Goal: Task Accomplishment & Management: Use online tool/utility

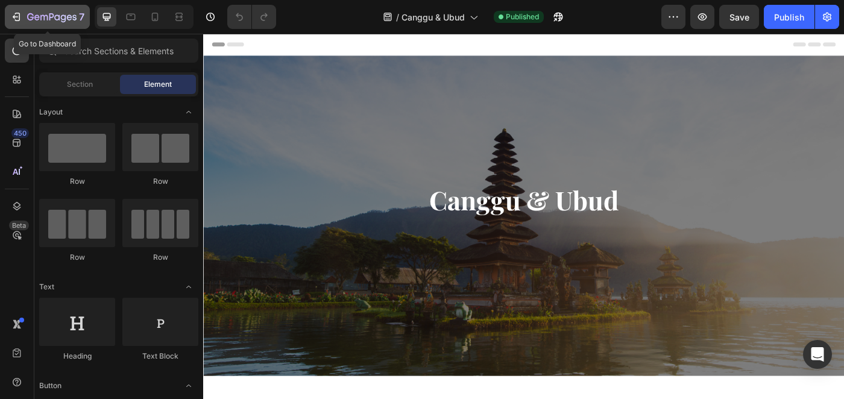
click at [46, 16] on icon "button" at bounding box center [51, 18] width 49 height 10
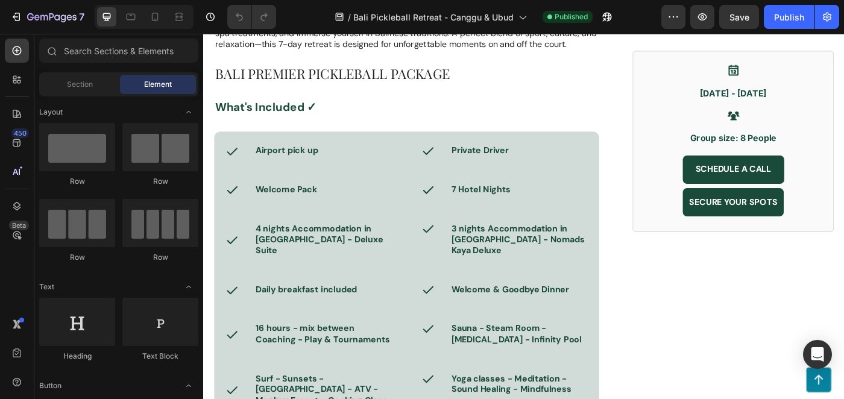
scroll to position [693, 0]
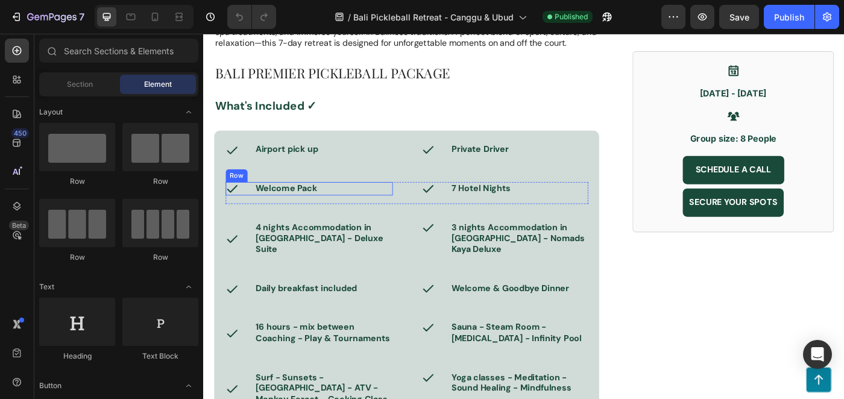
click at [345, 210] on div "Icon Welcome Pack Text Block Row" at bounding box center [322, 208] width 189 height 15
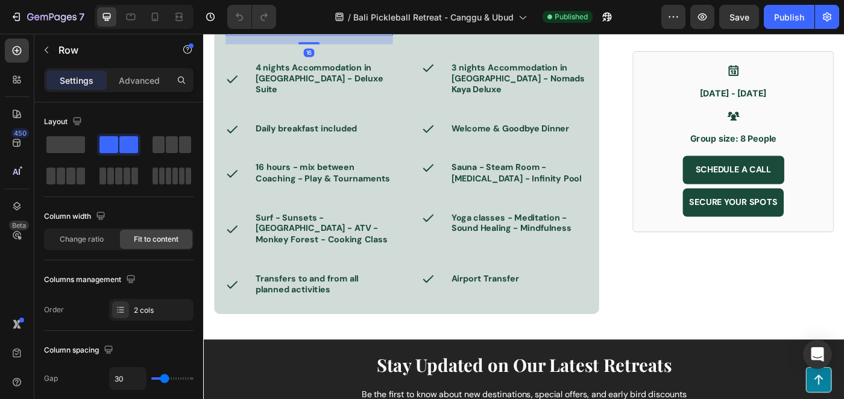
scroll to position [875, 0]
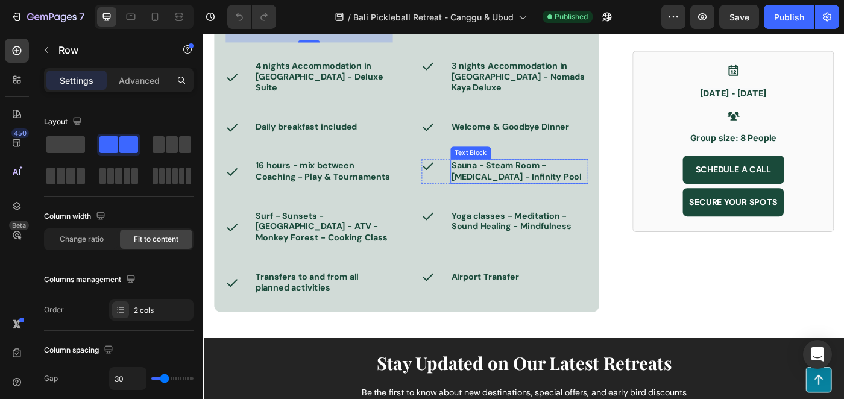
click at [561, 176] on span "Sauna - Steam Room - Ice Bath - Infinity Pool" at bounding box center [556, 188] width 147 height 25
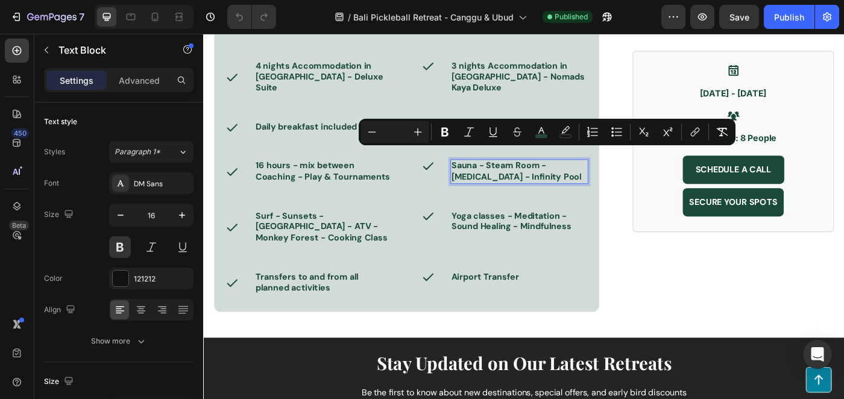
click at [558, 178] on p "Sauna - Steam Room - Ice Bath - Infinity Pool" at bounding box center [560, 189] width 154 height 25
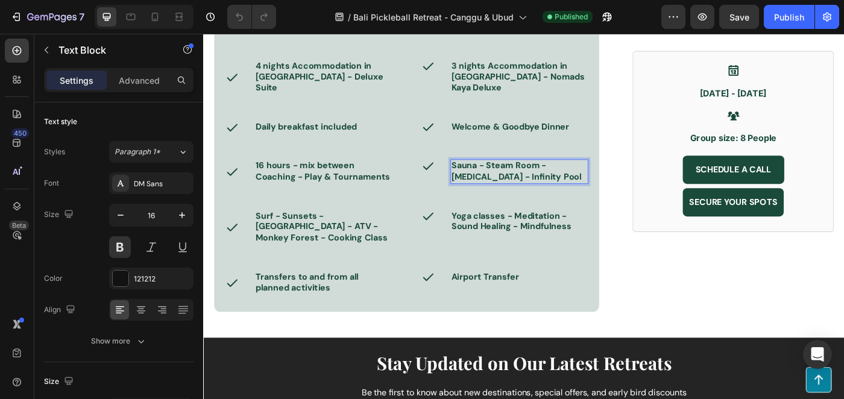
click at [558, 178] on p "Sauna - Steam Room - Ice Bath - Infinity Pool" at bounding box center [560, 189] width 154 height 25
drag, startPoint x: 552, startPoint y: 186, endPoint x: 543, endPoint y: 184, distance: 9.2
click at [543, 184] on p "Sauna - Steam Room - Ice Bath - Infinity Pool" at bounding box center [560, 189] width 154 height 25
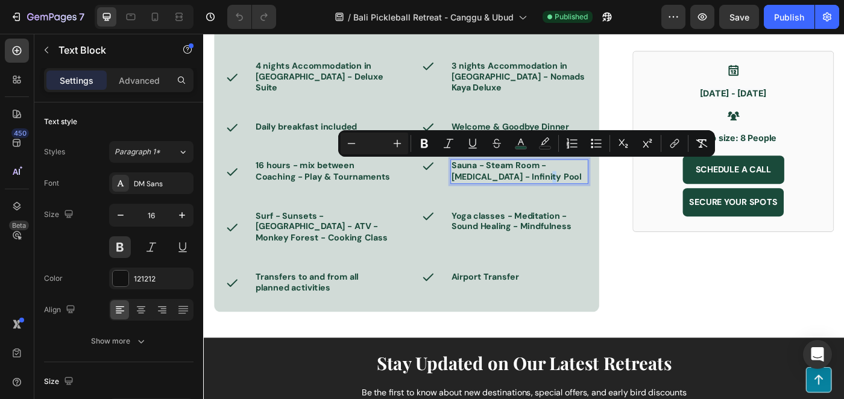
click at [555, 182] on p "Sauna - Steam Room - Ice Bath - Infinity Pool" at bounding box center [560, 189] width 154 height 25
drag, startPoint x: 561, startPoint y: 182, endPoint x: 482, endPoint y: 181, distance: 79.6
click at [482, 181] on div "Sauna - Steam Room - Ice Bath - Infinity Pool" at bounding box center [560, 189] width 156 height 28
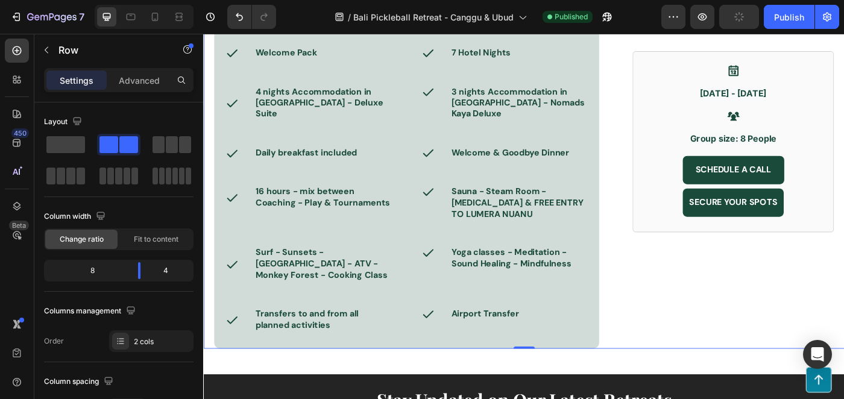
scroll to position [832, 0]
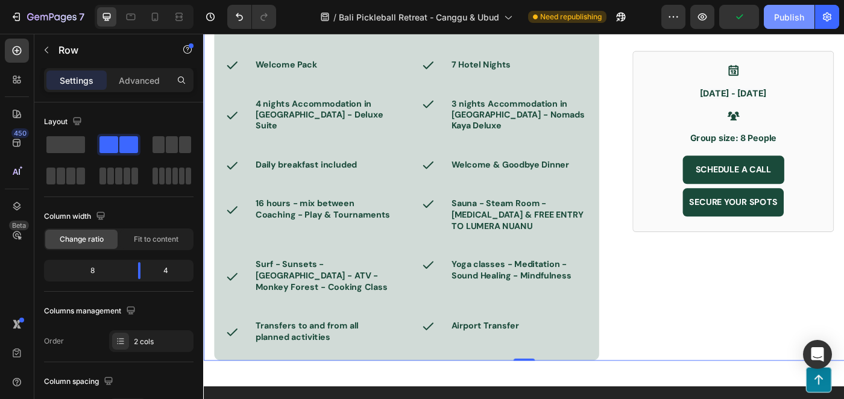
click at [785, 16] on div "Publish" at bounding box center [789, 17] width 30 height 13
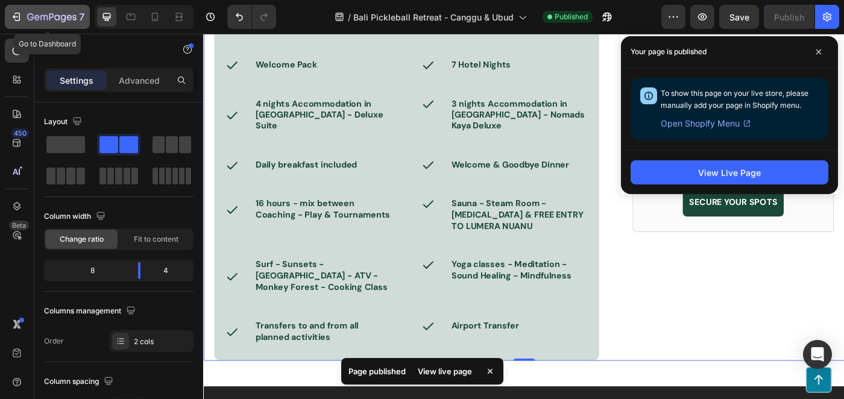
click at [52, 20] on icon "button" at bounding box center [51, 18] width 49 height 10
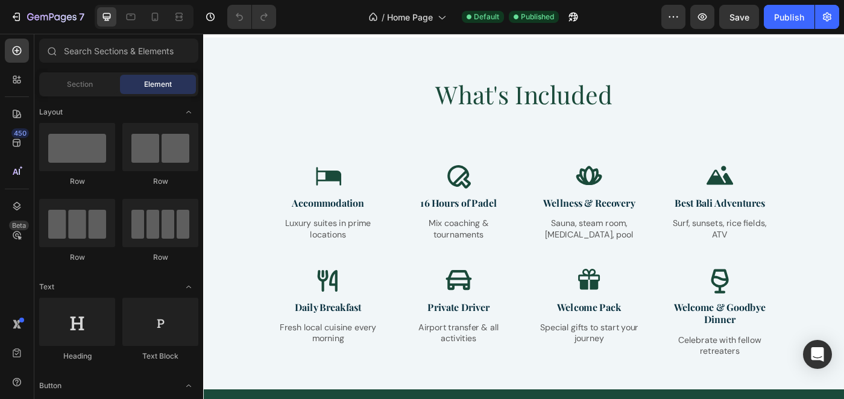
scroll to position [1252, 0]
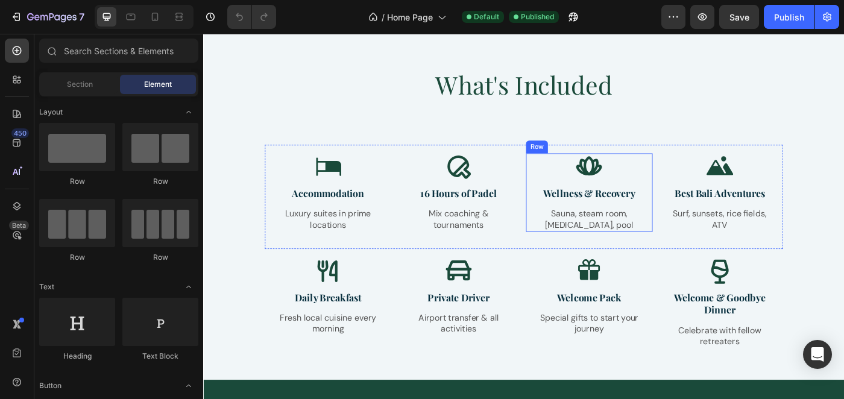
click at [664, 225] on div "Icon Wellness & Recovery Text Block Sauna, steam room, [MEDICAL_DATA], pool Tex…" at bounding box center [639, 213] width 114 height 89
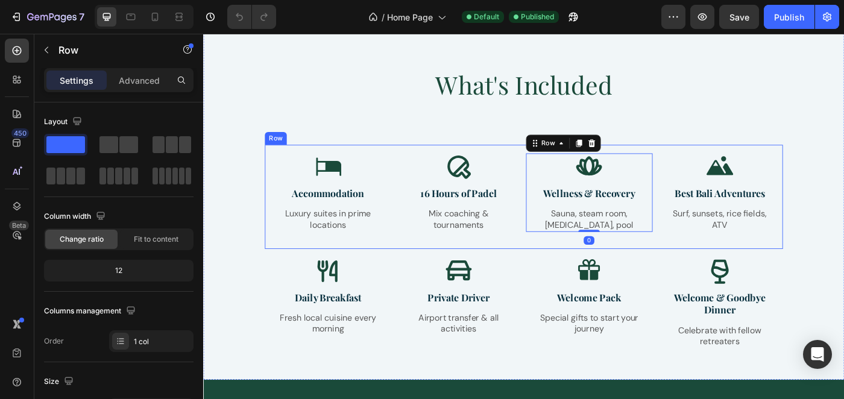
click at [662, 260] on div "Icon Wellness & Recovery Text Block Sauna, steam room, ice bath, pool Text Bloc…" at bounding box center [638, 218] width 143 height 98
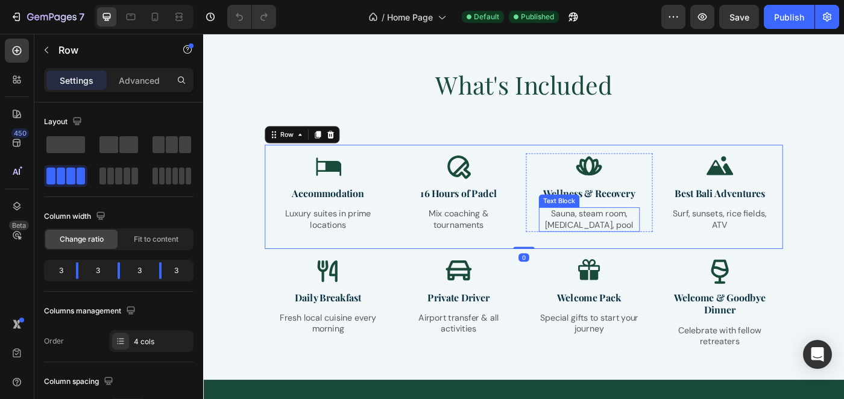
click at [672, 251] on p "Sauna, steam room, ice bath, pool" at bounding box center [639, 243] width 112 height 25
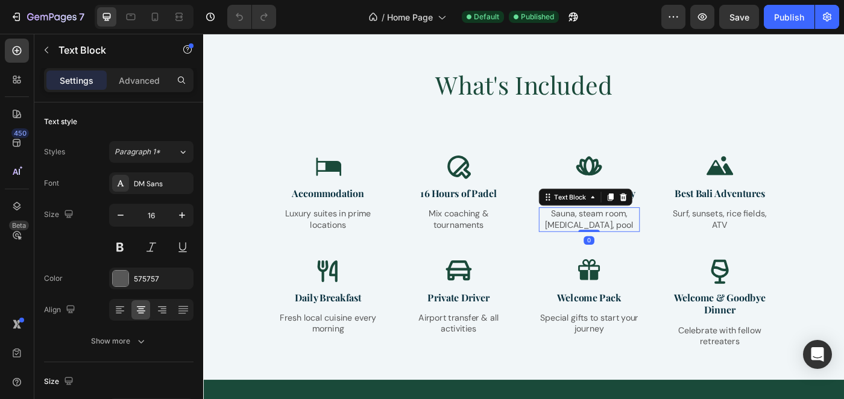
click at [676, 250] on p "Sauna, steam room, ice bath, pool" at bounding box center [639, 243] width 112 height 25
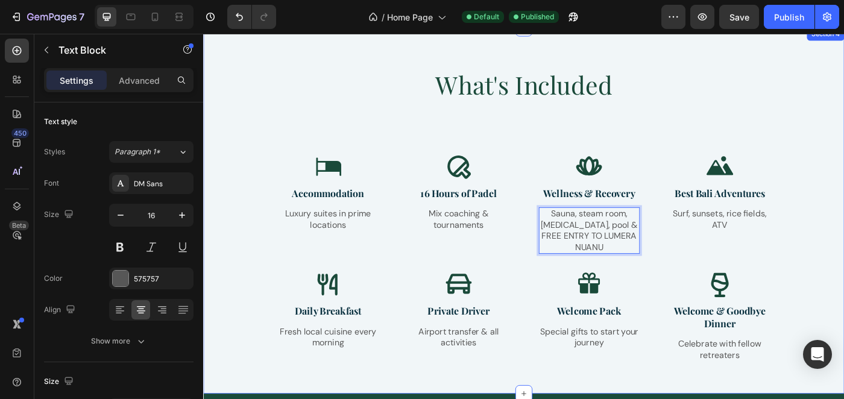
click at [843, 160] on div "What's Included Heading Row Icon Accommodation Text Block Luxury suites in prim…" at bounding box center [564, 243] width 705 height 342
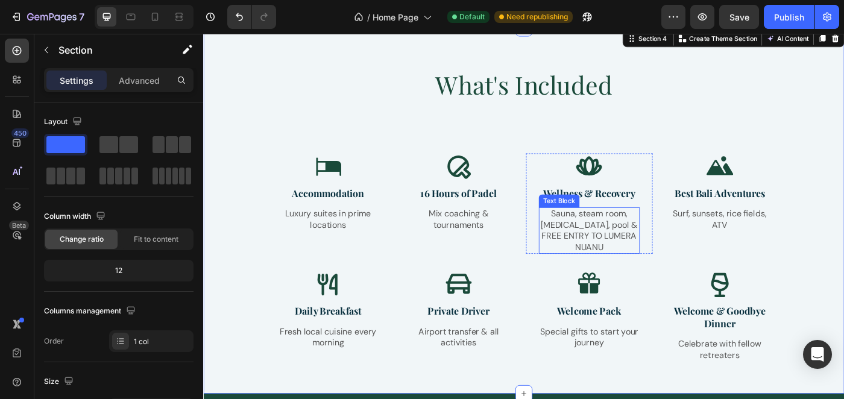
click at [630, 252] on p "Sauna, steam room, [MEDICAL_DATA], pool & FREE ENTRY TO LUMERA NUANU" at bounding box center [639, 256] width 112 height 50
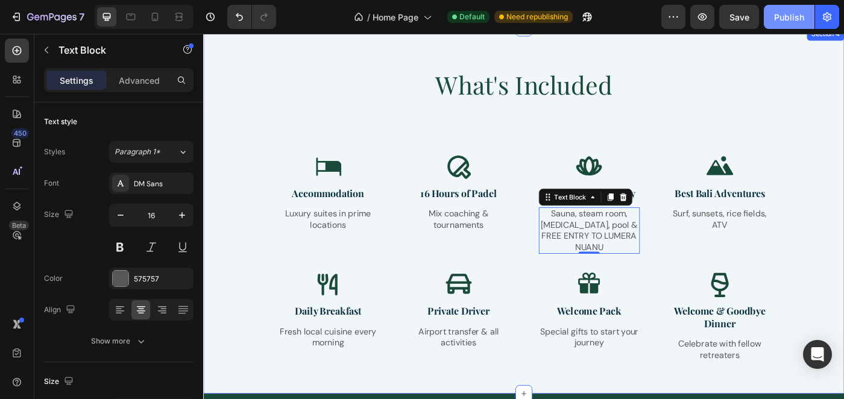
click at [784, 25] on button "Publish" at bounding box center [789, 17] width 51 height 24
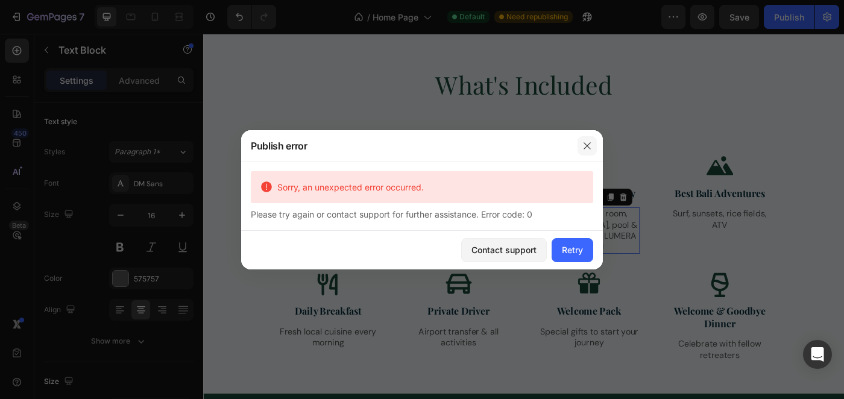
click at [588, 143] on icon "button" at bounding box center [587, 146] width 10 height 10
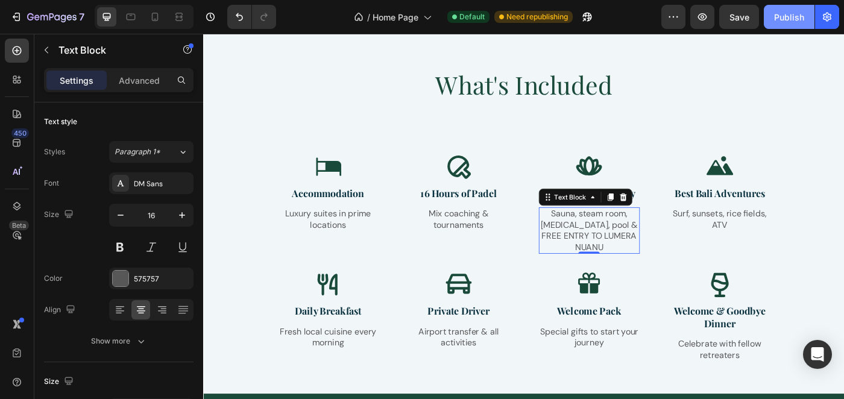
click at [791, 20] on div "Publish" at bounding box center [789, 17] width 30 height 13
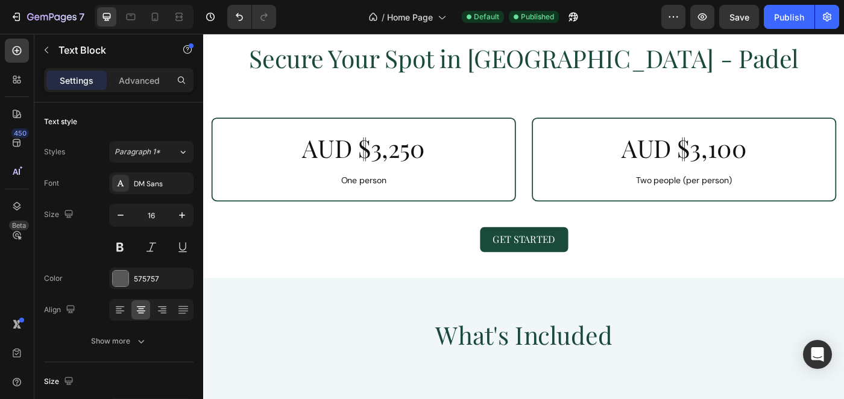
scroll to position [856, 0]
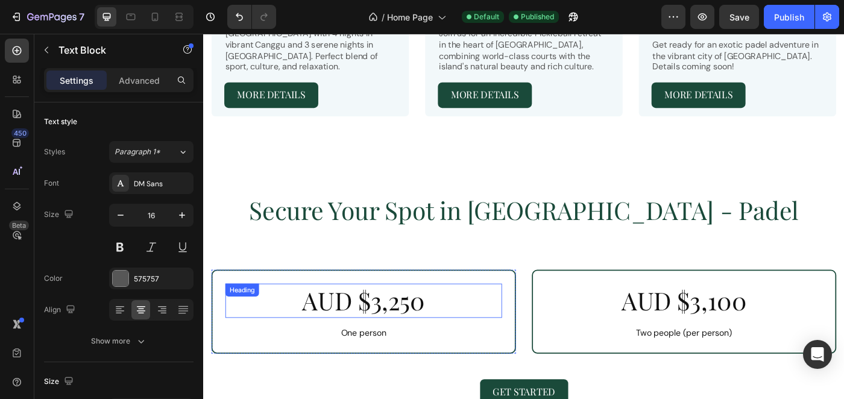
click at [394, 316] on h2 "AUD $3,250" at bounding box center [384, 335] width 312 height 39
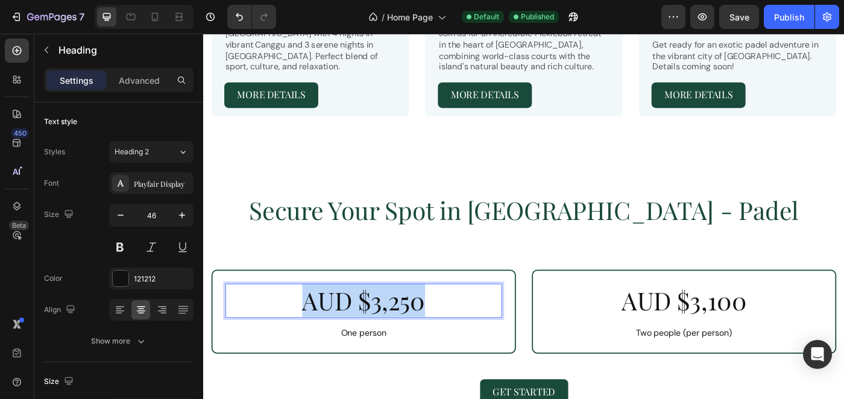
click at [394, 317] on p "AUD $3,250" at bounding box center [384, 335] width 310 height 36
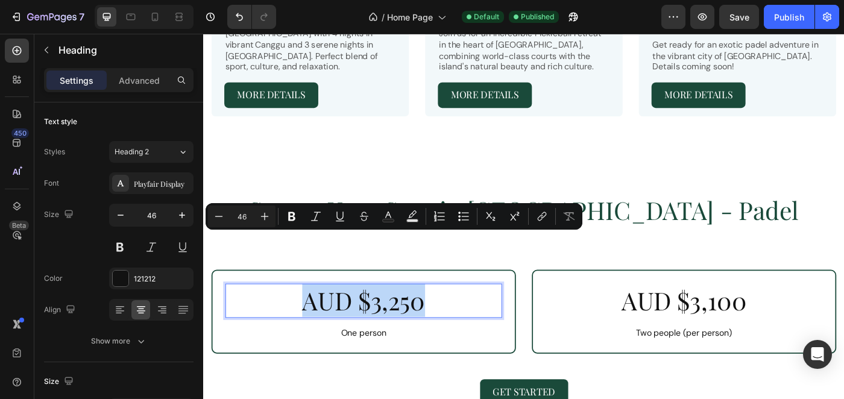
click at [500, 317] on p "AUD $3,250" at bounding box center [384, 335] width 310 height 36
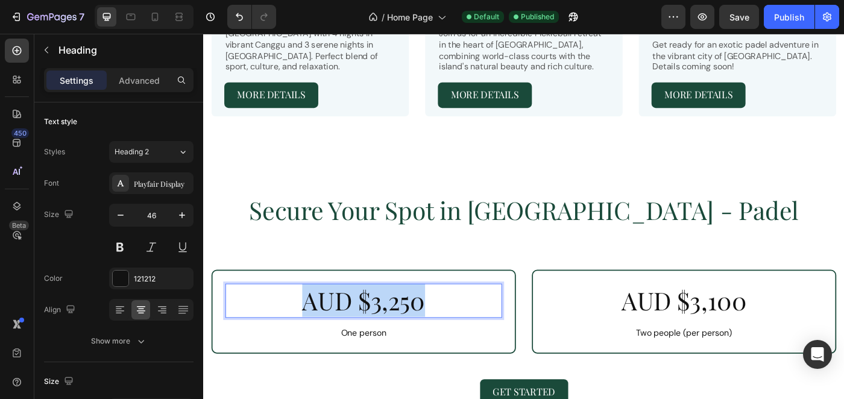
drag, startPoint x: 477, startPoint y: 283, endPoint x: 319, endPoint y: 285, distance: 158.0
click at [319, 317] on p "AUD $3,250" at bounding box center [384, 335] width 310 height 36
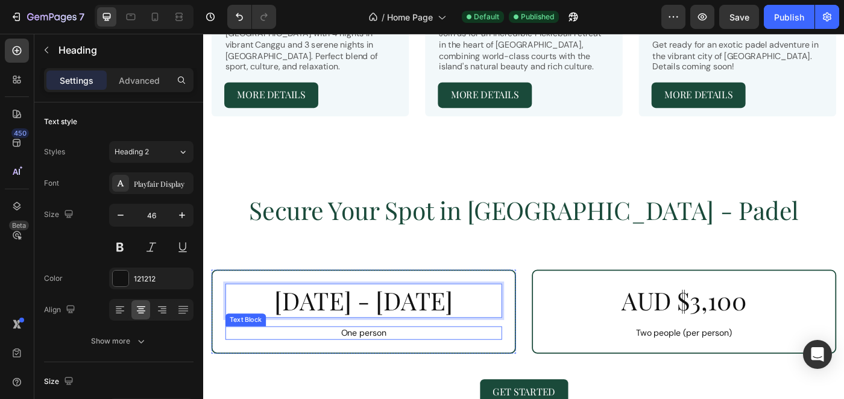
click at [382, 365] on p "One person" at bounding box center [384, 371] width 310 height 13
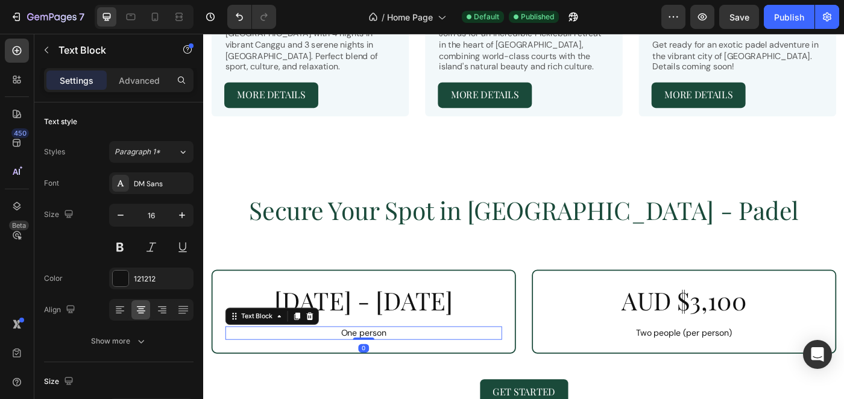
click at [382, 365] on p "One person" at bounding box center [384, 371] width 310 height 13
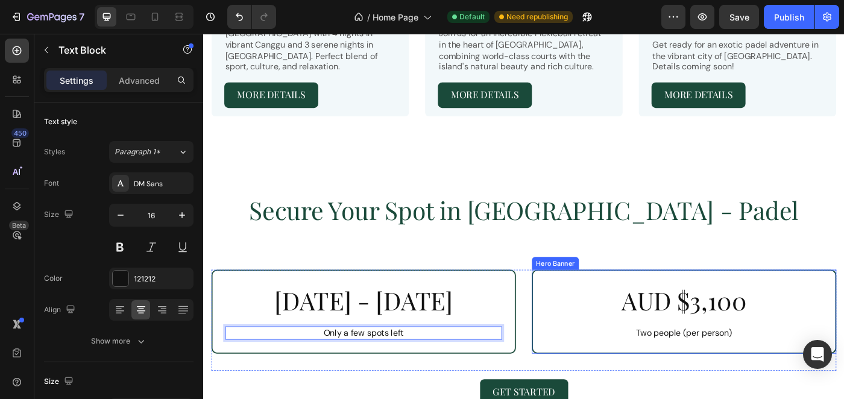
click at [733, 316] on h2 "AUD $3,100" at bounding box center [746, 335] width 312 height 39
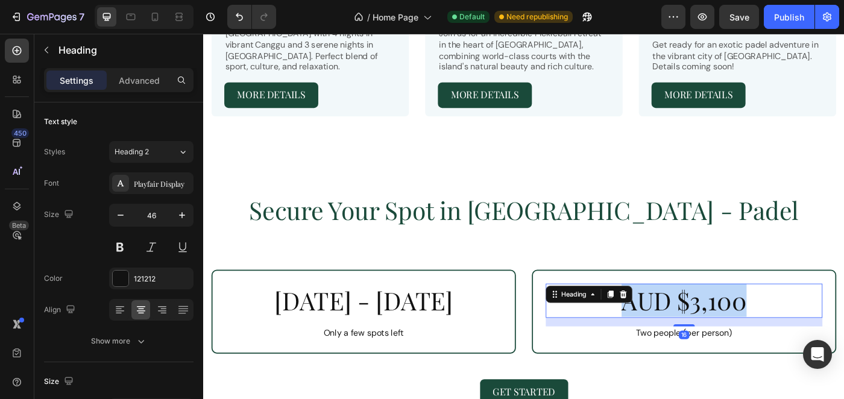
click at [733, 317] on p "AUD $3,100" at bounding box center [746, 335] width 310 height 36
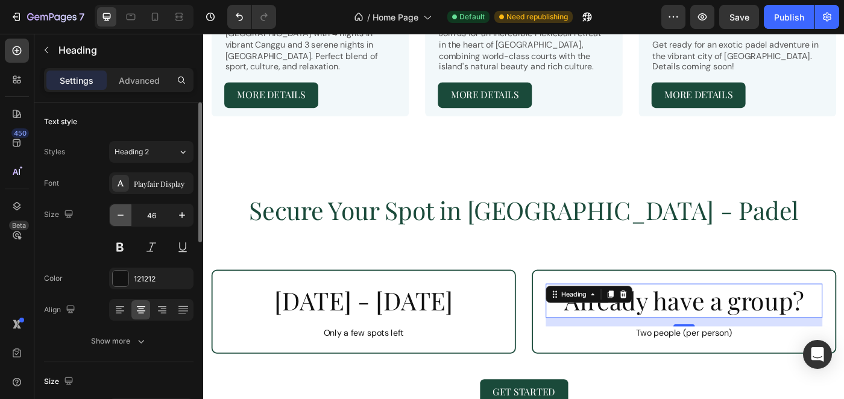
click at [122, 218] on icon "button" at bounding box center [121, 215] width 12 height 12
type input "44"
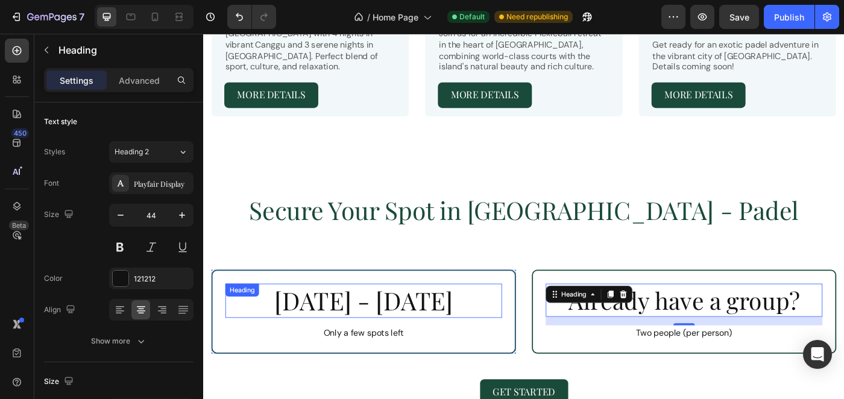
click at [336, 317] on p "[DATE] - [DATE]" at bounding box center [384, 335] width 310 height 36
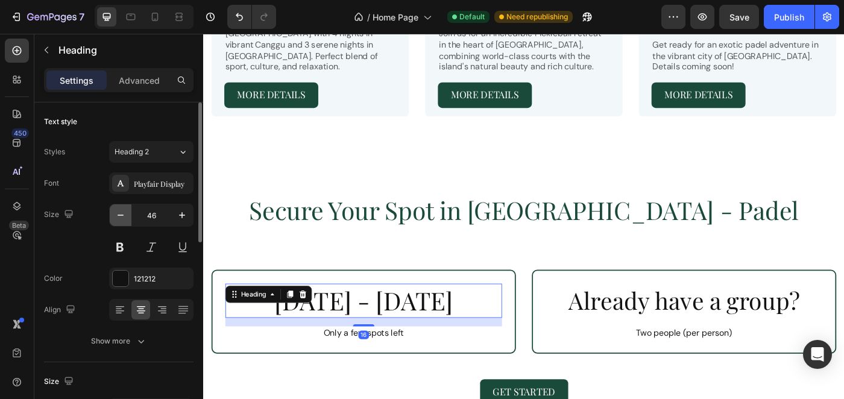
click at [119, 216] on icon "button" at bounding box center [121, 215] width 12 height 12
type input "44"
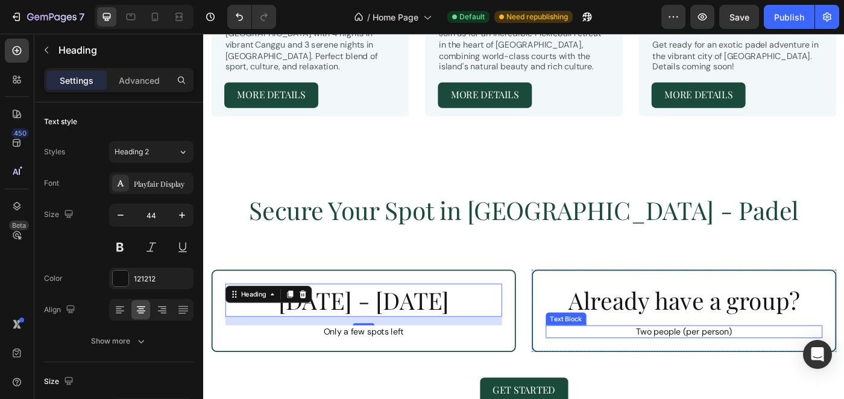
click at [782, 364] on p "Two people (per person)" at bounding box center [746, 370] width 310 height 13
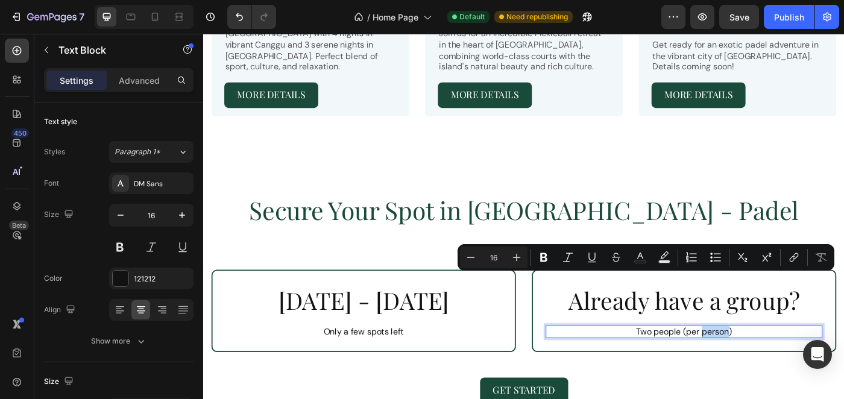
click at [782, 364] on p "Two people (per person)" at bounding box center [746, 370] width 310 height 13
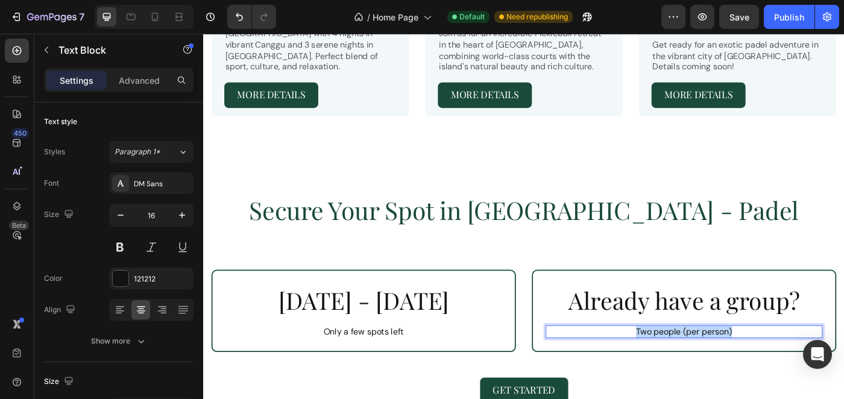
drag, startPoint x: 810, startPoint y: 312, endPoint x: 688, endPoint y: 309, distance: 121.8
click at [688, 364] on p "Two people (per person)" at bounding box center [746, 370] width 310 height 13
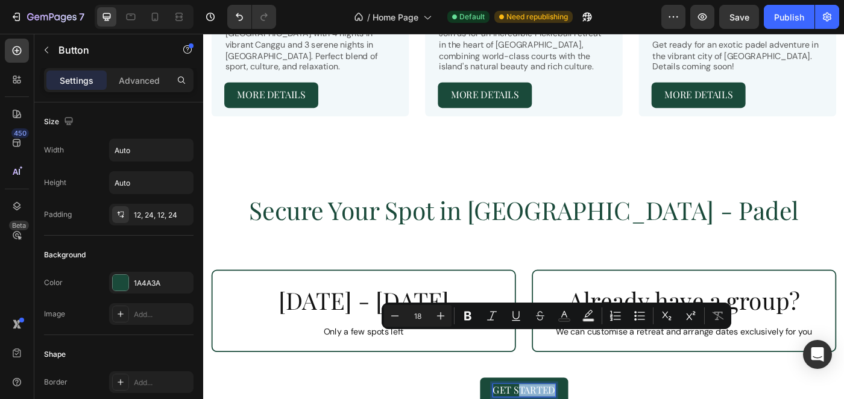
drag, startPoint x: 597, startPoint y: 380, endPoint x: 559, endPoint y: 380, distance: 37.4
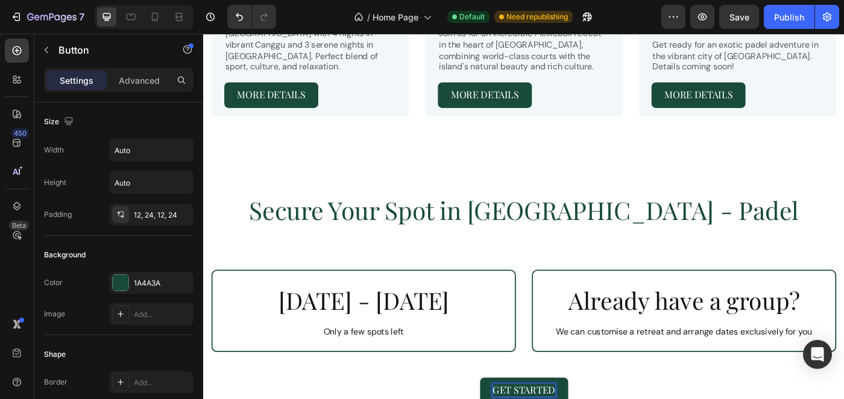
drag, startPoint x: 646, startPoint y: 379, endPoint x: 497, endPoint y: 377, distance: 148.9
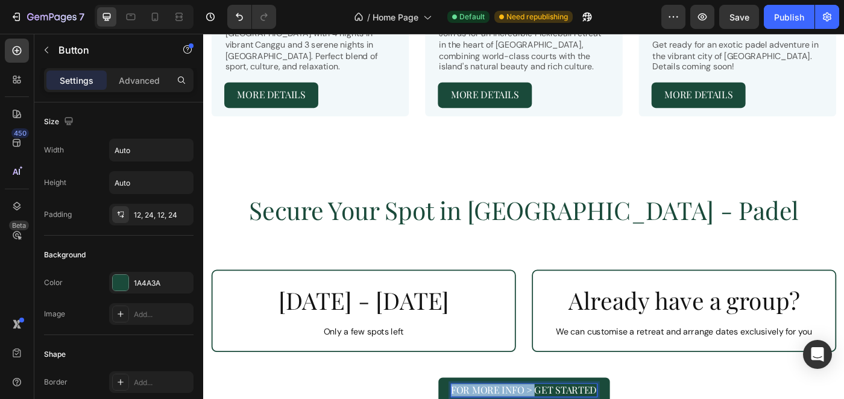
drag, startPoint x: 578, startPoint y: 377, endPoint x: 483, endPoint y: 378, distance: 95.2
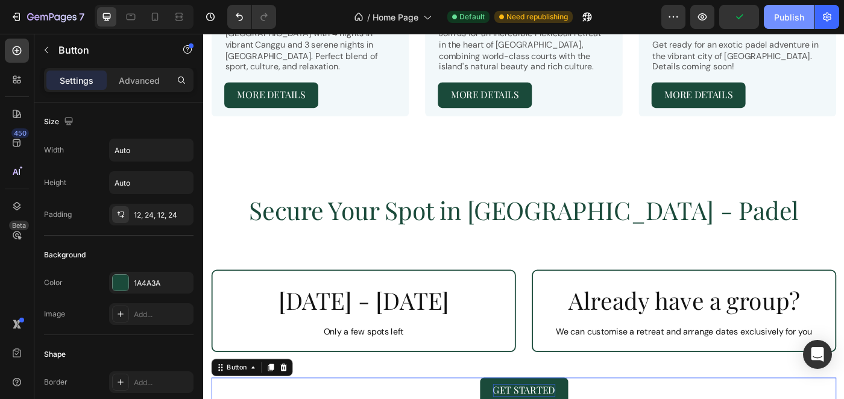
click at [794, 20] on div "Publish" at bounding box center [789, 17] width 30 height 13
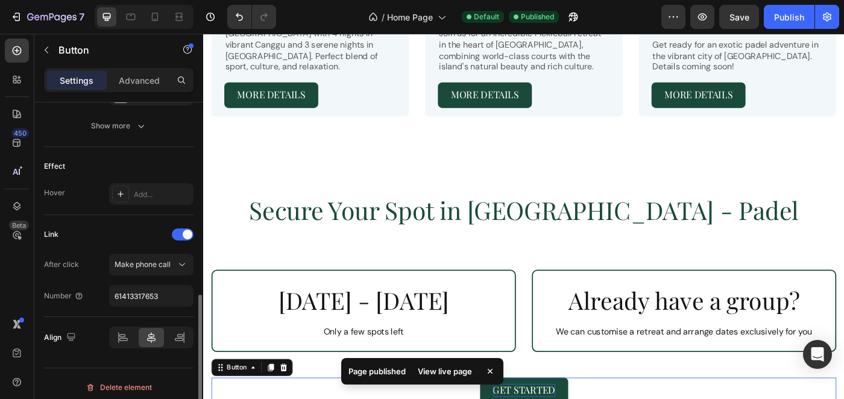
scroll to position [596, 0]
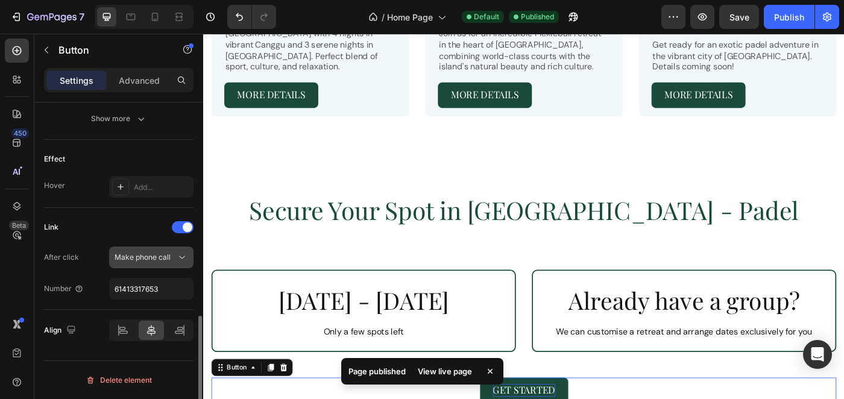
click at [137, 259] on span "Make phone call" at bounding box center [143, 257] width 56 height 9
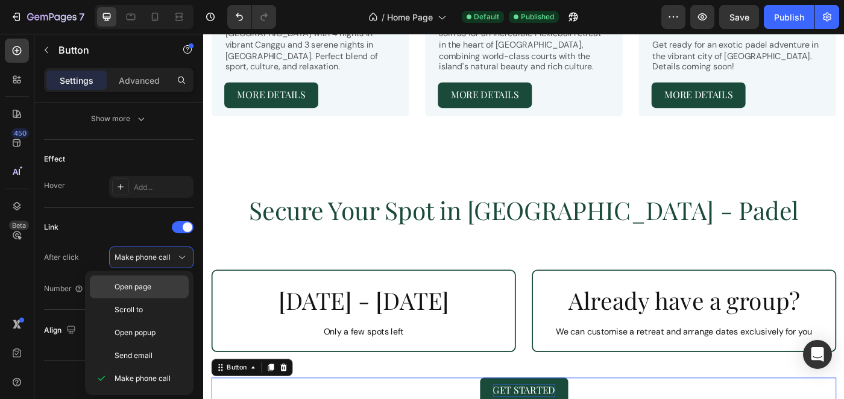
click at [154, 298] on div "Open page" at bounding box center [139, 309] width 99 height 23
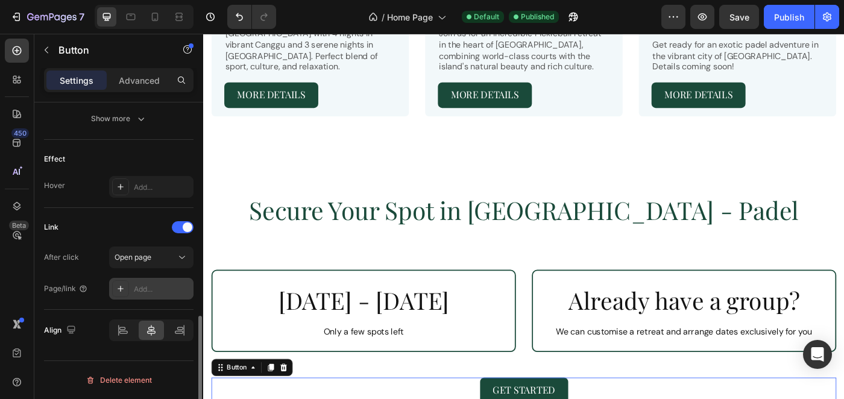
click at [146, 285] on div "Add..." at bounding box center [162, 289] width 57 height 11
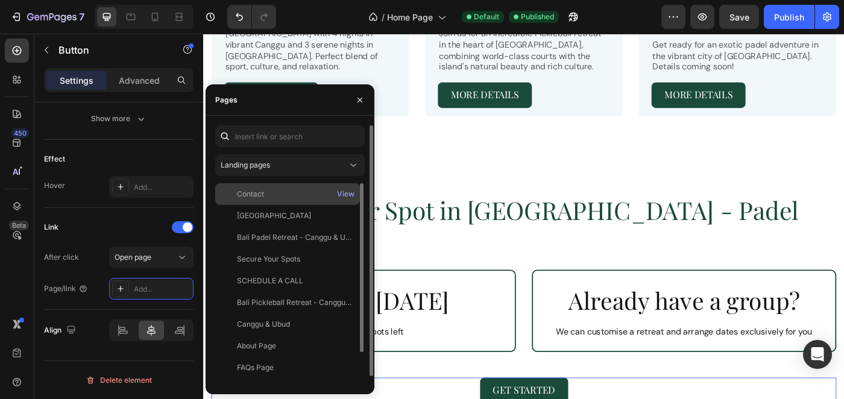
click at [284, 195] on div "Contact" at bounding box center [287, 194] width 135 height 11
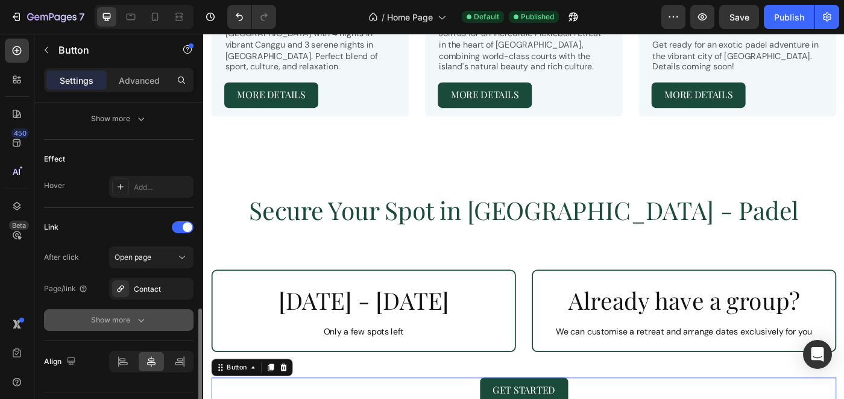
click at [133, 326] on button "Show more" at bounding box center [118, 320] width 149 height 22
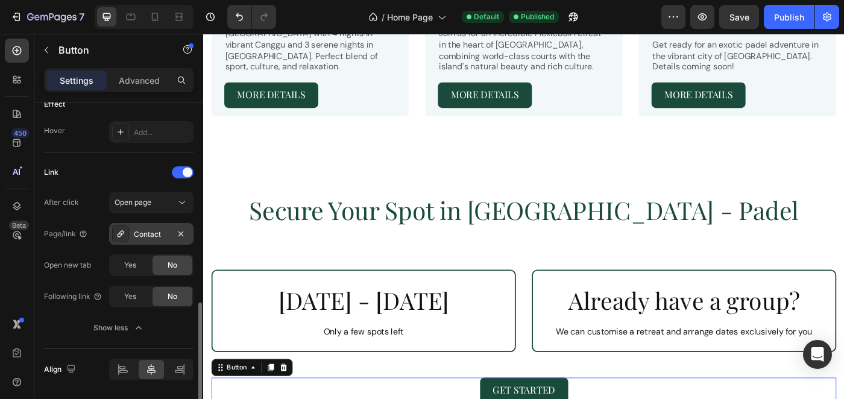
scroll to position [654, 0]
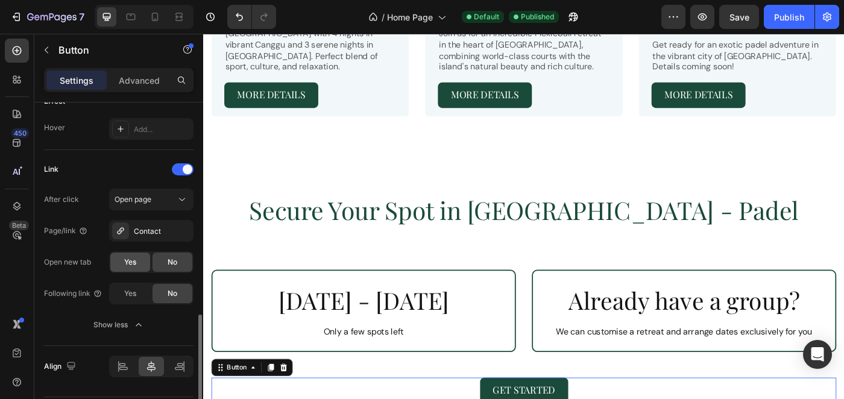
click at [137, 266] on div "Yes" at bounding box center [130, 262] width 40 height 19
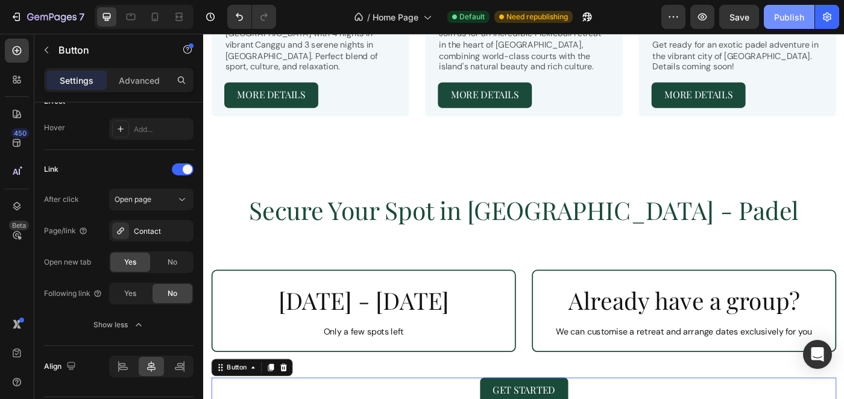
click at [787, 20] on div "Publish" at bounding box center [789, 17] width 30 height 13
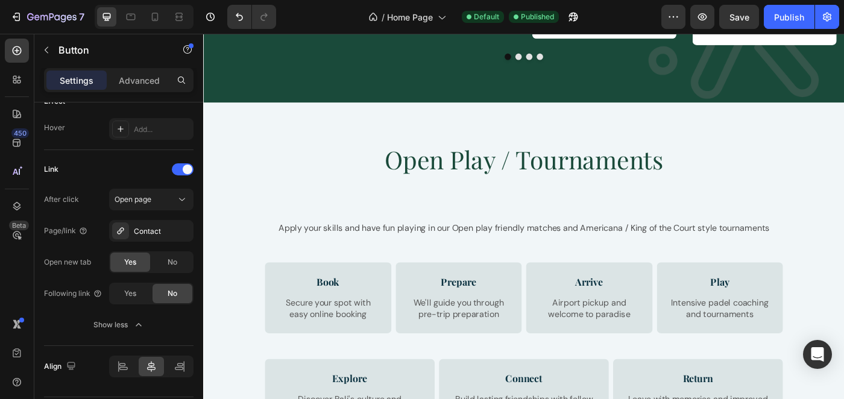
scroll to position [1940, 0]
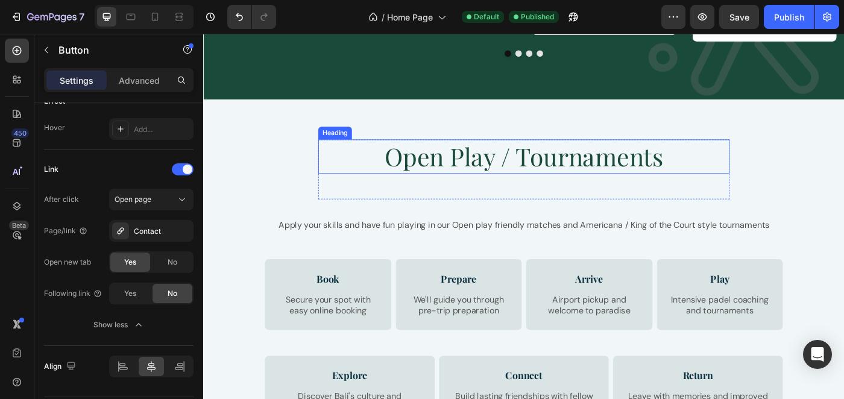
click at [503, 186] on h2 "Open Play / Tournaments" at bounding box center [565, 172] width 464 height 39
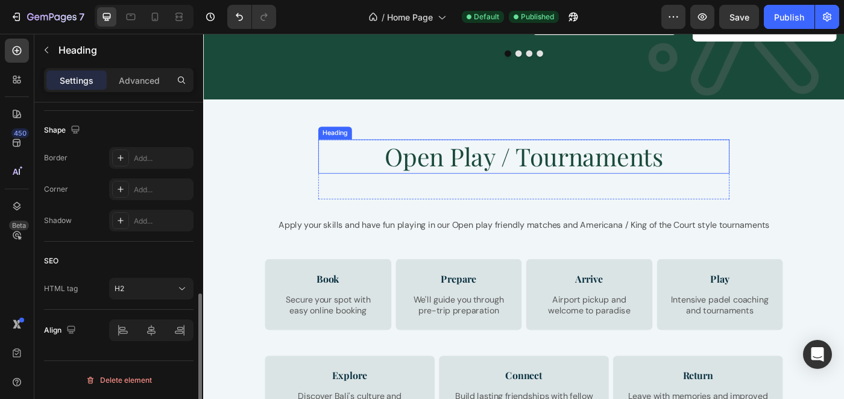
scroll to position [0, 0]
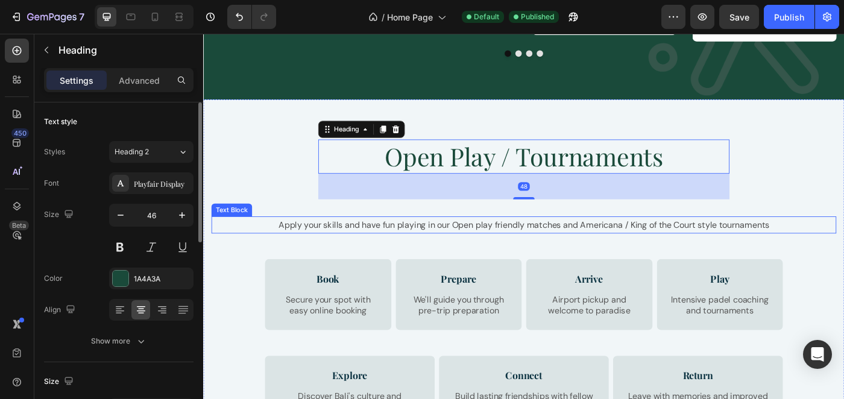
click at [492, 248] on p "Apply your skills and have fun playing in our Open play friendly matches and Am…" at bounding box center [564, 249] width 703 height 17
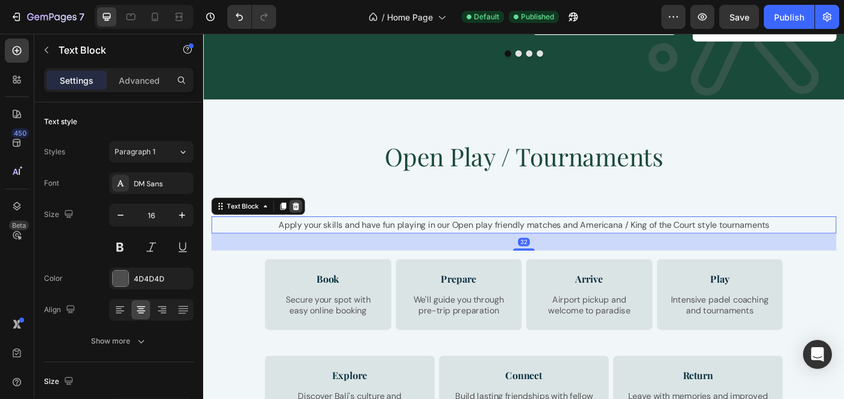
click at [303, 225] on icon at bounding box center [308, 229] width 10 height 10
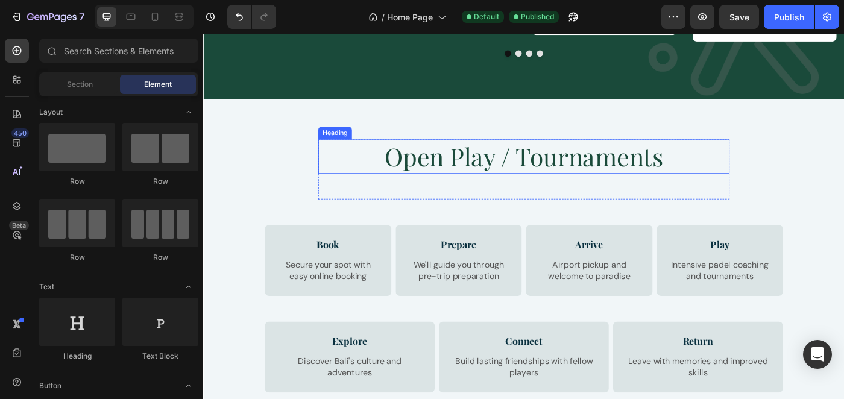
click at [528, 182] on h2 "Open Play / Tournaments" at bounding box center [565, 172] width 464 height 39
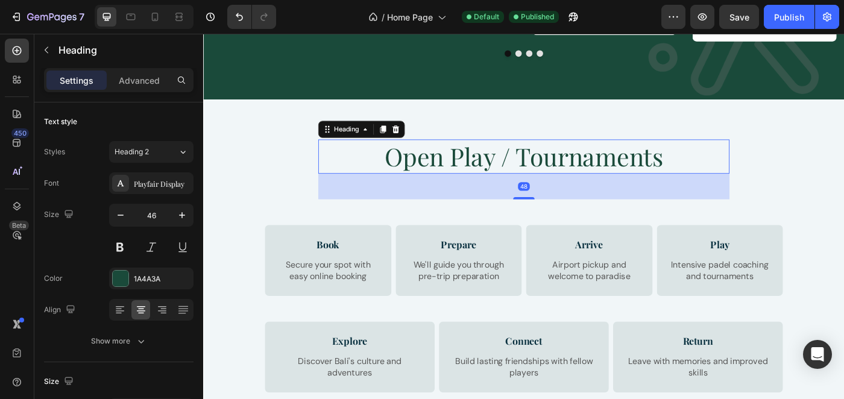
click at [528, 182] on p "Open Play / Tournaments" at bounding box center [565, 172] width 462 height 36
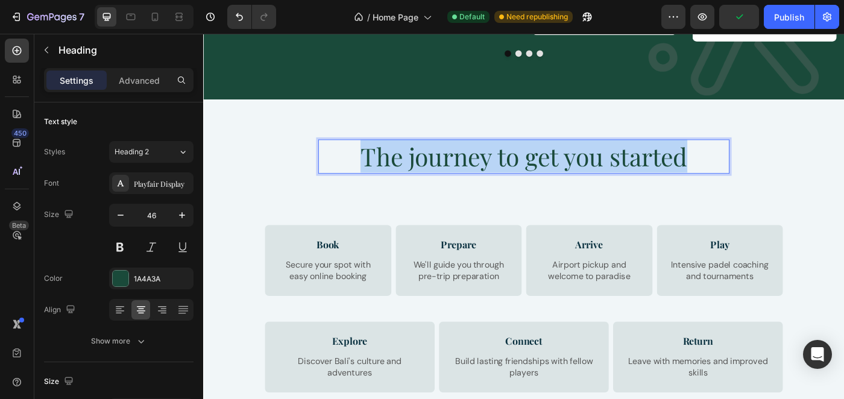
drag, startPoint x: 766, startPoint y: 181, endPoint x: 377, endPoint y: 171, distance: 389.5
click at [377, 171] on p "The journey to get you started" at bounding box center [565, 172] width 462 height 36
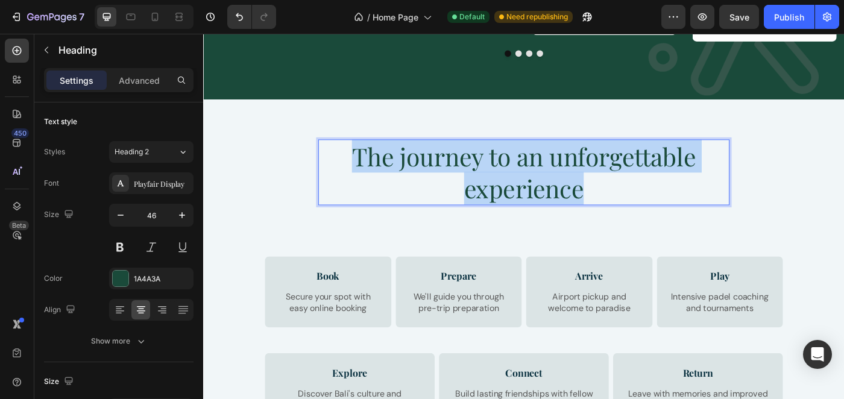
drag, startPoint x: 640, startPoint y: 207, endPoint x: 368, endPoint y: 159, distance: 276.7
click at [368, 159] on p "The journey to an unforgettable experience" at bounding box center [565, 190] width 462 height 72
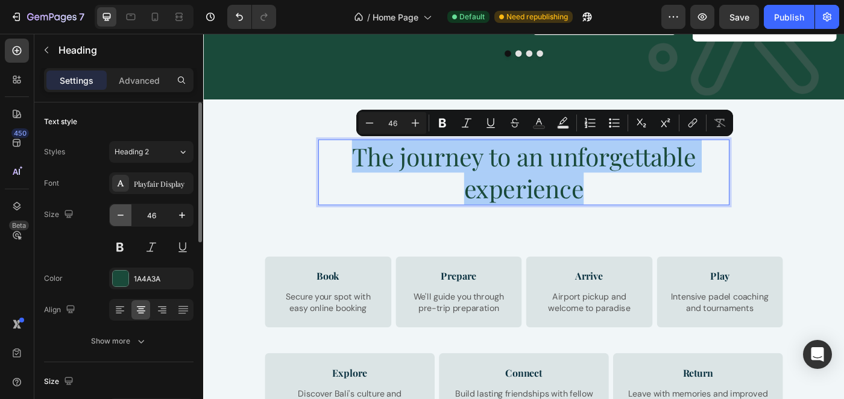
click at [125, 221] on button "button" at bounding box center [121, 215] width 22 height 22
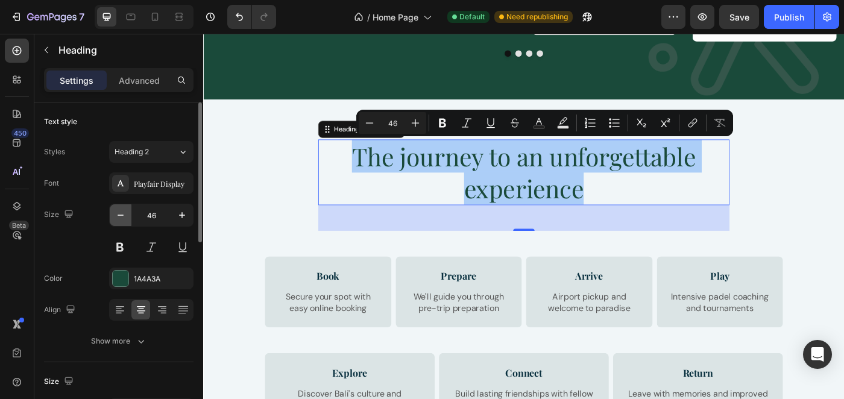
click at [125, 221] on button "button" at bounding box center [121, 215] width 22 height 22
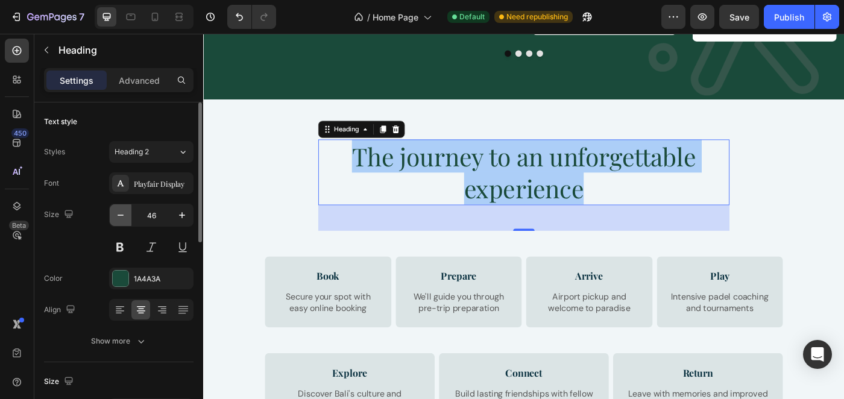
click at [125, 221] on button "button" at bounding box center [121, 215] width 22 height 22
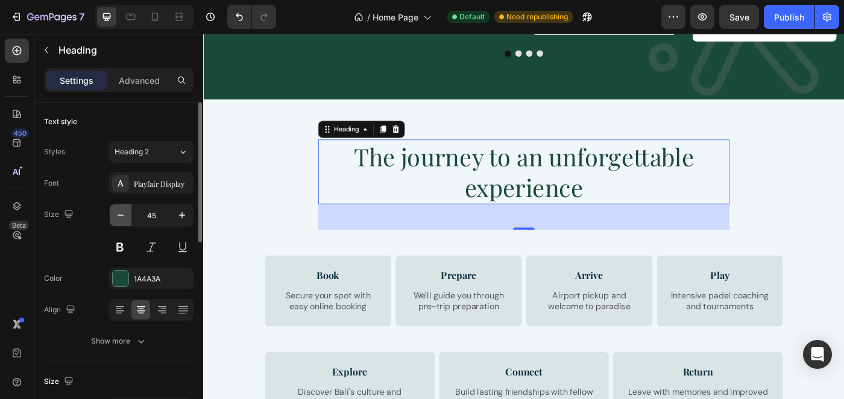
click at [125, 221] on button "button" at bounding box center [121, 215] width 22 height 22
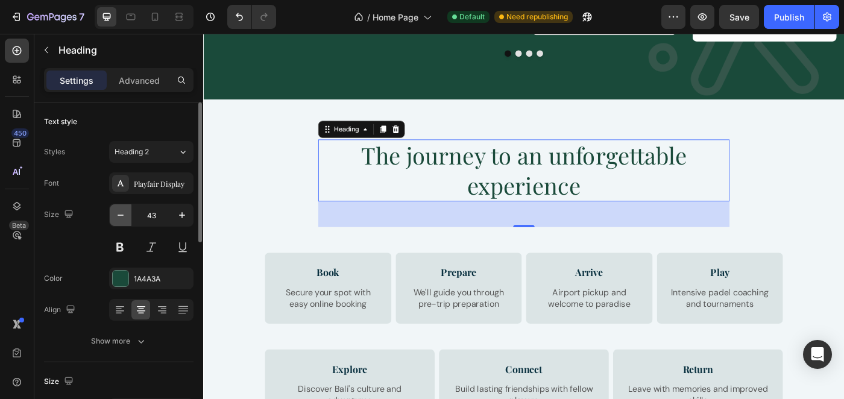
click at [125, 221] on button "button" at bounding box center [121, 215] width 22 height 22
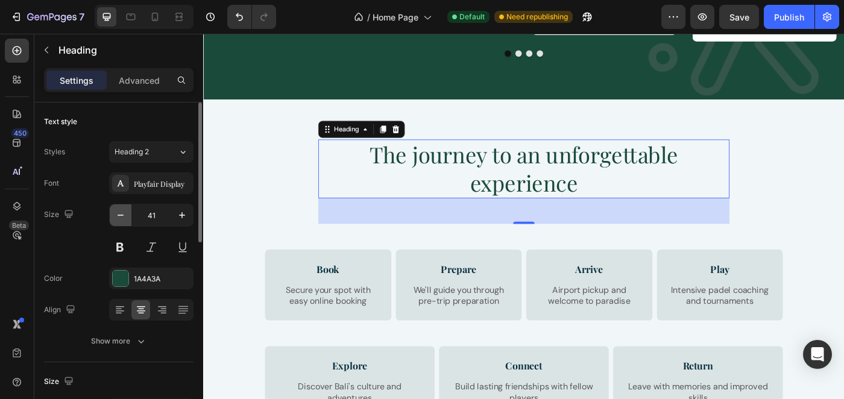
click at [125, 221] on button "button" at bounding box center [121, 215] width 22 height 22
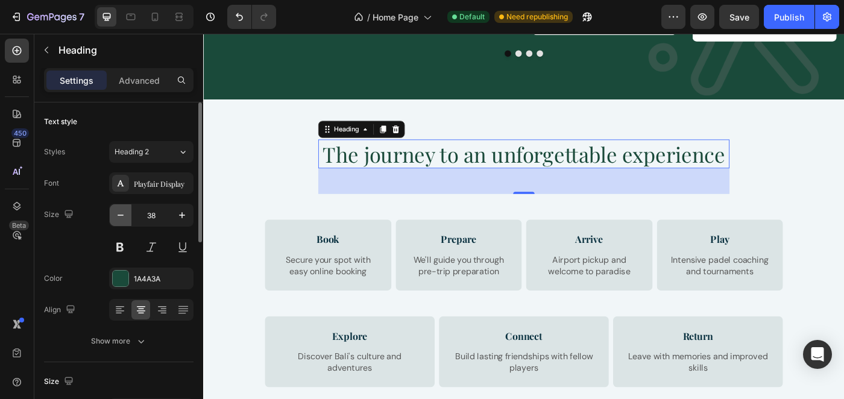
click at [125, 221] on button "button" at bounding box center [121, 215] width 22 height 22
click at [184, 219] on icon "button" at bounding box center [182, 215] width 12 height 12
type input "39"
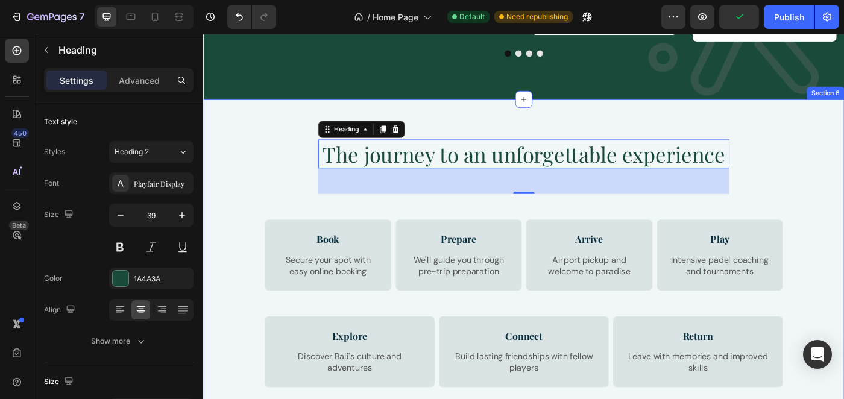
click at [843, 204] on div "The journey to an unforgettable experience Heading 48 Row Book Text Block Secur…" at bounding box center [564, 303] width 705 height 300
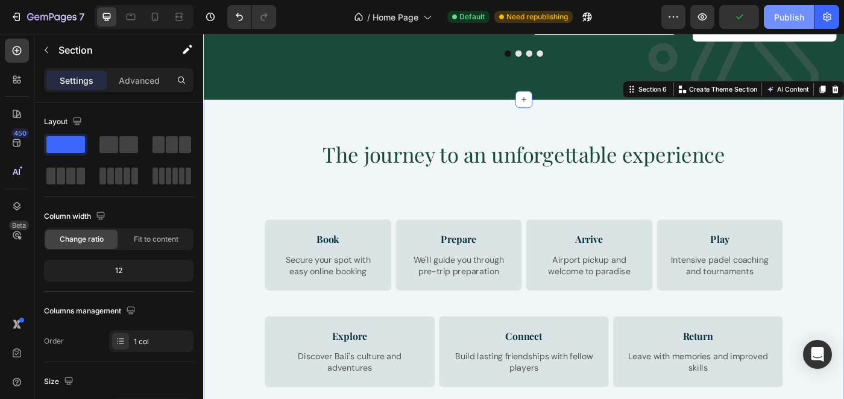
click at [795, 25] on button "Publish" at bounding box center [789, 17] width 51 height 24
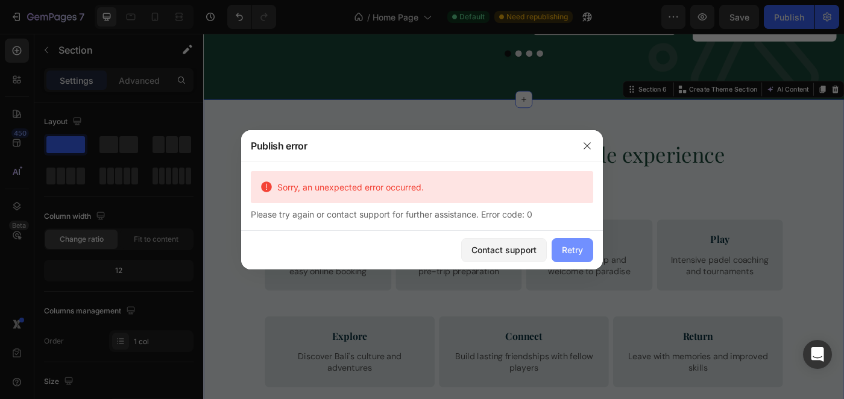
click at [566, 257] on button "Retry" at bounding box center [573, 250] width 42 height 24
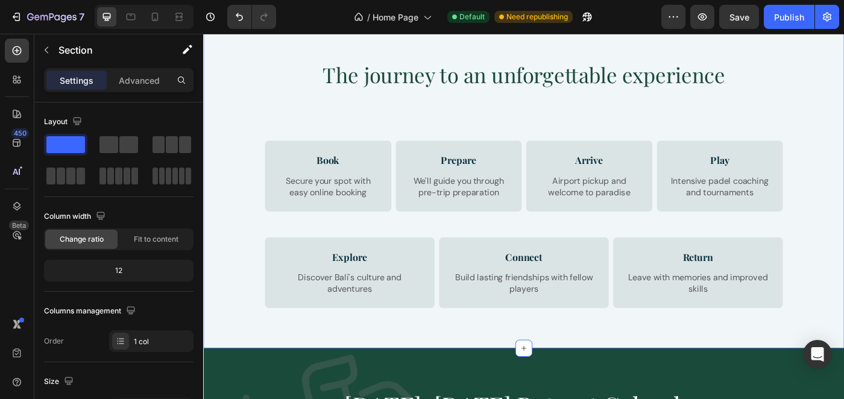
scroll to position [1998, 0]
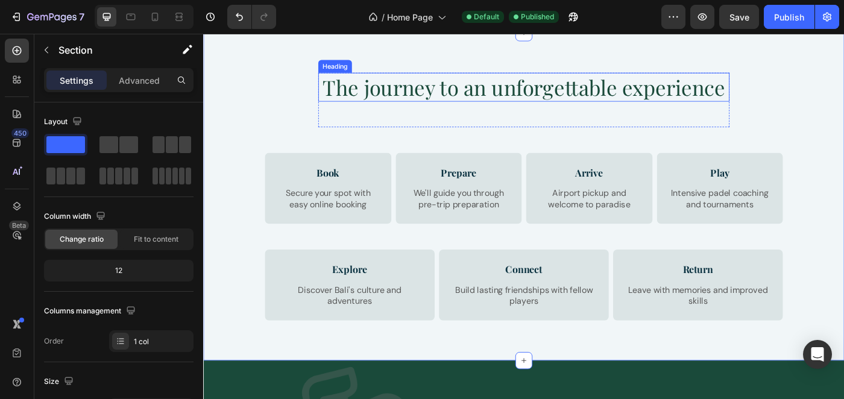
click at [650, 98] on p "The journey to an unforgettable experience" at bounding box center [565, 94] width 462 height 31
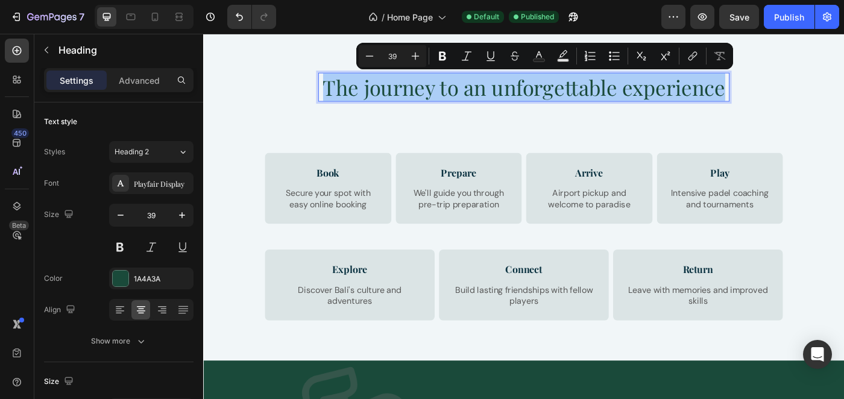
click at [632, 131] on div "The journey to an unforgettable experience Heading 48" at bounding box center [565, 109] width 464 height 62
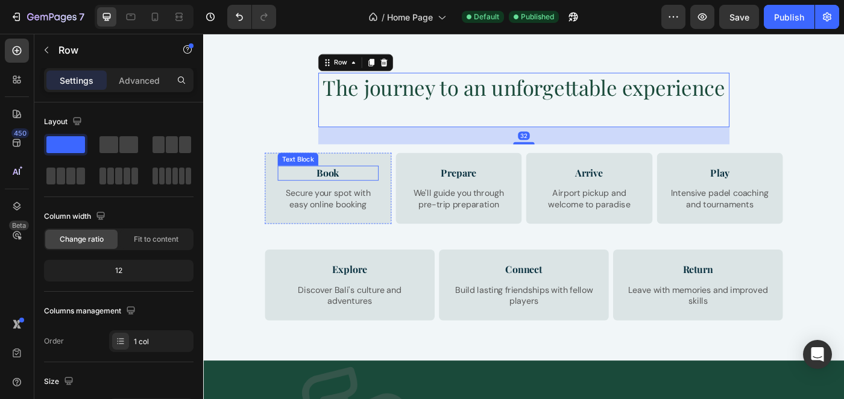
click at [347, 194] on p "Book" at bounding box center [344, 191] width 112 height 14
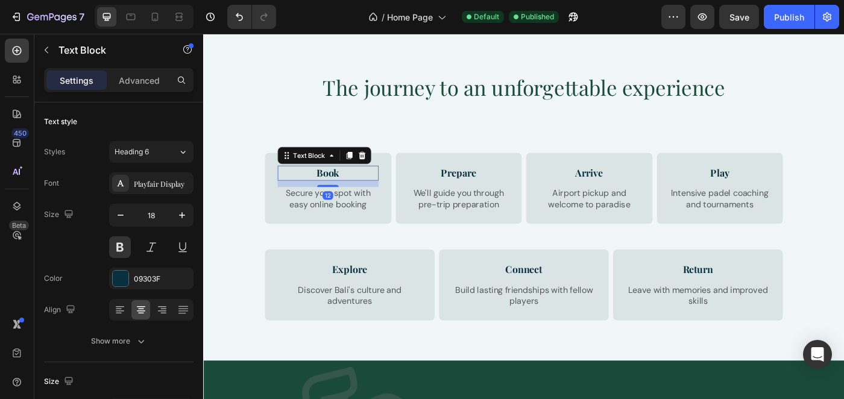
click at [347, 194] on p "Book" at bounding box center [344, 191] width 112 height 14
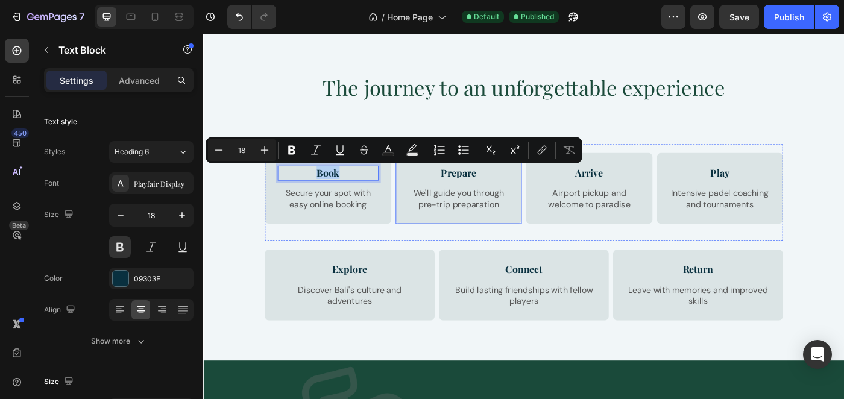
click at [499, 193] on p "Prepare" at bounding box center [492, 191] width 112 height 14
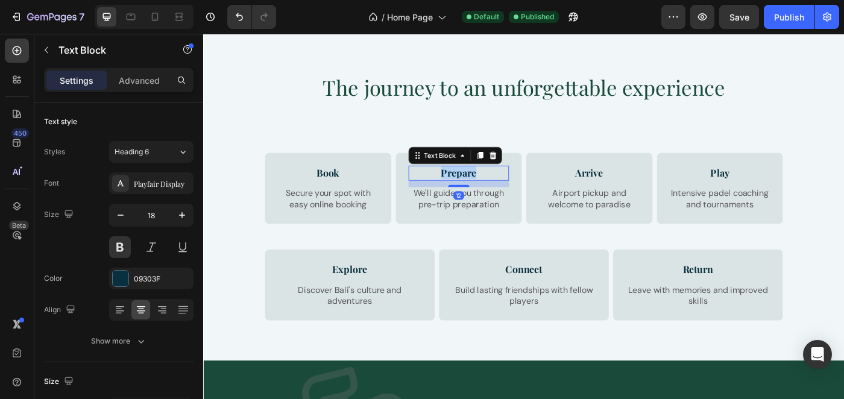
click at [499, 193] on p "Prepare" at bounding box center [492, 191] width 112 height 14
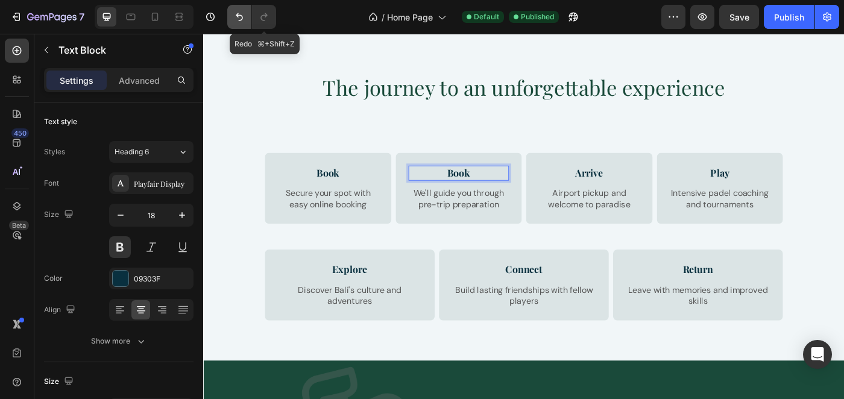
click at [243, 21] on icon "Undo/Redo" at bounding box center [239, 17] width 12 height 12
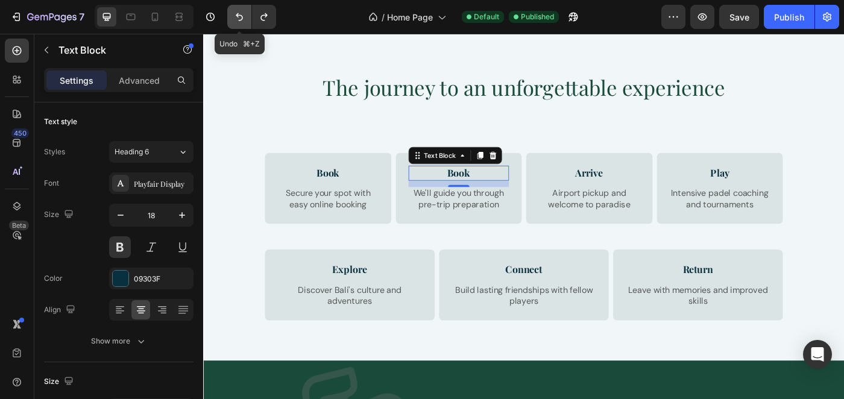
click at [243, 20] on icon "Undo/Redo" at bounding box center [239, 17] width 12 height 12
click at [240, 17] on icon "Undo/Redo" at bounding box center [239, 17] width 12 height 12
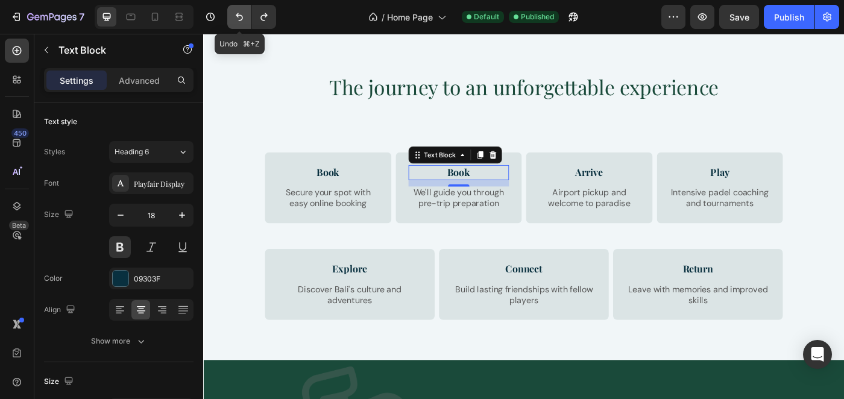
click at [240, 17] on icon "Undo/Redo" at bounding box center [239, 17] width 12 height 12
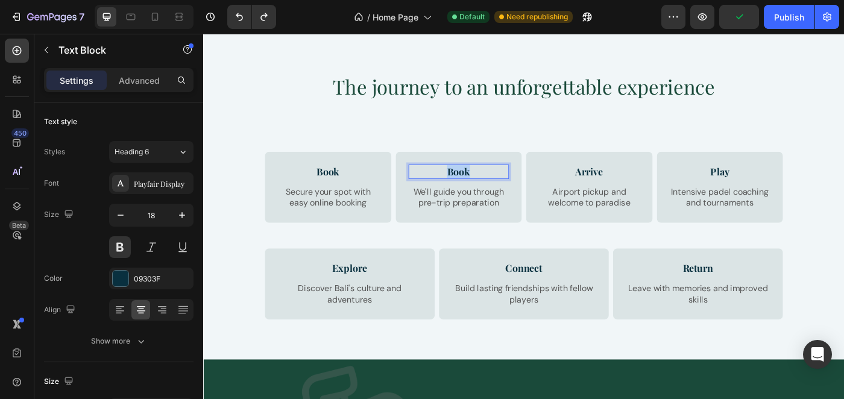
click at [523, 187] on p "Book" at bounding box center [492, 190] width 112 height 14
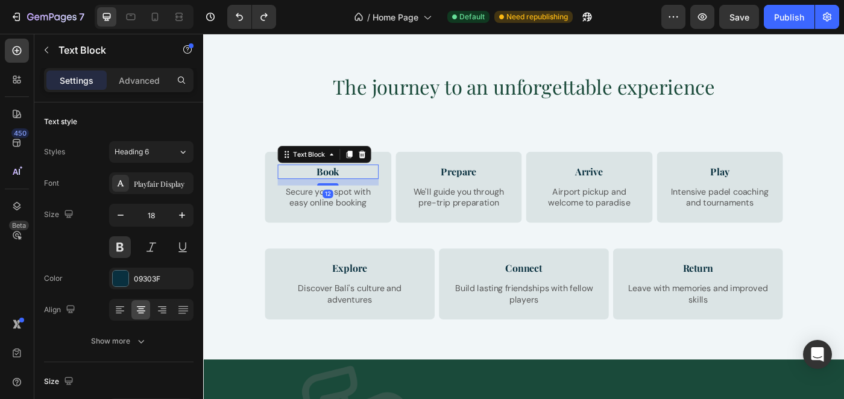
click at [323, 186] on p "Book" at bounding box center [344, 190] width 112 height 14
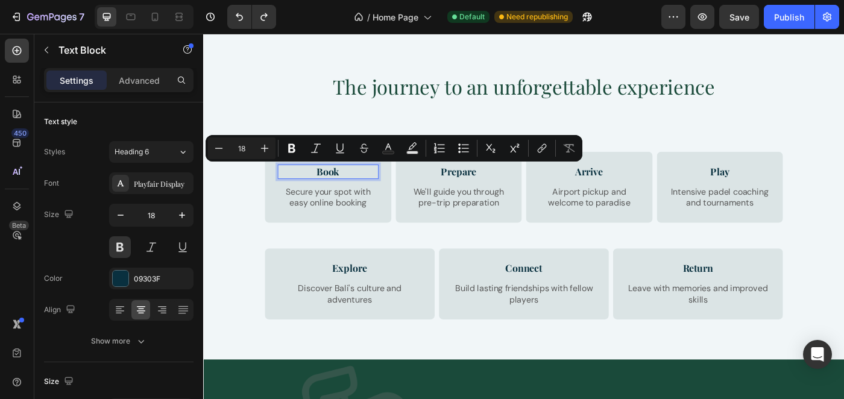
click at [323, 186] on p "Book" at bounding box center [344, 190] width 112 height 14
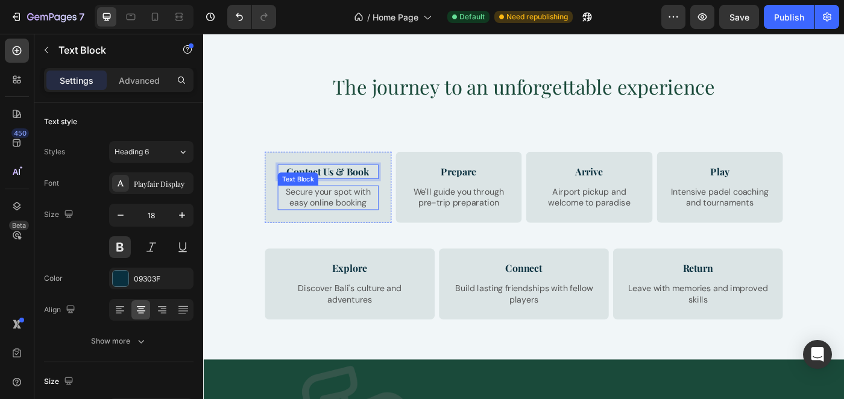
click at [383, 217] on p "Secure your spot with easy online booking" at bounding box center [344, 218] width 112 height 25
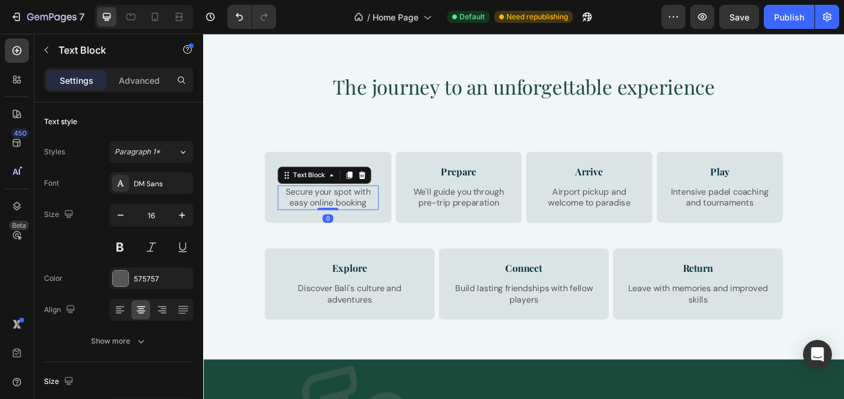
click at [294, 218] on p "Secure your spot with easy online booking" at bounding box center [344, 218] width 112 height 25
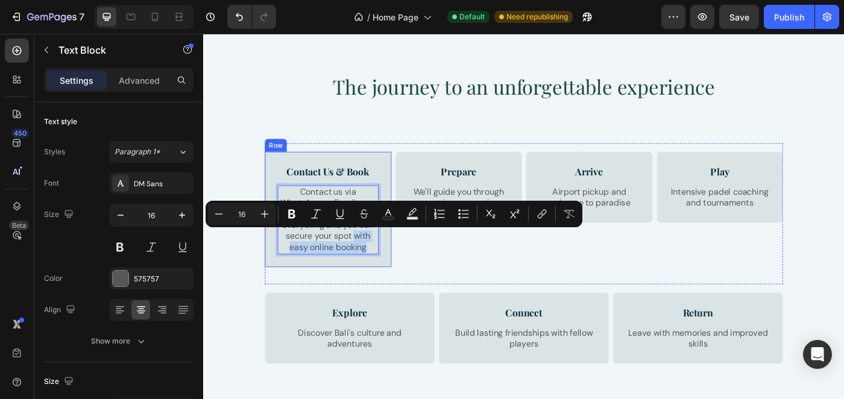
drag, startPoint x: 373, startPoint y: 261, endPoint x: 402, endPoint y: 292, distance: 43.1
click at [402, 292] on div "Contact Us & Book Text Block Contact us via WhatsApp or Email - we walk you thr…" at bounding box center [343, 232] width 143 height 130
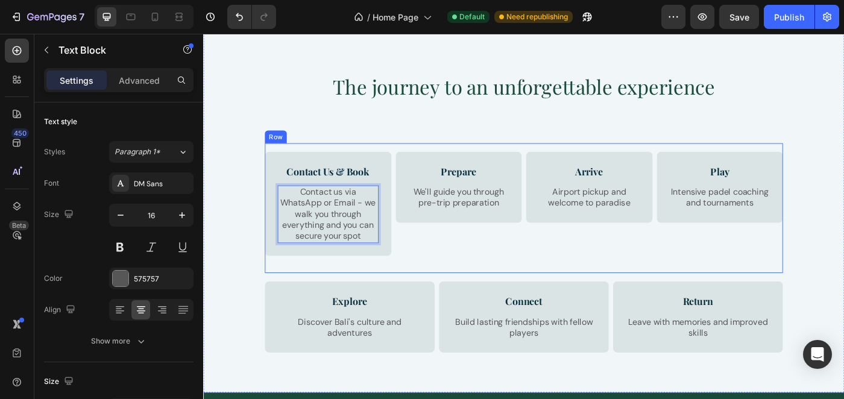
click at [516, 266] on div "Prepare Text Block We'll guide you through pre-trip preparation Text Block Row" at bounding box center [491, 230] width 143 height 127
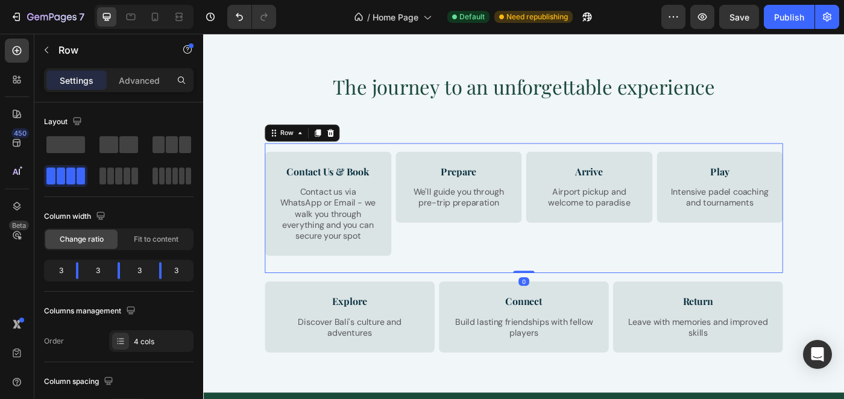
click at [274, 100] on div "The journey to an unforgettable experience Heading Row Contact Us & Book Text B…" at bounding box center [564, 245] width 705 height 335
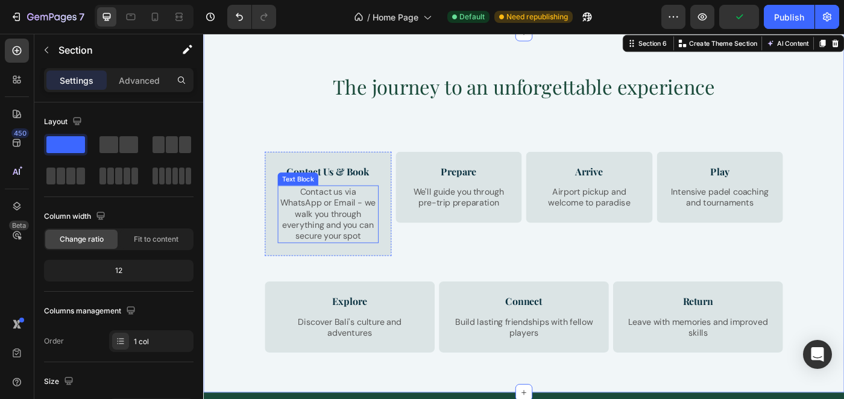
click at [375, 230] on p "Contact us via WhatsApp or Email - we walk you through everything and you can s…" at bounding box center [344, 237] width 112 height 63
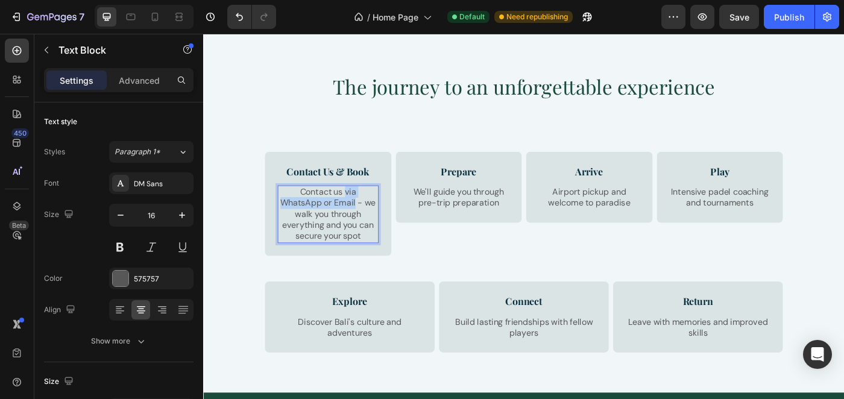
drag, startPoint x: 376, startPoint y: 225, endPoint x: 363, endPoint y: 213, distance: 16.6
click at [363, 213] on p "Contact us via WhatsApp or Email - we walk you through everything and you can s…" at bounding box center [344, 237] width 112 height 63
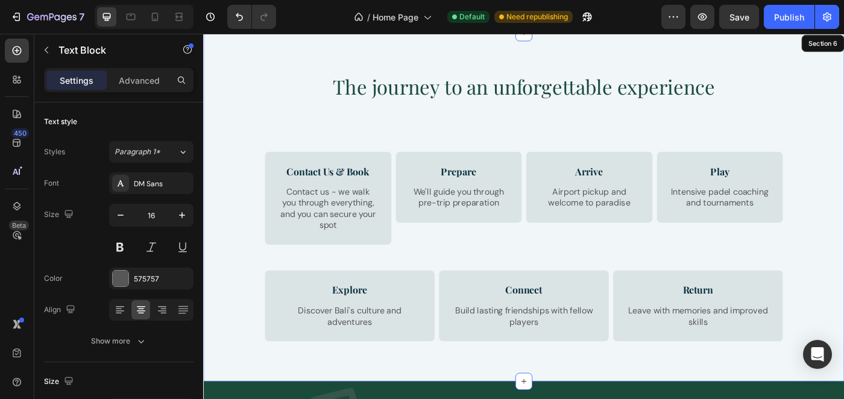
click at [250, 245] on div "The journey to an unforgettable experience Heading Row Contact Us & Book Text B…" at bounding box center [564, 239] width 705 height 323
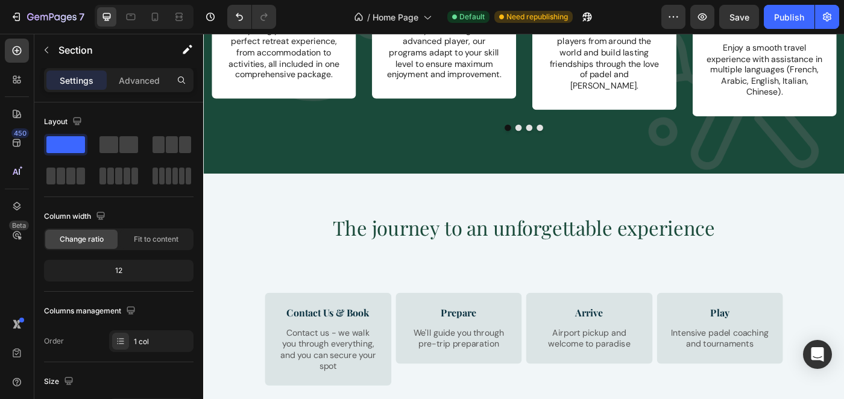
scroll to position [1919, 0]
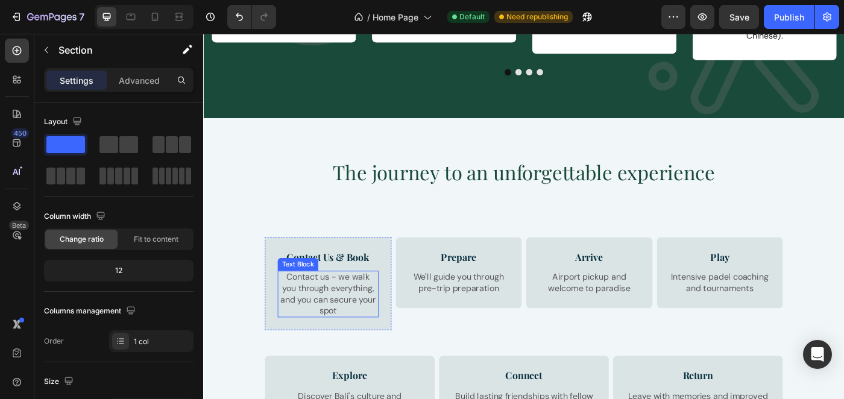
click at [374, 344] on p "Contact us - we walk you through everything, and you can secure your spot" at bounding box center [344, 328] width 112 height 50
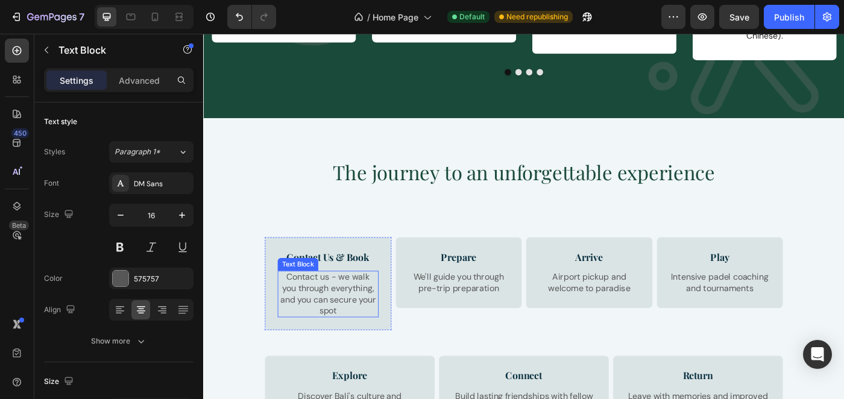
click at [374, 344] on p "Contact us - we walk you through everything, and you can secure your spot" at bounding box center [344, 328] width 112 height 50
drag, startPoint x: 348, startPoint y: 335, endPoint x: 359, endPoint y: 338, distance: 11.4
click at [359, 338] on p "Contact us - we walk you through everything, and you can secure your spot" at bounding box center [344, 328] width 112 height 50
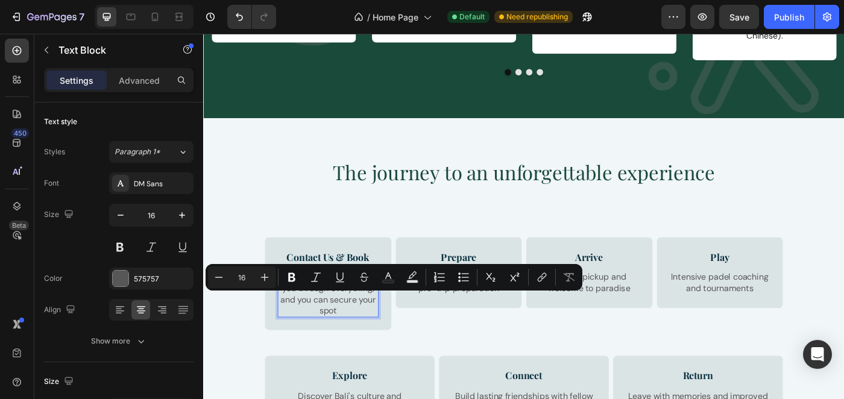
click at [376, 351] on p "Contact us - we walk you through everything, and you can secure your spot" at bounding box center [344, 328] width 112 height 50
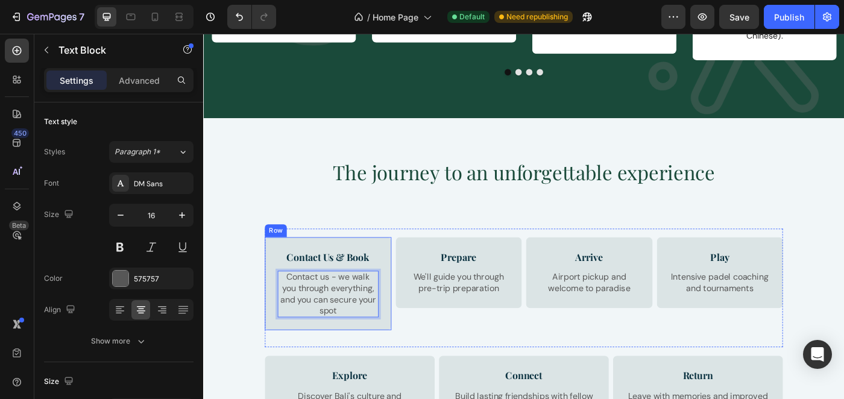
click at [395, 365] on div "Contact Us & Book Text Block Contact us - we walk you through everything, and y…" at bounding box center [343, 315] width 143 height 105
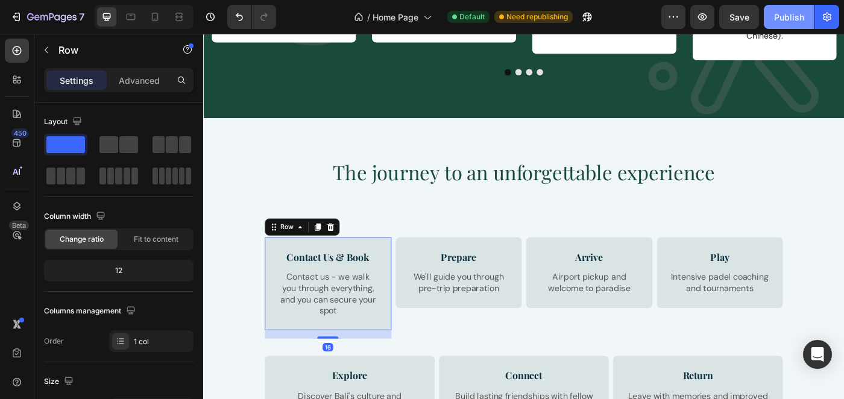
click at [773, 24] on button "Publish" at bounding box center [789, 17] width 51 height 24
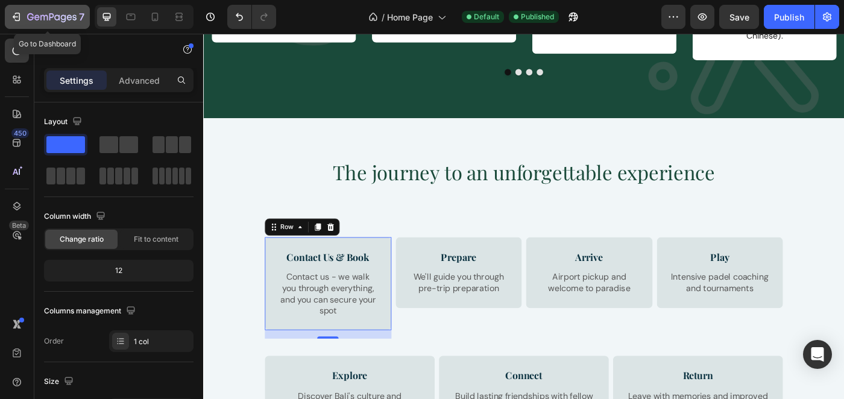
click at [43, 12] on div "7" at bounding box center [55, 17] width 57 height 14
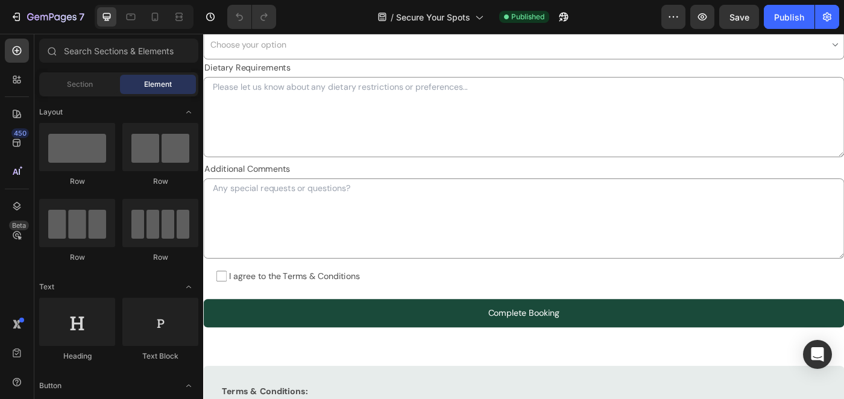
scroll to position [638, 0]
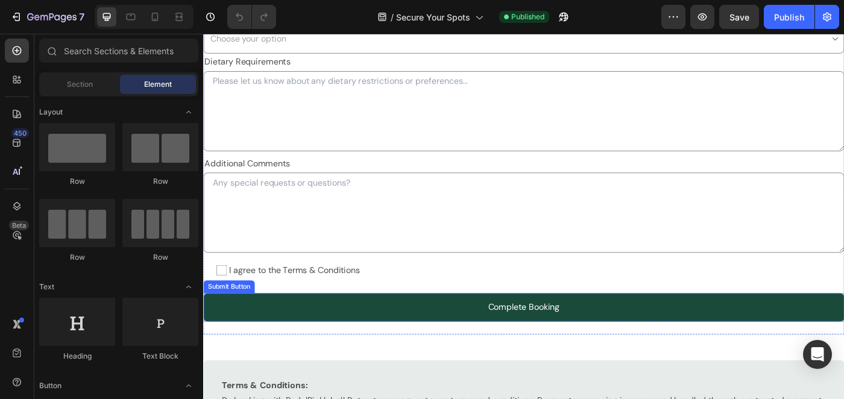
click at [675, 342] on button "Complete Booking" at bounding box center [564, 343] width 723 height 32
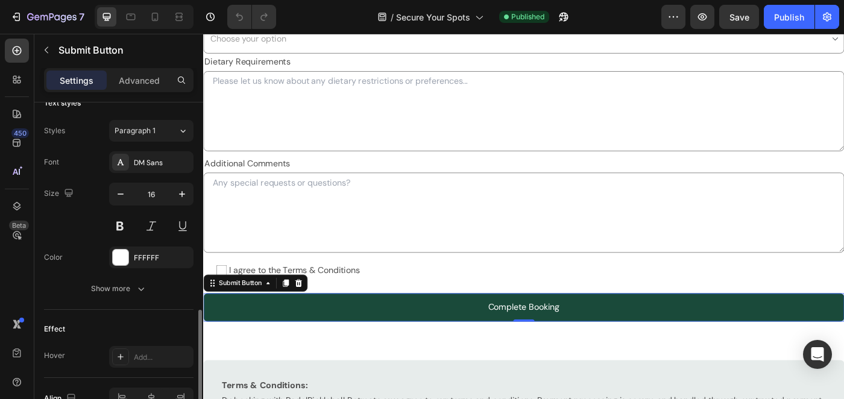
scroll to position [455, 0]
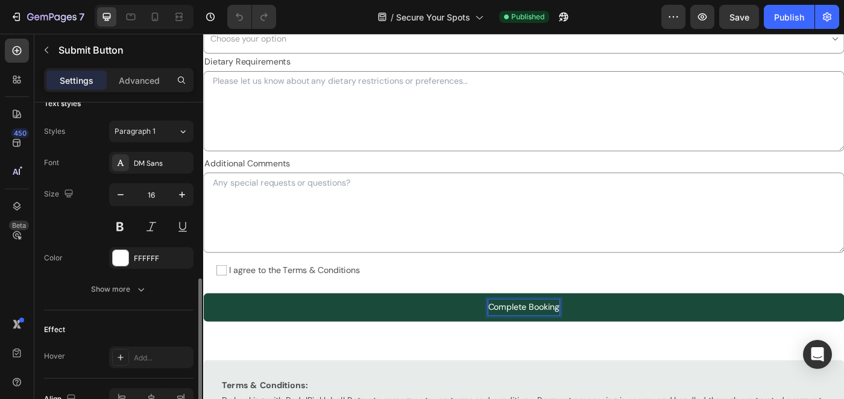
click at [578, 348] on div "Complete Booking" at bounding box center [564, 342] width 81 height 17
click at [578, 348] on p "Complete Booking" at bounding box center [564, 342] width 81 height 17
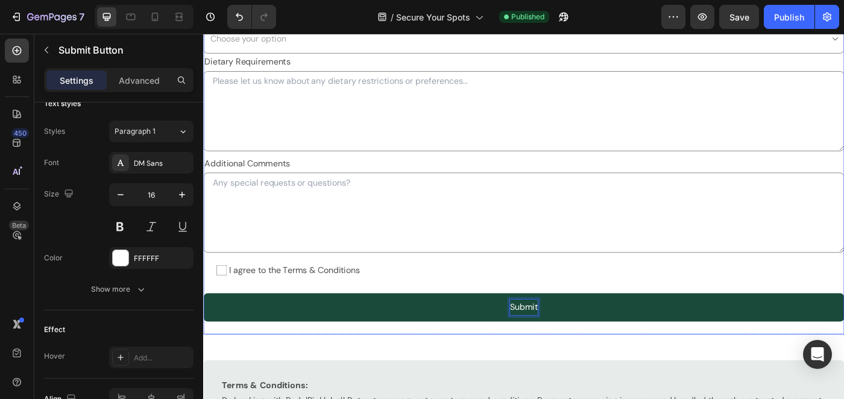
click at [203, 327] on button "Submit" at bounding box center [564, 343] width 723 height 32
click at [203, 327] on button "Submit and" at bounding box center [564, 343] width 723 height 32
click at [203, 327] on button "Submit and we" at bounding box center [564, 343] width 723 height 32
click at [203, 327] on button "Submit and we will" at bounding box center [564, 343] width 723 height 32
click at [203, 327] on button "Submit and we will be" at bounding box center [564, 343] width 723 height 32
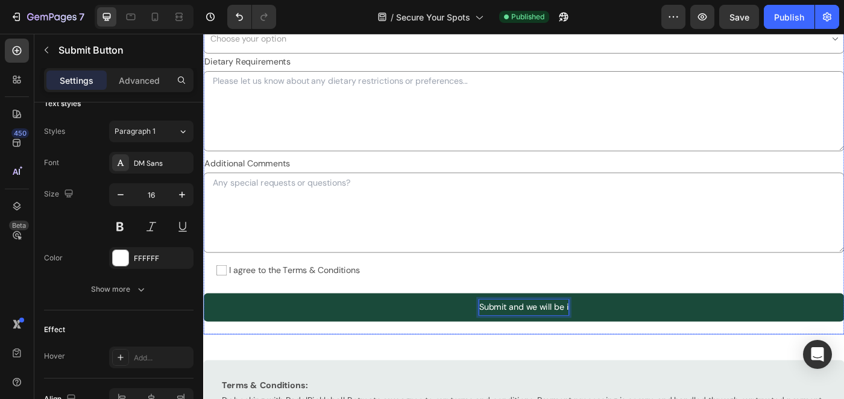
click at [203, 327] on button "Submit and we will be i" at bounding box center [564, 343] width 723 height 32
click at [203, 327] on button "Submit -" at bounding box center [564, 343] width 723 height 32
click at [203, 327] on button "Submit - W" at bounding box center [564, 343] width 723 height 32
click at [203, 327] on button "Submit - We wil" at bounding box center [564, 343] width 723 height 32
click at [203, 327] on button "Submit - We will" at bounding box center [564, 343] width 723 height 32
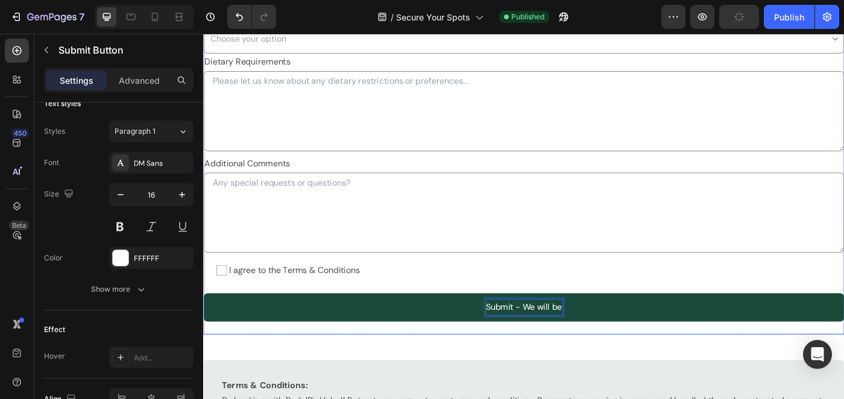
click at [203, 327] on button "Submit - We will be" at bounding box center [564, 343] width 723 height 32
click at [203, 327] on button "Submit - We will be i" at bounding box center [564, 343] width 723 height 32
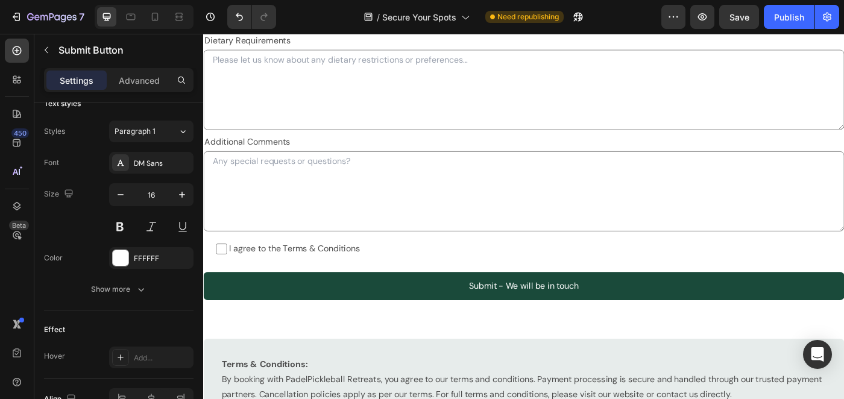
scroll to position [360, 0]
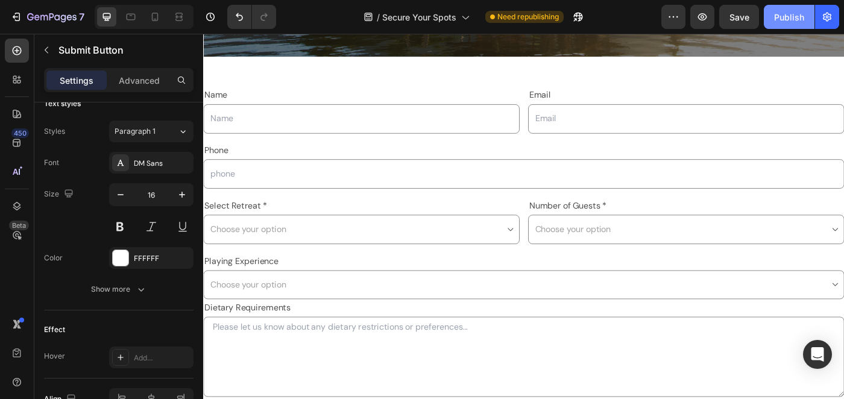
click at [799, 16] on div "Publish" at bounding box center [789, 17] width 30 height 13
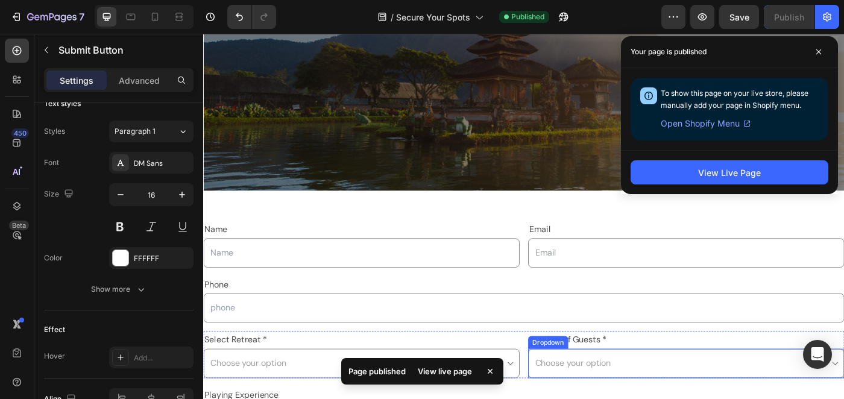
scroll to position [210, 0]
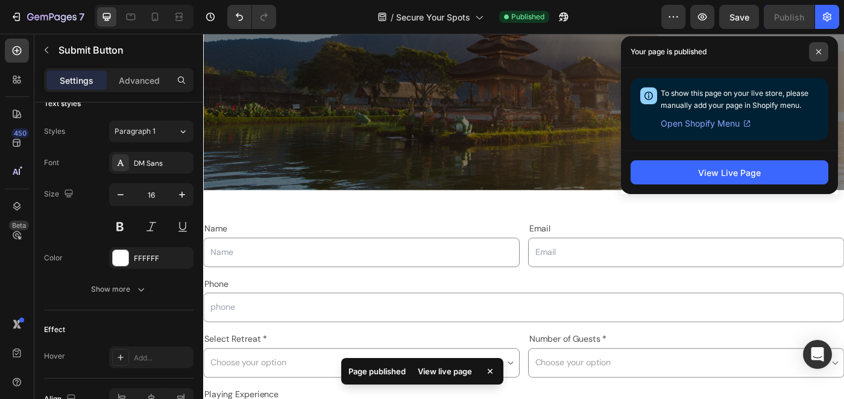
click at [820, 49] on icon at bounding box center [818, 51] width 5 height 5
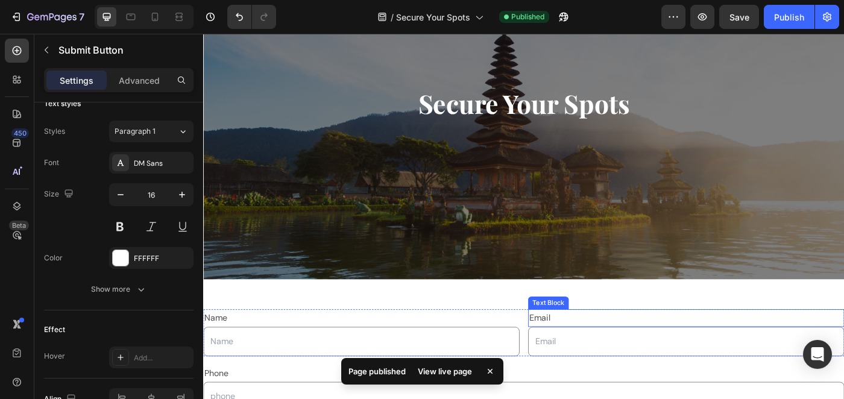
scroll to position [0, 0]
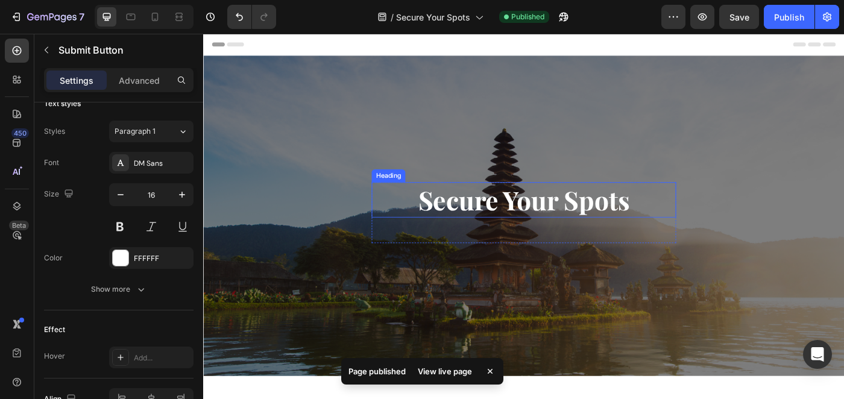
click at [602, 224] on h2 "Secure Your Spots" at bounding box center [565, 221] width 344 height 40
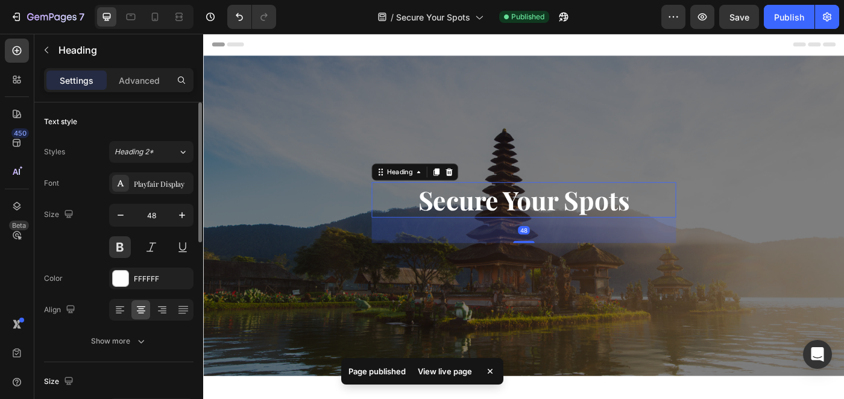
click at [602, 224] on h2 "Secure Your Spots" at bounding box center [565, 221] width 344 height 40
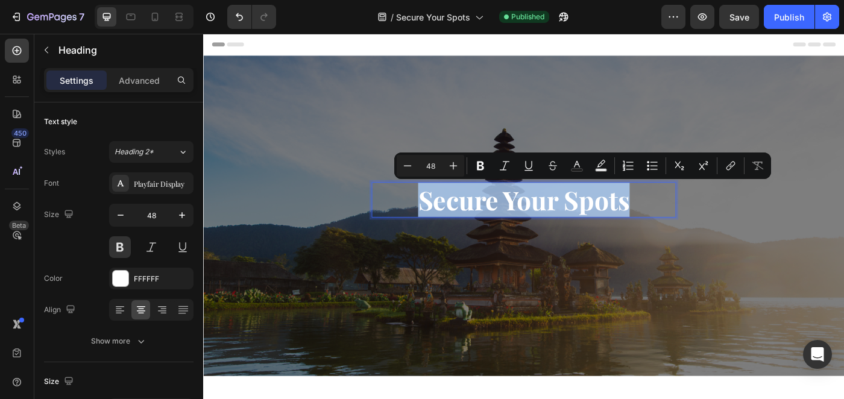
click at [602, 224] on p "Secure Your Spots" at bounding box center [564, 221] width 341 height 37
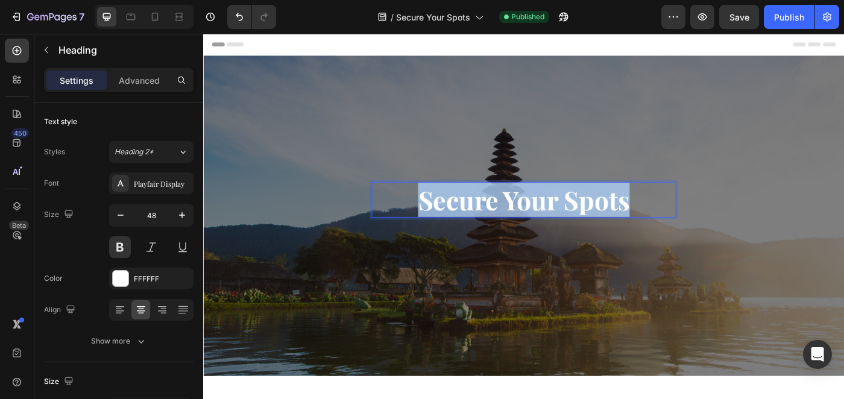
click at [602, 224] on p "Secure Your Spots" at bounding box center [564, 221] width 341 height 37
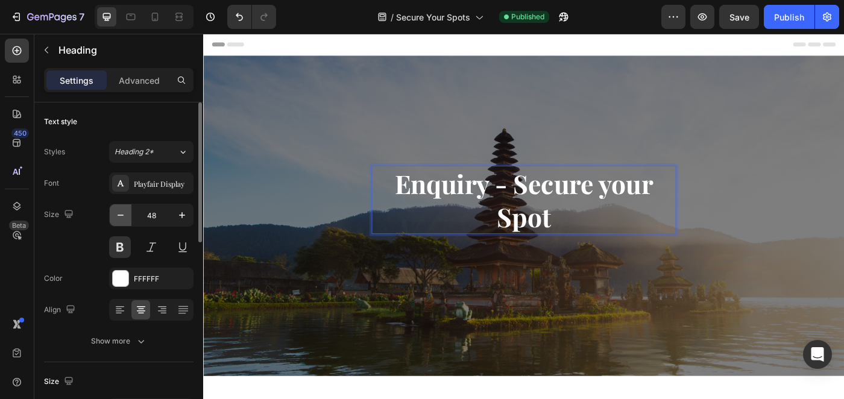
click at [127, 220] on button "button" at bounding box center [121, 215] width 22 height 22
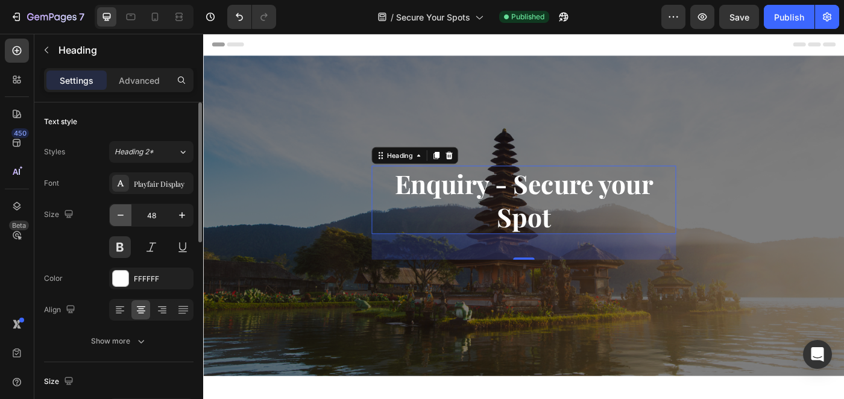
click at [127, 220] on button "button" at bounding box center [121, 215] width 22 height 22
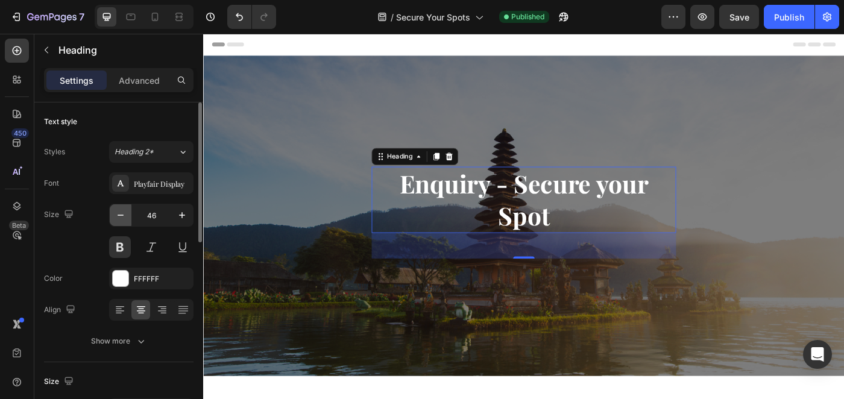
click at [127, 220] on button "button" at bounding box center [121, 215] width 22 height 22
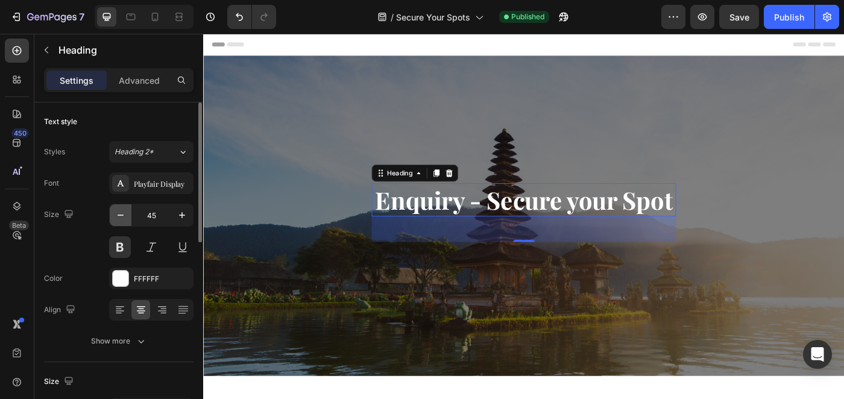
click at [127, 220] on button "button" at bounding box center [121, 215] width 22 height 22
click at [183, 214] on icon "button" at bounding box center [182, 215] width 12 height 12
type input "45"
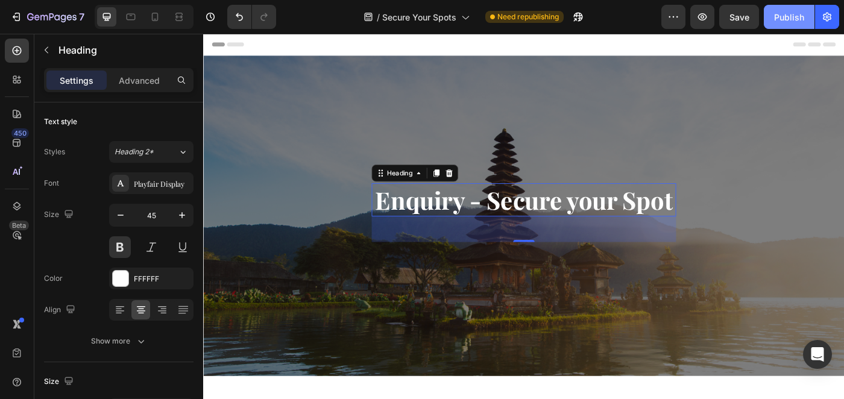
click at [779, 11] on div "Publish" at bounding box center [789, 17] width 30 height 13
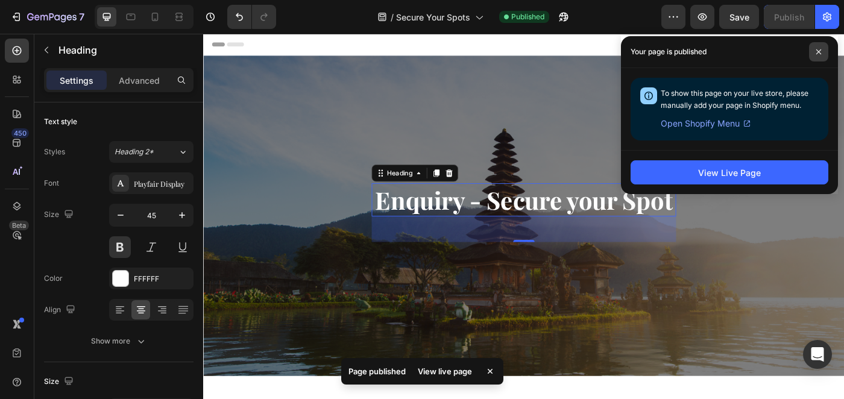
click at [817, 50] on icon at bounding box center [819, 52] width 6 height 6
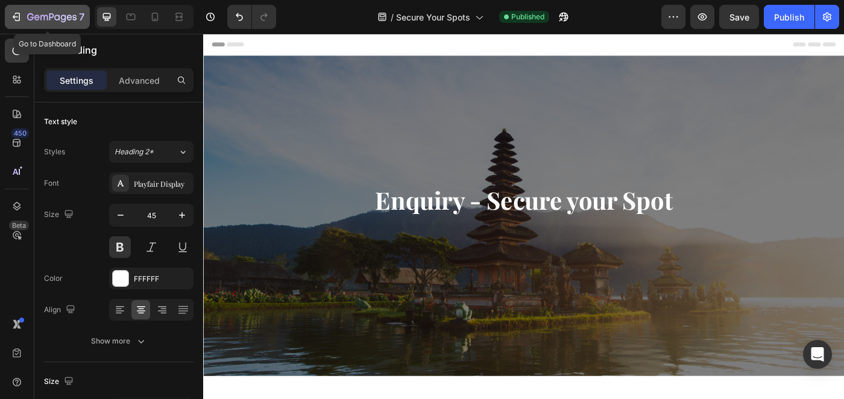
click at [56, 21] on icon "button" at bounding box center [51, 18] width 49 height 10
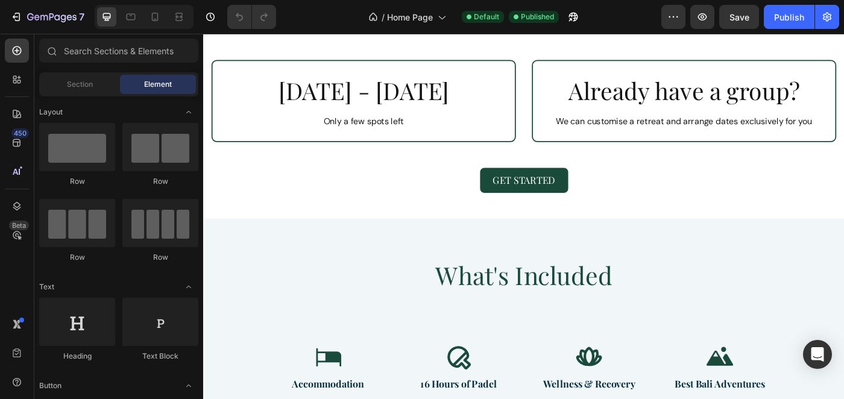
scroll to position [1039, 0]
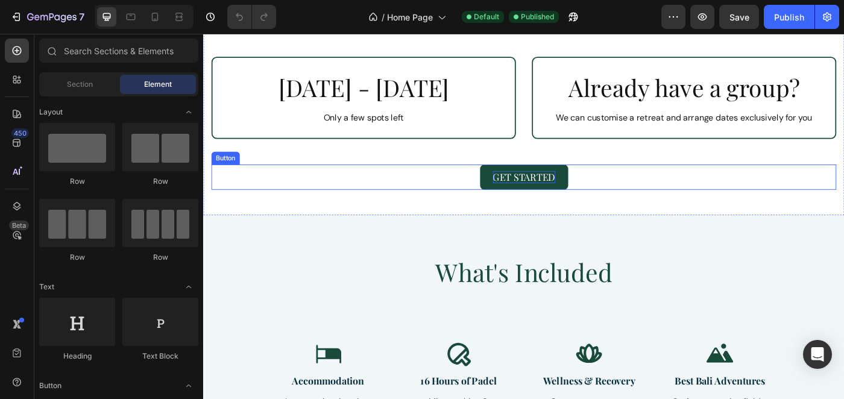
click at [562, 196] on p "Get Started" at bounding box center [565, 196] width 71 height 14
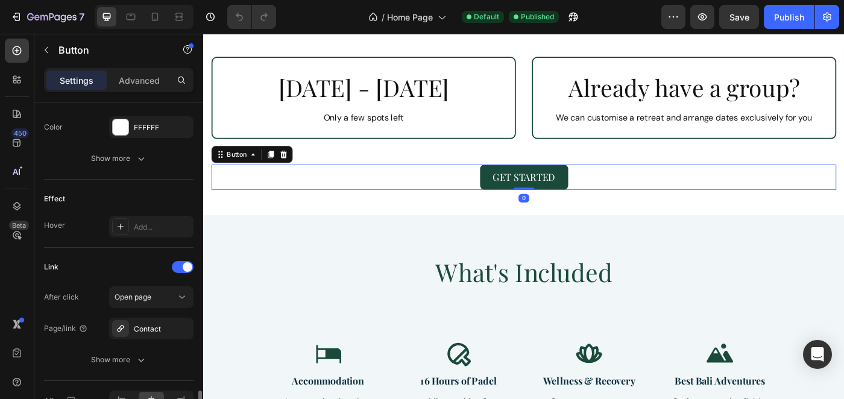
scroll to position [628, 0]
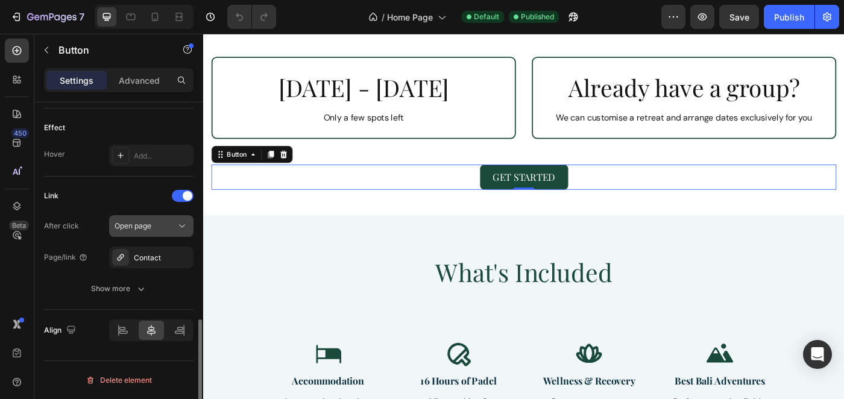
click at [135, 234] on button "Open page" at bounding box center [151, 226] width 84 height 22
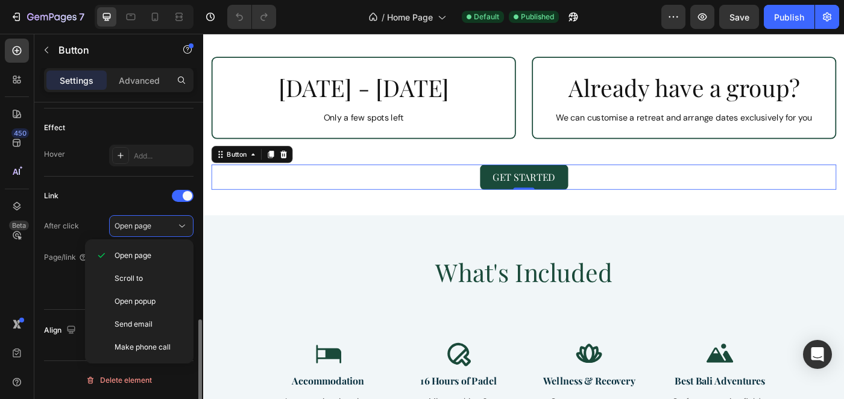
click at [136, 192] on div "Link" at bounding box center [118, 195] width 149 height 19
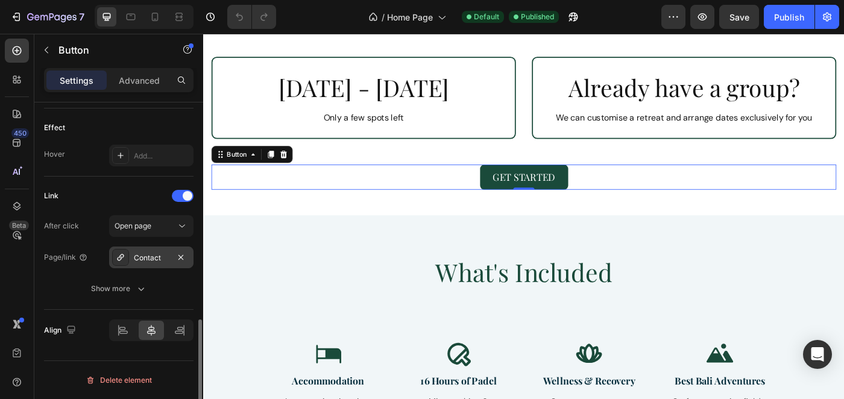
click at [150, 261] on div "Contact" at bounding box center [151, 258] width 35 height 11
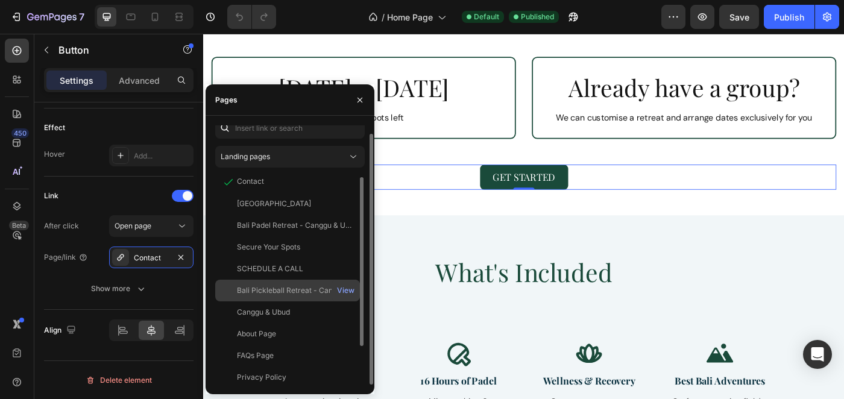
scroll to position [1, 0]
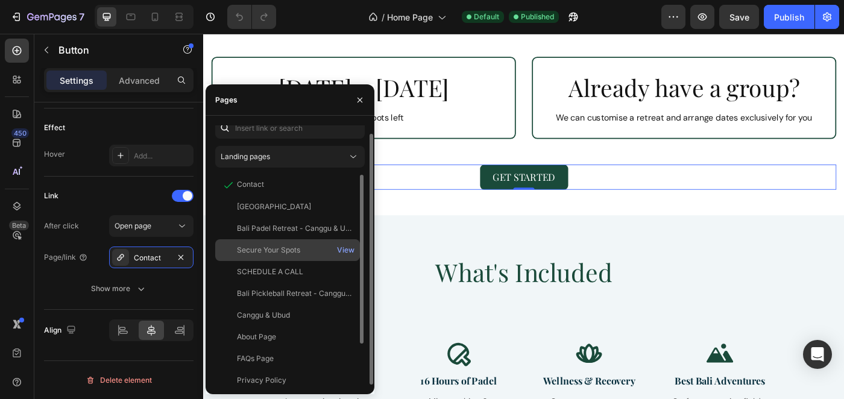
click at [296, 253] on div "Secure Your Spots" at bounding box center [268, 250] width 63 height 11
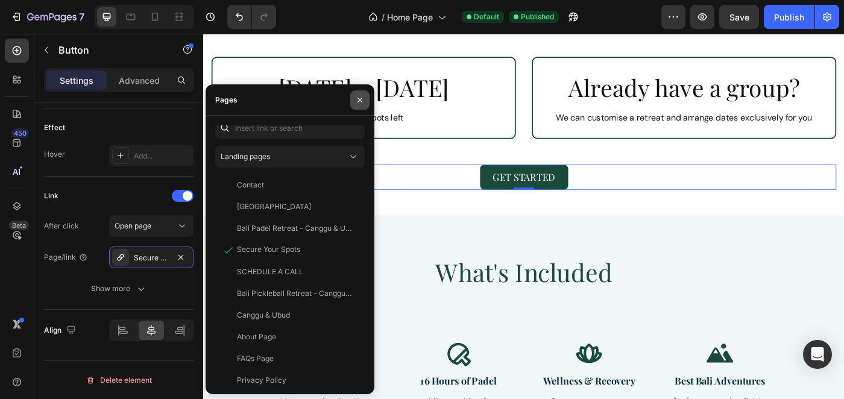
click at [359, 101] on icon "button" at bounding box center [360, 100] width 10 height 10
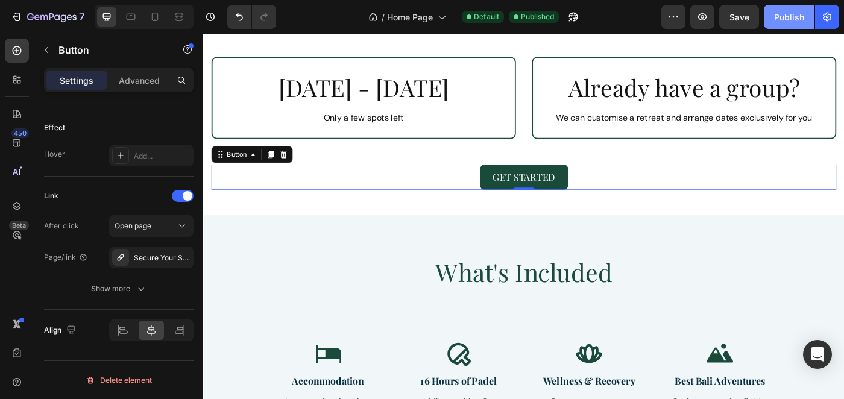
click at [790, 14] on div "Publish" at bounding box center [789, 17] width 30 height 13
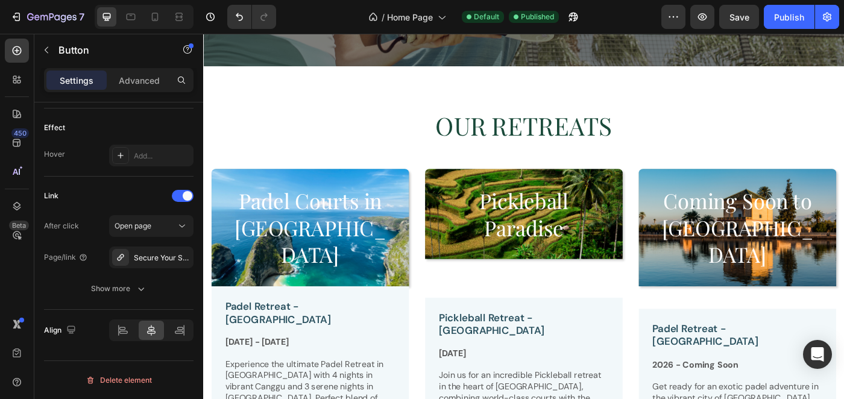
scroll to position [471, 0]
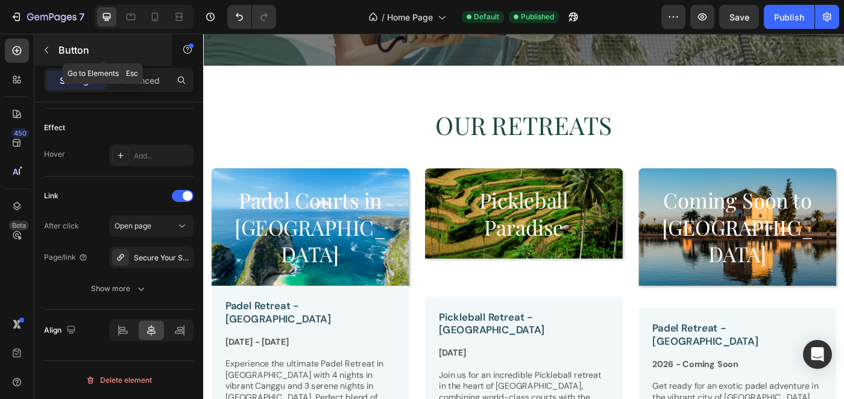
click at [61, 53] on p "Button" at bounding box center [109, 50] width 102 height 14
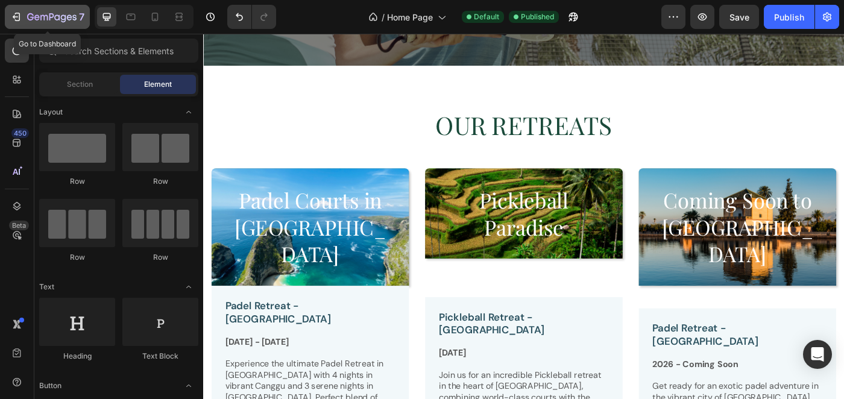
click at [51, 24] on div "7" at bounding box center [55, 17] width 57 height 14
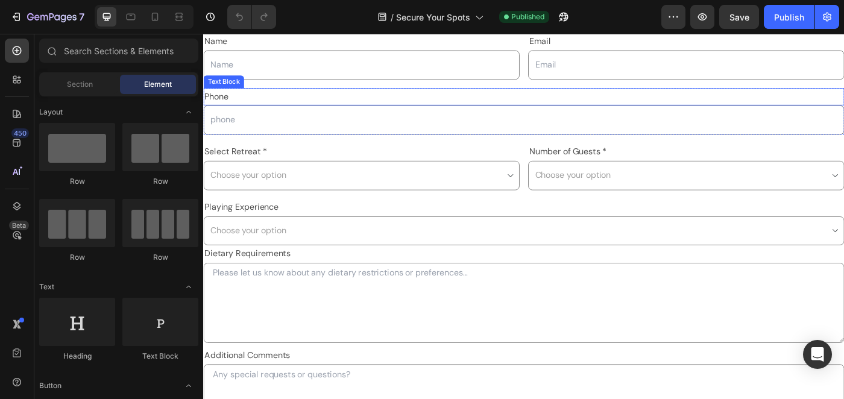
scroll to position [429, 0]
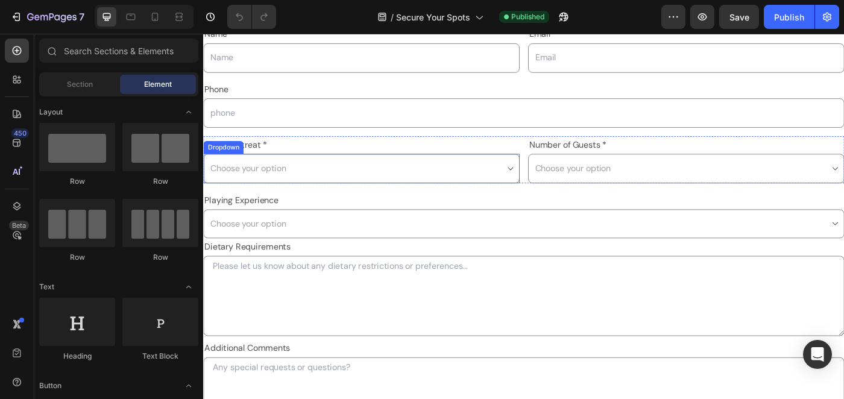
click at [297, 182] on select "Choose your option Padel [GEOGRAPHIC_DATA] - [DATE]-[DATE] Padel [GEOGRAPHIC_DA…" at bounding box center [381, 185] width 357 height 33
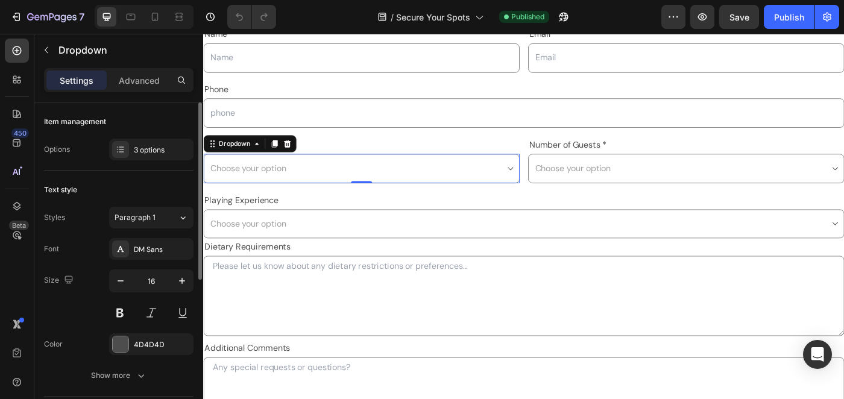
click at [109, 149] on div "Options 3 options" at bounding box center [118, 150] width 149 height 22
click at [121, 149] on icon at bounding box center [121, 150] width 10 height 10
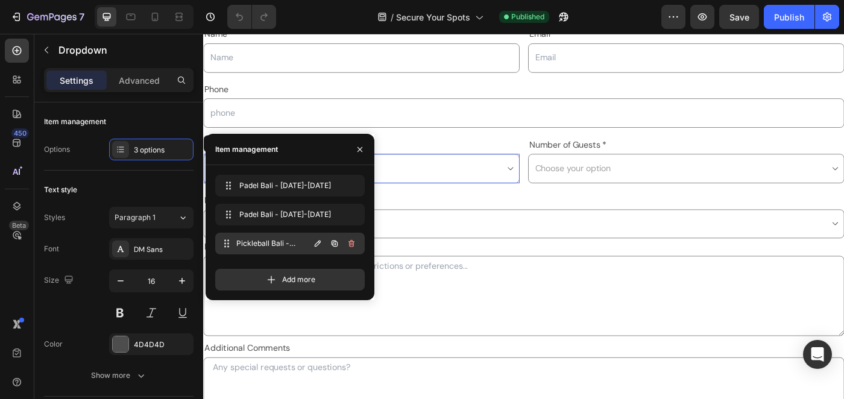
click at [290, 246] on span "Pickleball Bali - Oct 12-19, 2025" at bounding box center [272, 243] width 73 height 11
click at [313, 245] on icon "button" at bounding box center [318, 244] width 10 height 10
click at [298, 245] on input "Pickleball Bali - Oct 12-19, 2025" at bounding box center [269, 243] width 107 height 19
drag, startPoint x: 266, startPoint y: 244, endPoint x: 297, endPoint y: 244, distance: 30.1
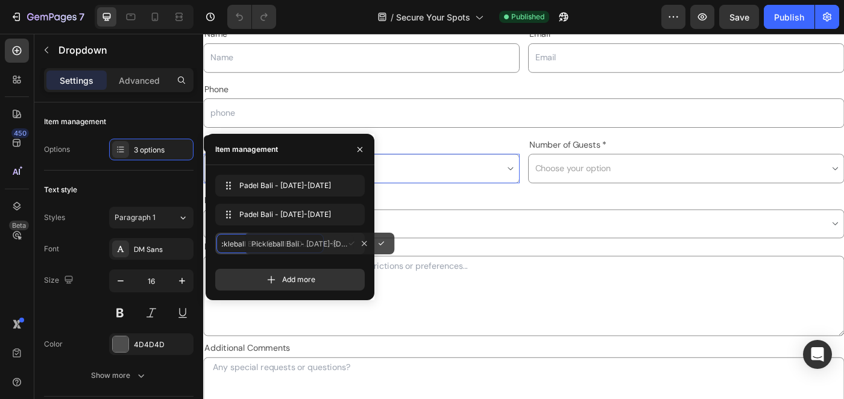
click at [297, 244] on input "Pickleball Bali - Oct 12-19, 2025" at bounding box center [269, 243] width 107 height 19
click at [300, 243] on input "Pickleball Bali - Oct 12-19, 2025" at bounding box center [269, 243] width 107 height 19
type input "Pickleball Bali - November 2025"
click at [347, 247] on icon "button" at bounding box center [352, 244] width 10 height 10
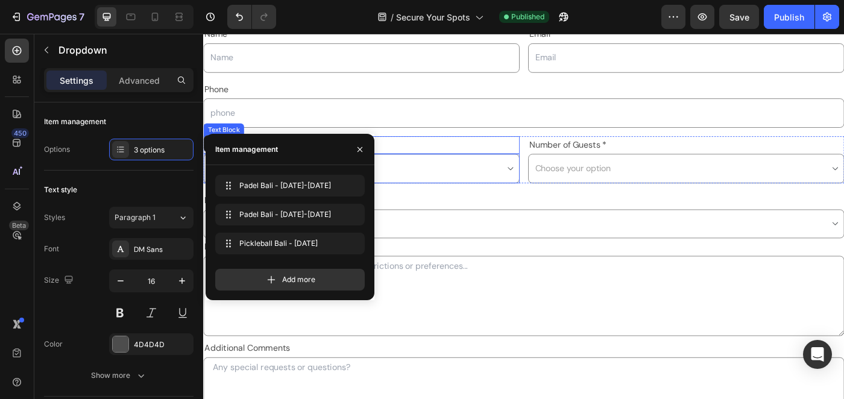
click at [500, 163] on p "Select Retreat *" at bounding box center [381, 159] width 354 height 17
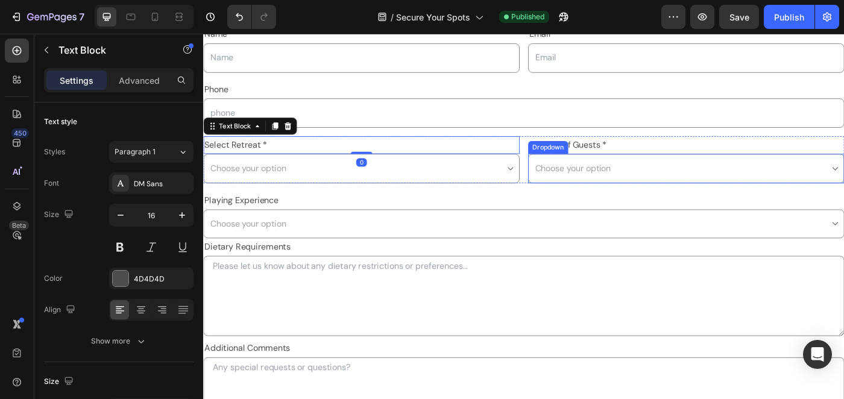
click at [648, 187] on select "Choose your option 1 Person - AUD $3,450 2 People - AUD $6,300 total" at bounding box center [748, 185] width 357 height 33
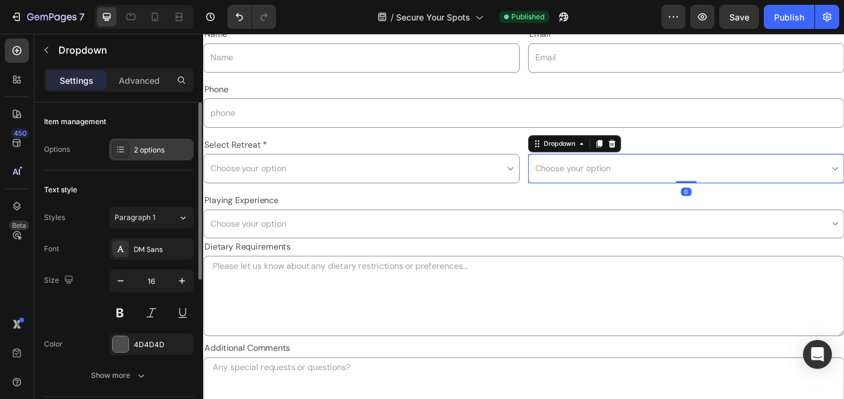
click at [127, 148] on div at bounding box center [120, 149] width 17 height 17
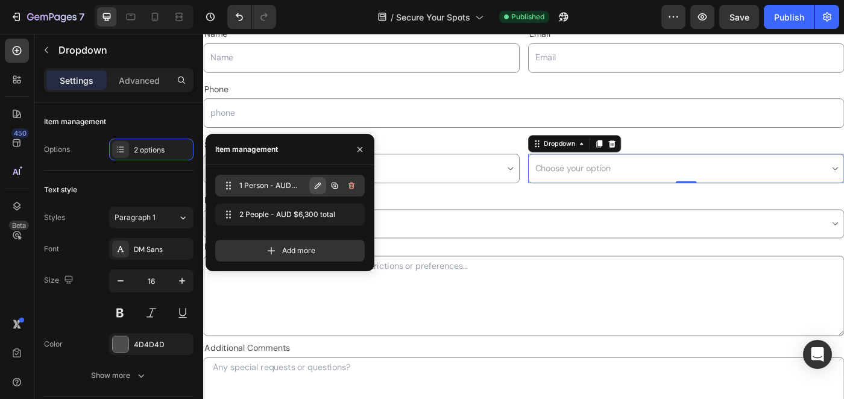
click at [315, 189] on icon "button" at bounding box center [318, 186] width 10 height 10
click at [303, 188] on input "1 Person - AUD $3,450" at bounding box center [269, 185] width 107 height 19
type input "1 Person"
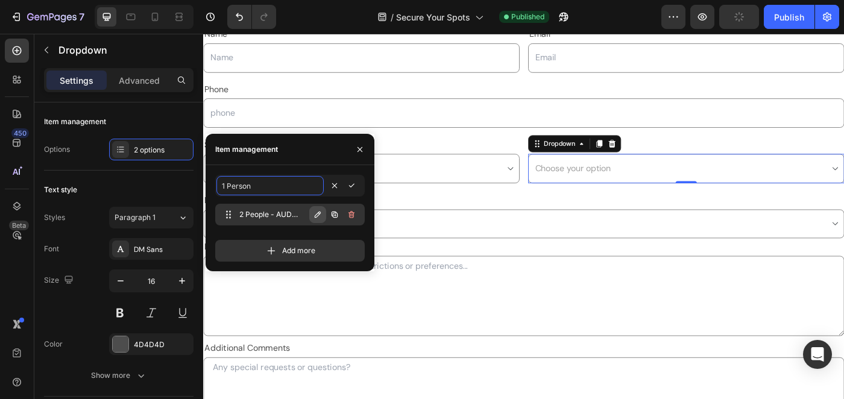
click at [318, 215] on icon "button" at bounding box center [318, 215] width 10 height 10
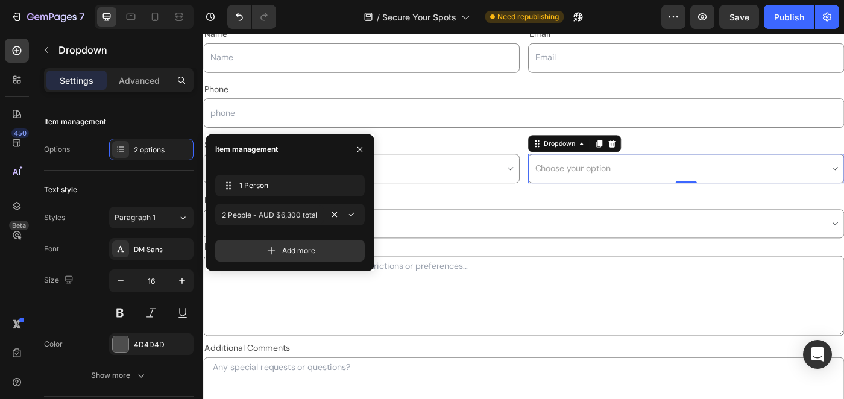
click at [318, 215] on input "2 People - AUD $6,300 total" at bounding box center [269, 214] width 107 height 19
drag, startPoint x: 321, startPoint y: 215, endPoint x: 263, endPoint y: 218, distance: 57.3
click at [263, 218] on input "2 People - AUD $6,300 total" at bounding box center [269, 214] width 107 height 19
type input "2 People"
click at [353, 212] on icon "button" at bounding box center [352, 215] width 10 height 10
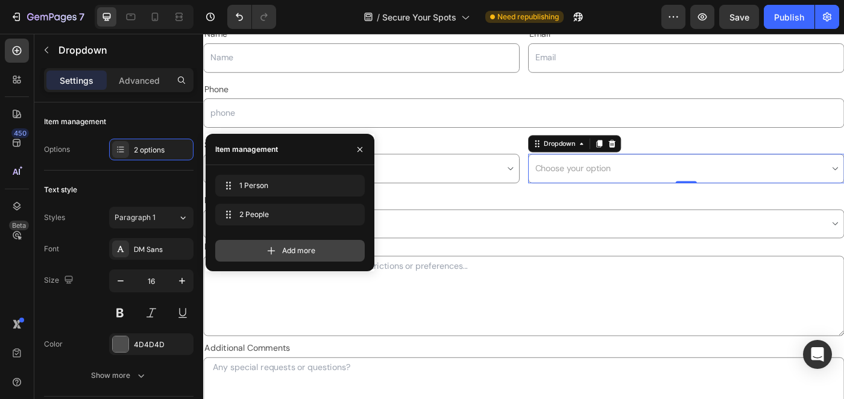
click at [295, 257] on div "Add more" at bounding box center [289, 251] width 149 height 22
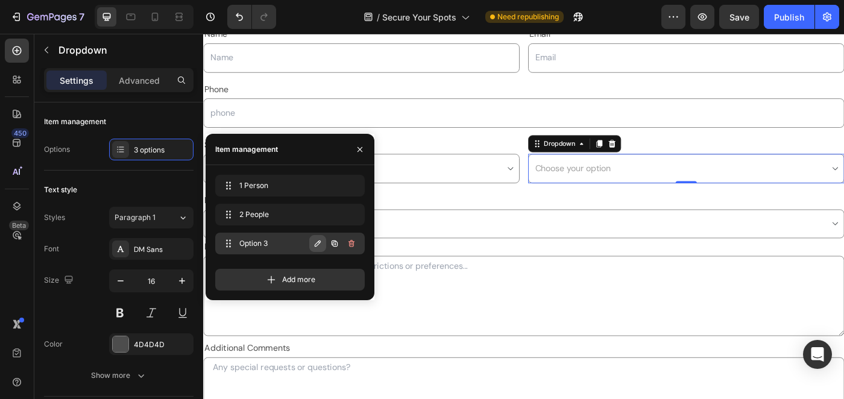
click at [318, 244] on icon "button" at bounding box center [318, 244] width 6 height 6
type input "2+ People"
click at [350, 241] on icon "button" at bounding box center [352, 244] width 10 height 10
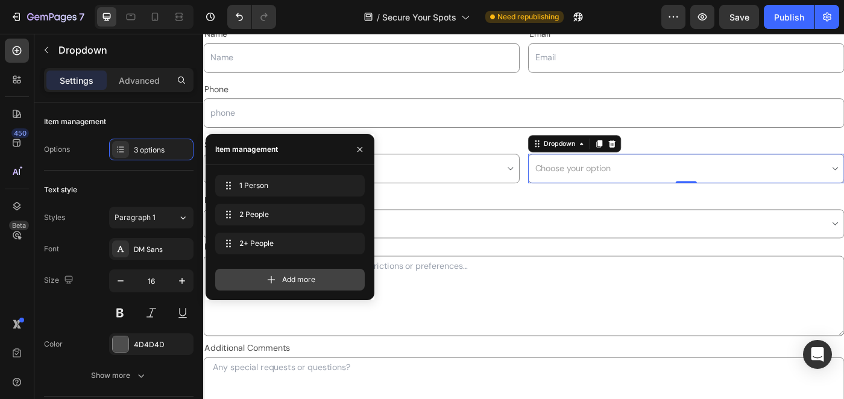
click at [303, 275] on span "Add more" at bounding box center [298, 279] width 33 height 11
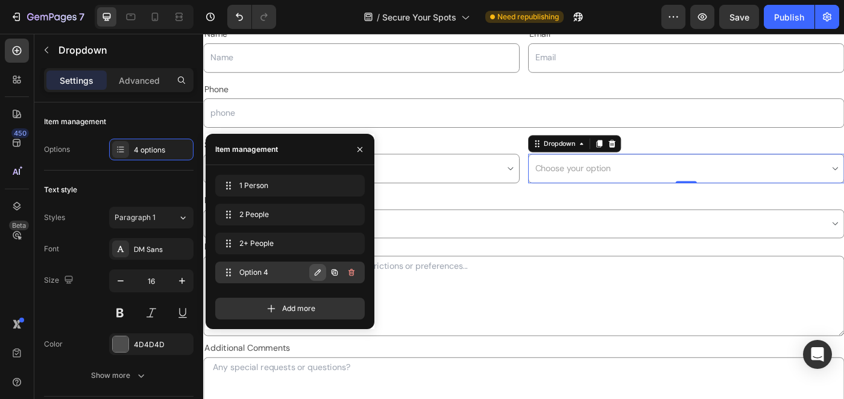
click at [314, 271] on icon "button" at bounding box center [318, 273] width 10 height 10
type input "I have my group"
click at [362, 150] on icon "button" at bounding box center [360, 150] width 10 height 10
click at [359, 153] on icon "button" at bounding box center [360, 150] width 10 height 10
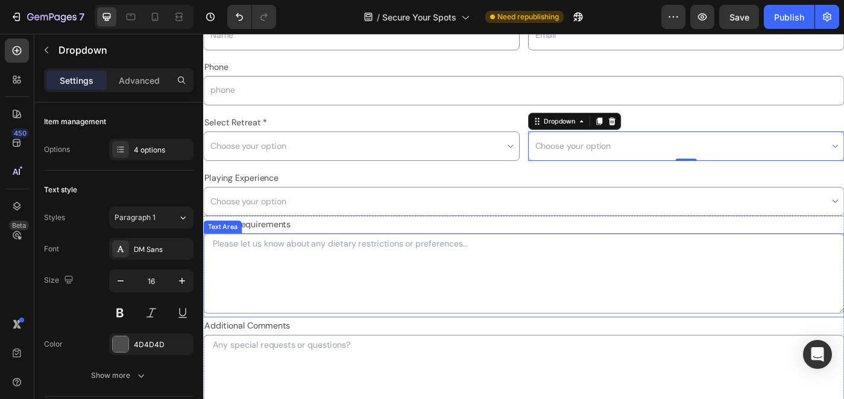
scroll to position [456, 0]
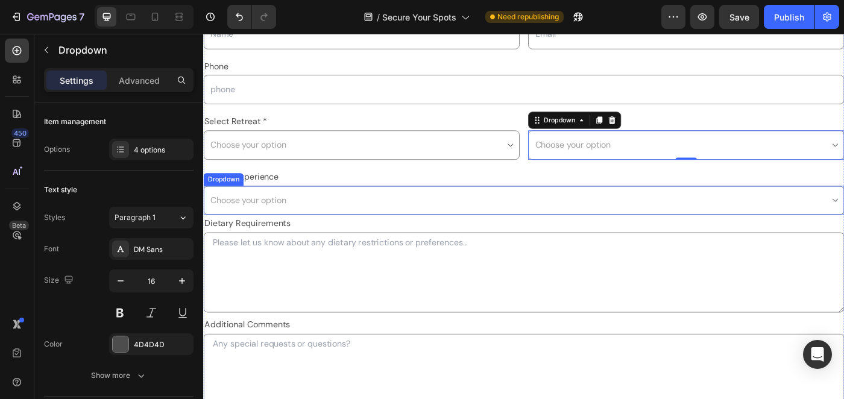
click at [356, 228] on select "Choose your option Beginner Intermediate Advanced" at bounding box center [564, 222] width 723 height 33
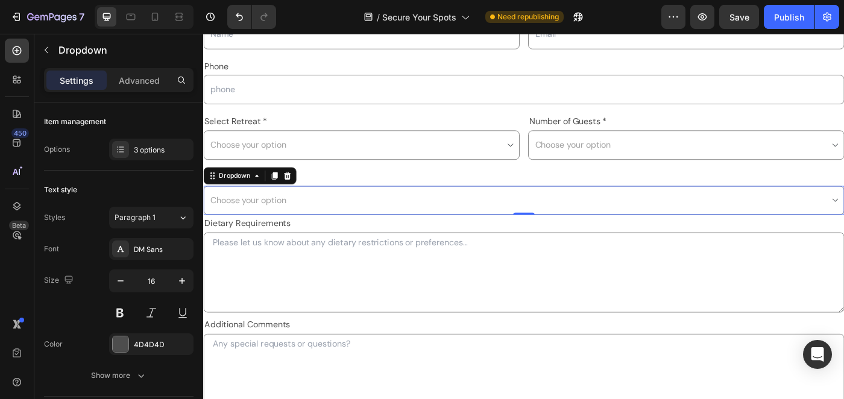
scroll to position [505, 0]
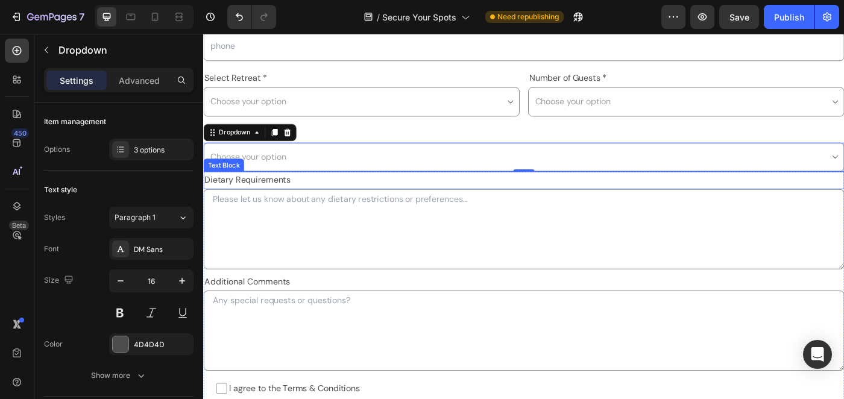
click at [283, 200] on p "Dietary Requirements" at bounding box center [564, 198] width 721 height 17
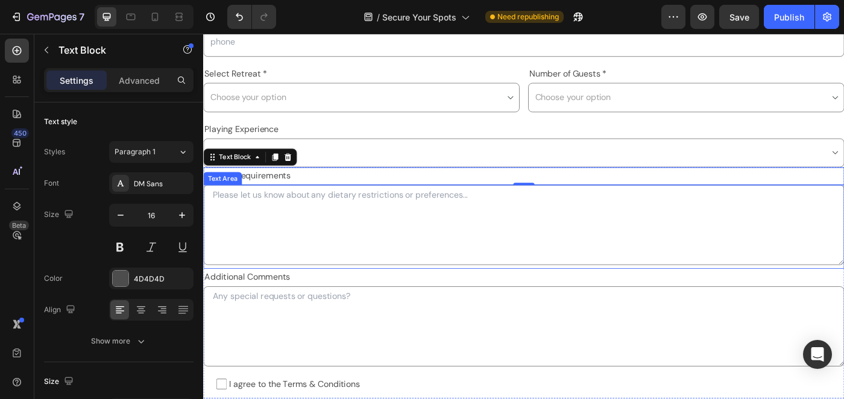
scroll to position [514, 0]
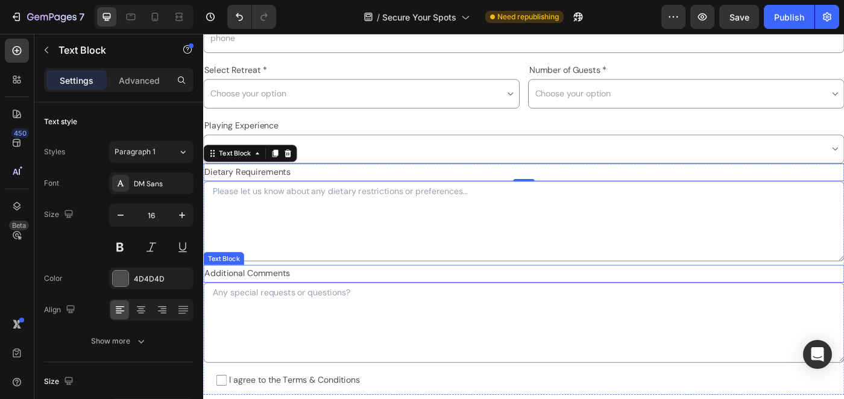
click at [318, 300] on p "Additional Comments" at bounding box center [564, 304] width 721 height 17
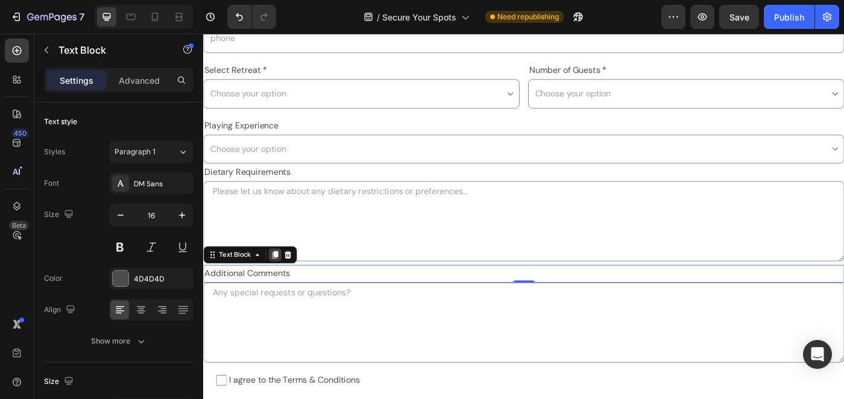
click at [286, 282] on icon at bounding box center [284, 283] width 7 height 8
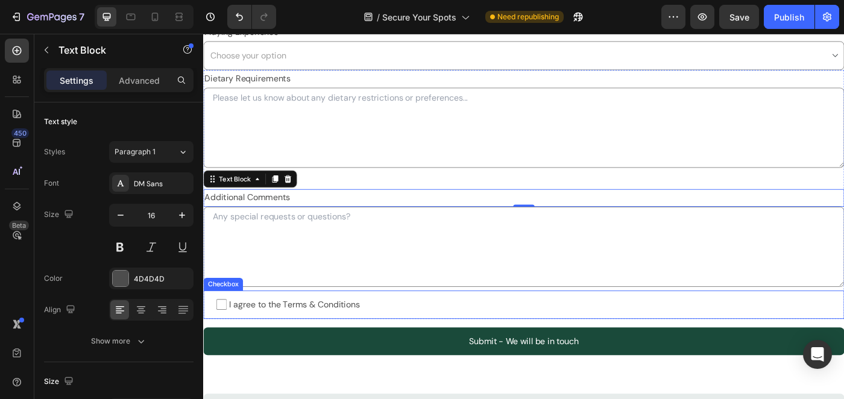
scroll to position [614, 0]
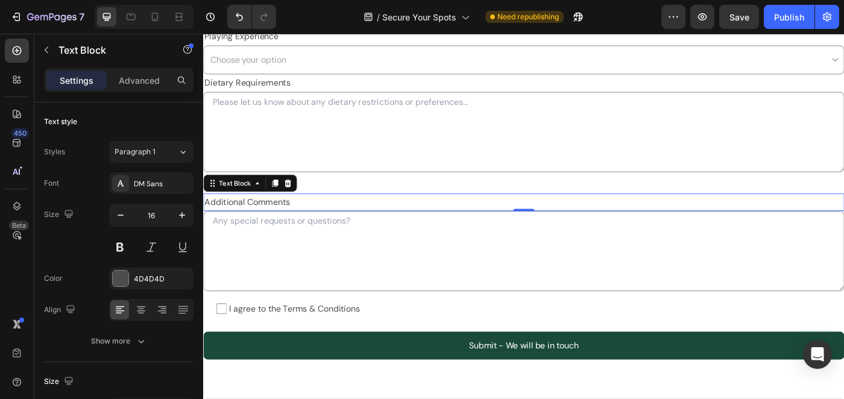
click at [376, 202] on p "Additional Comments" at bounding box center [564, 203] width 721 height 17
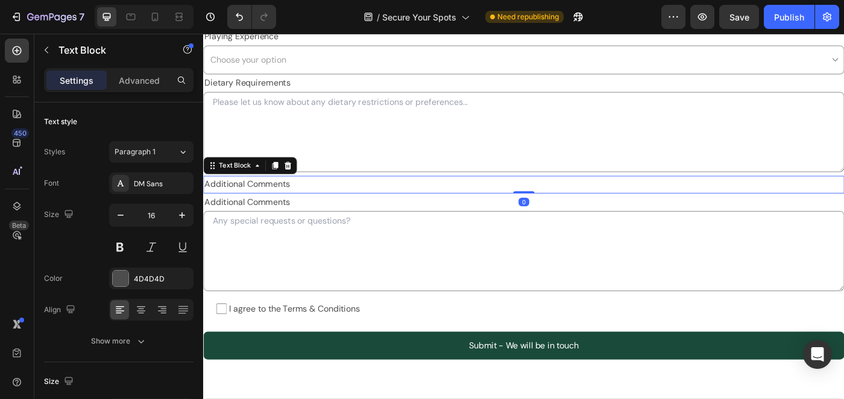
click at [376, 202] on p "Additional Comments" at bounding box center [564, 203] width 721 height 17
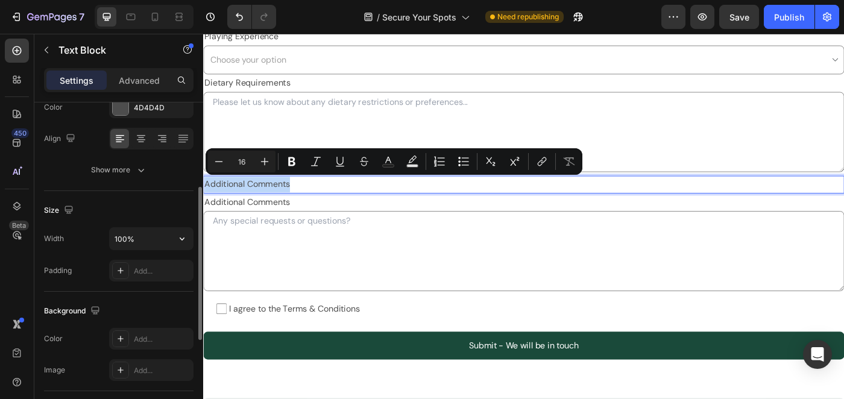
scroll to position [175, 0]
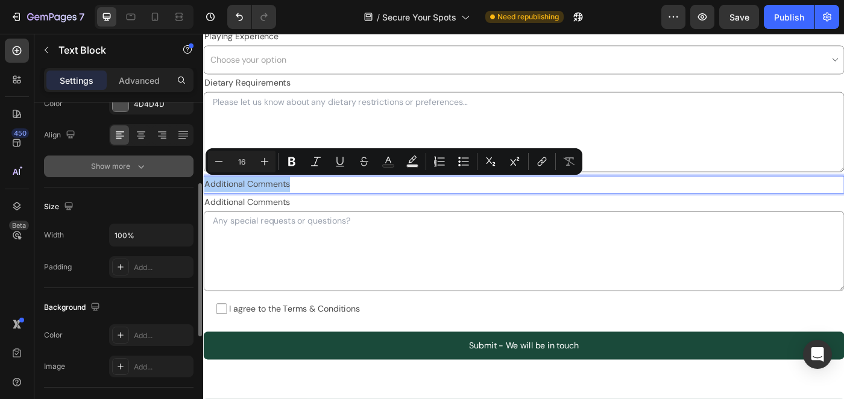
click at [143, 168] on icon "button" at bounding box center [141, 166] width 12 height 12
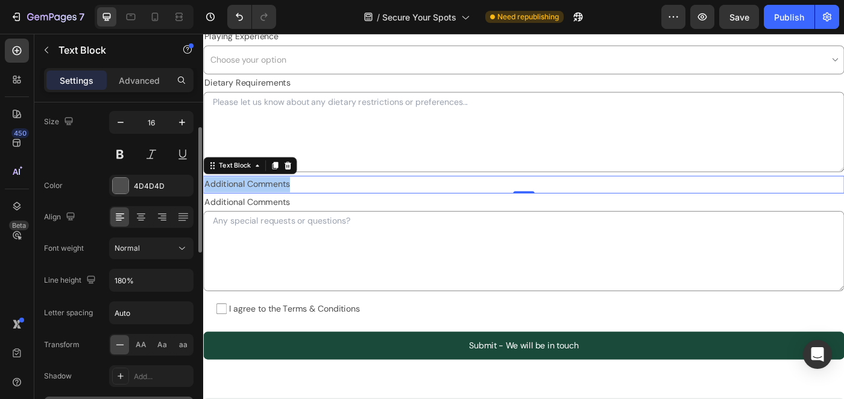
scroll to position [95, 0]
click at [300, 181] on icon at bounding box center [299, 182] width 8 height 8
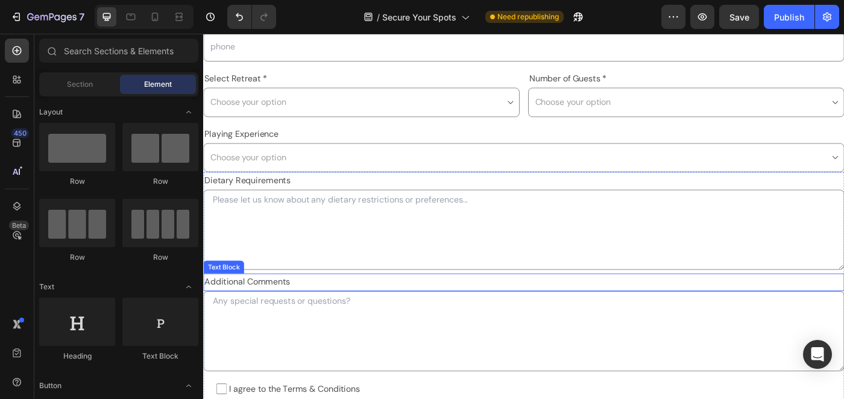
scroll to position [511, 0]
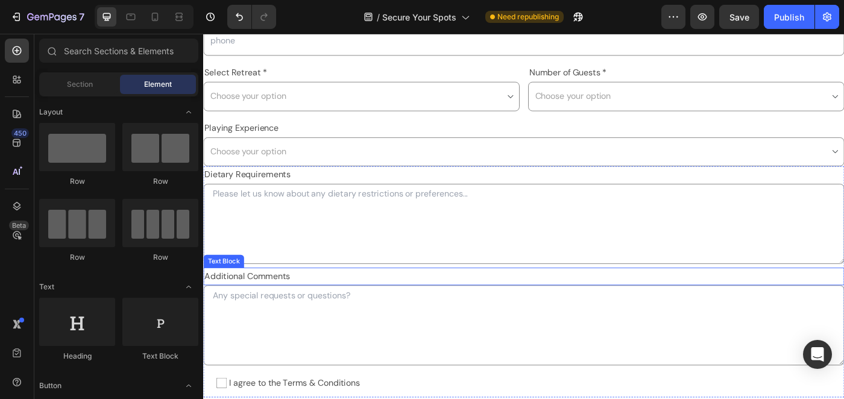
click at [303, 306] on p "Additional Comments" at bounding box center [564, 307] width 721 height 17
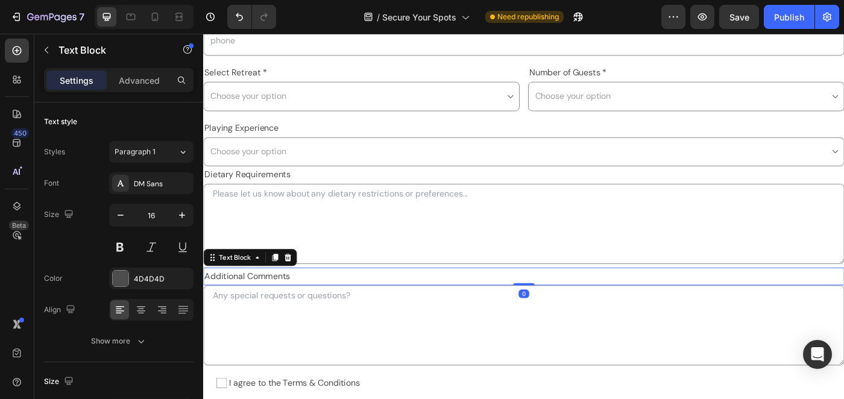
click at [303, 306] on p "Additional Comments" at bounding box center [564, 307] width 721 height 17
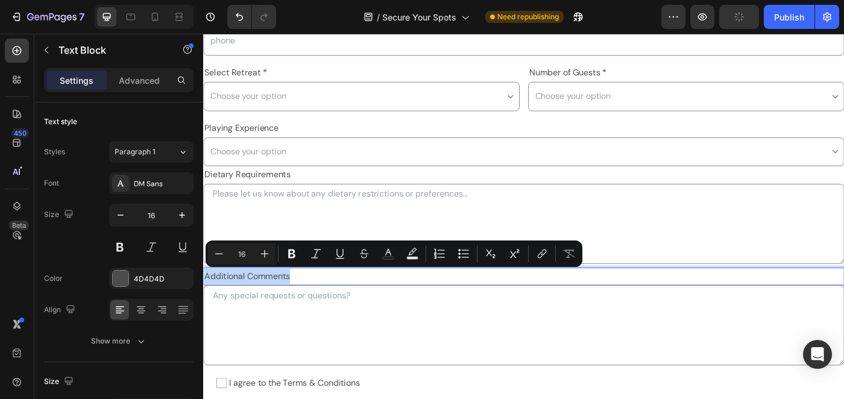
click at [321, 304] on p "Additional Comments" at bounding box center [564, 307] width 721 height 17
click at [319, 305] on p "Additional Comments" at bounding box center [564, 307] width 721 height 17
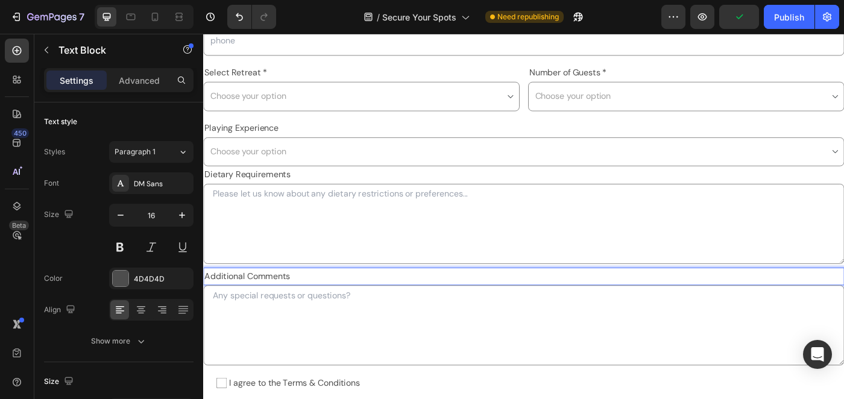
click at [319, 305] on p "Additional Comments" at bounding box center [564, 307] width 721 height 17
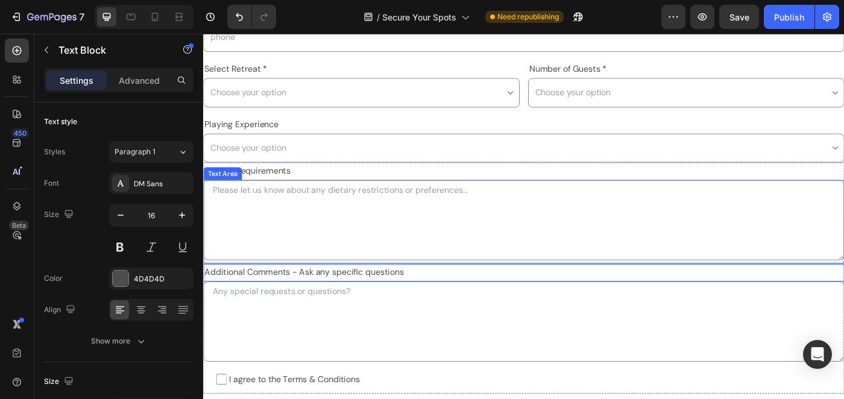
scroll to position [588, 0]
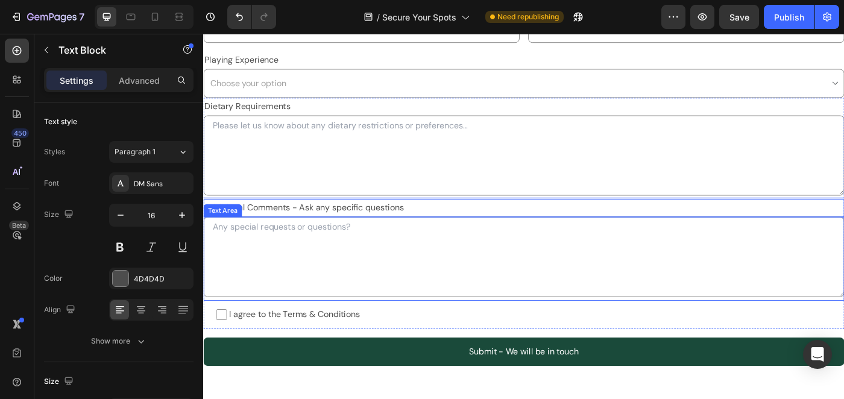
click at [434, 275] on textarea at bounding box center [564, 286] width 723 height 90
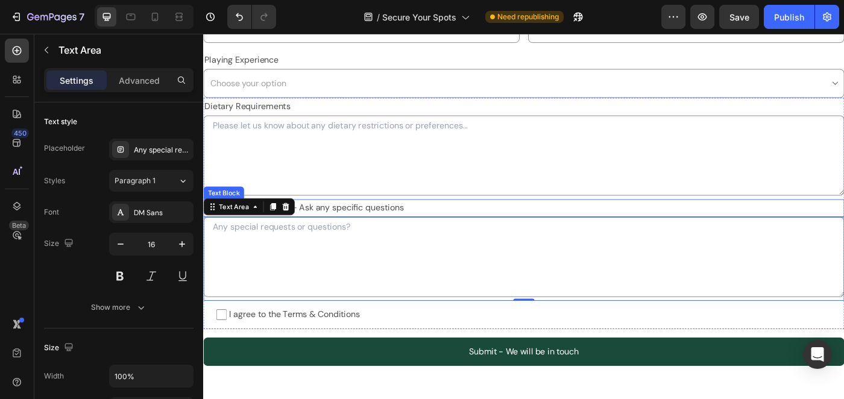
click at [448, 225] on p "Additional Comments - Ask any specific questions" at bounding box center [564, 230] width 721 height 17
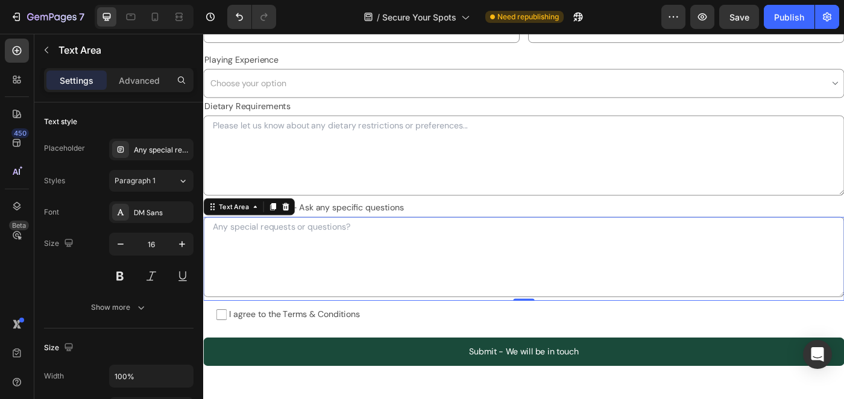
click at [412, 284] on textarea at bounding box center [564, 286] width 723 height 90
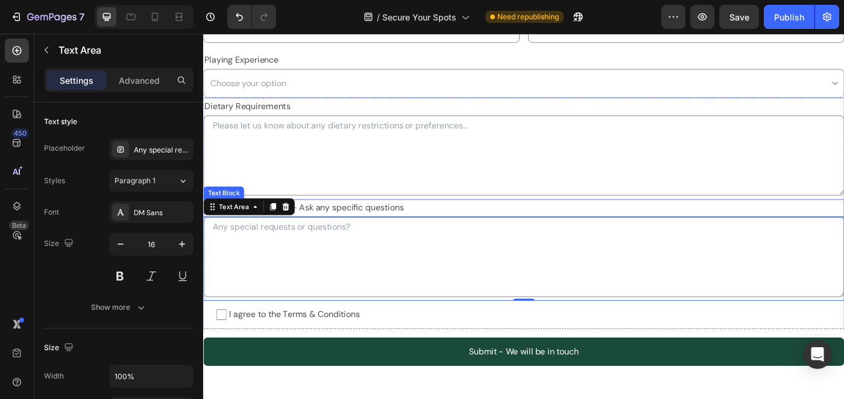
click at [415, 230] on p "Additional Comments - Ask any specific questions" at bounding box center [564, 230] width 721 height 17
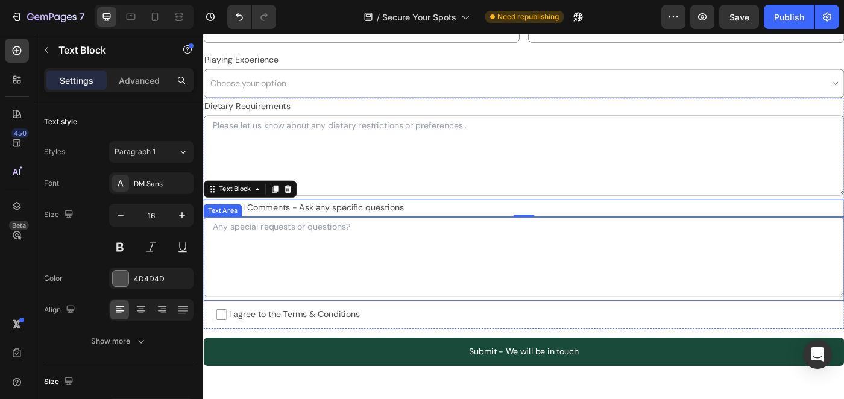
click at [401, 280] on textarea at bounding box center [564, 286] width 723 height 90
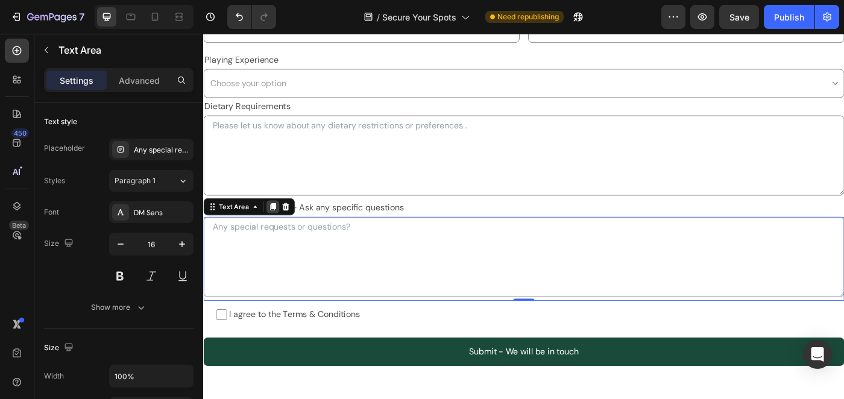
click at [283, 232] on icon at bounding box center [281, 229] width 7 height 8
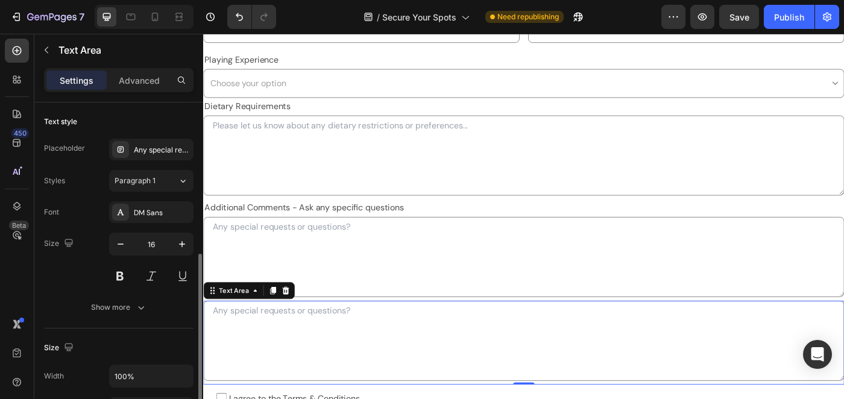
scroll to position [95, 0]
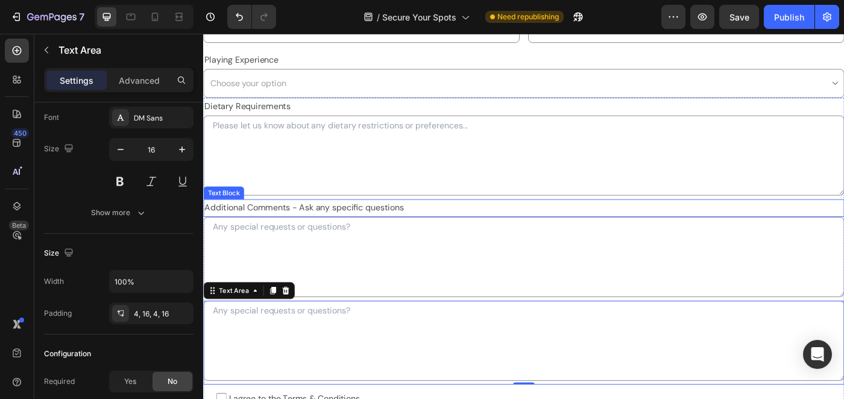
click at [371, 229] on p "Additional Comments - Ask any specific questions" at bounding box center [564, 230] width 721 height 17
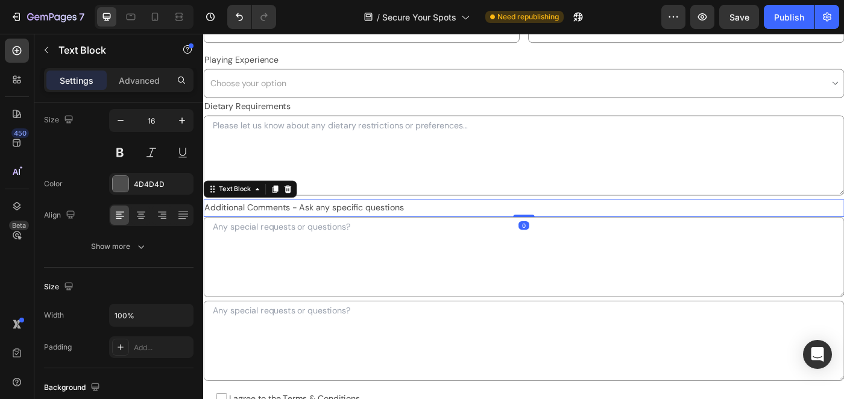
scroll to position [0, 0]
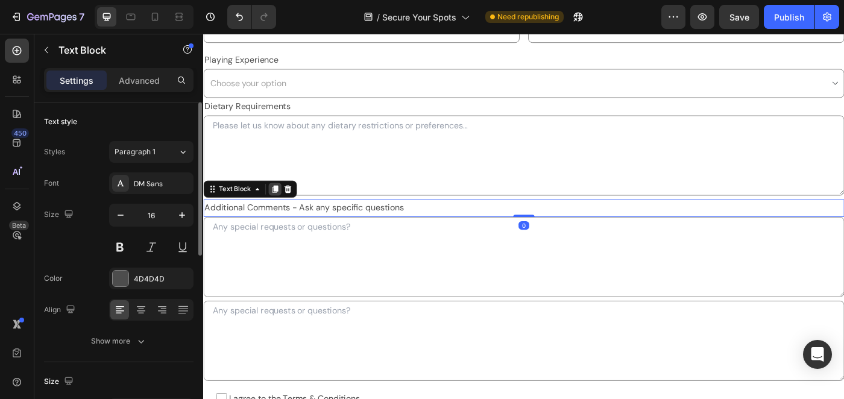
click at [287, 210] on icon at bounding box center [284, 209] width 7 height 8
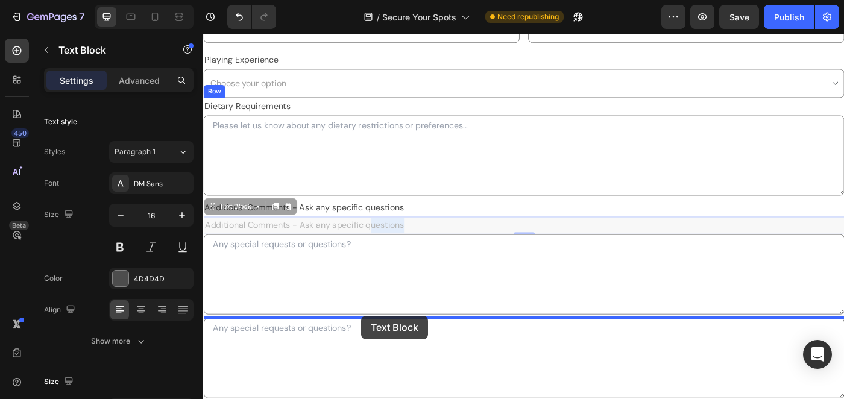
drag, startPoint x: 391, startPoint y: 245, endPoint x: 382, endPoint y: 352, distance: 107.1
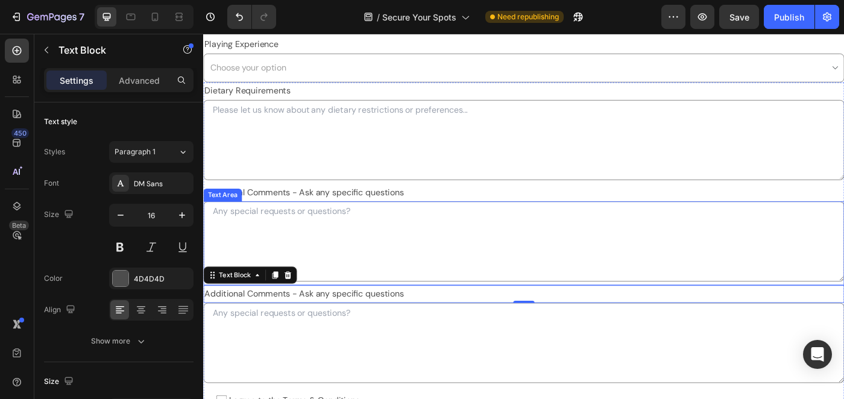
scroll to position [603, 0]
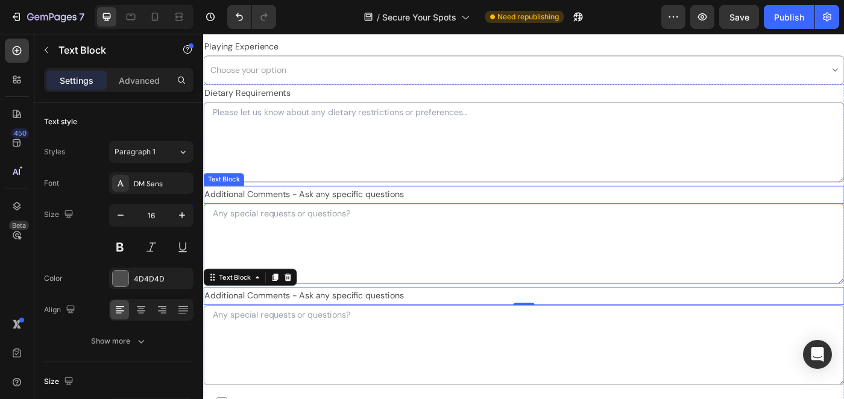
click at [432, 212] on p "Additional Comments - Ask any specific questions" at bounding box center [564, 215] width 721 height 17
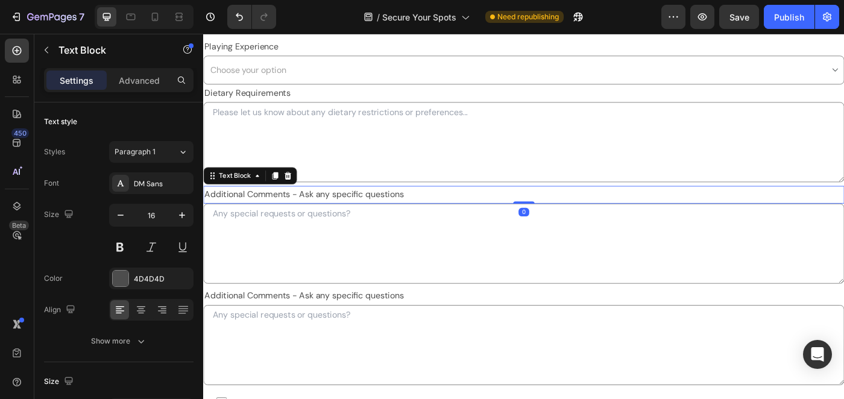
click at [432, 212] on p "Additional Comments - Ask any specific questions" at bounding box center [564, 215] width 721 height 17
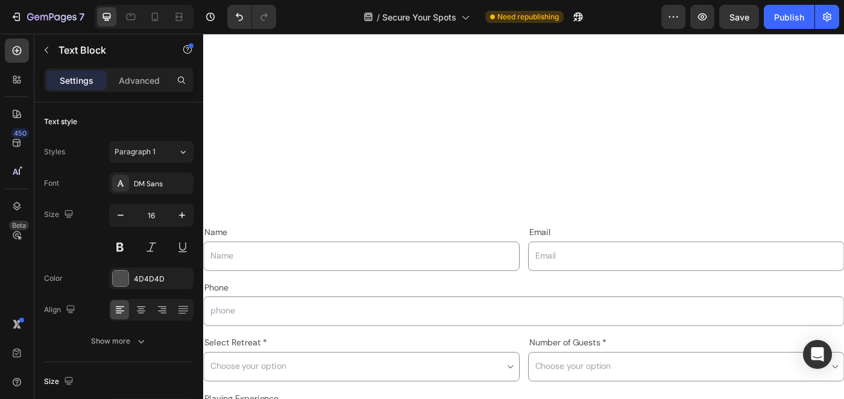
scroll to position [0, 0]
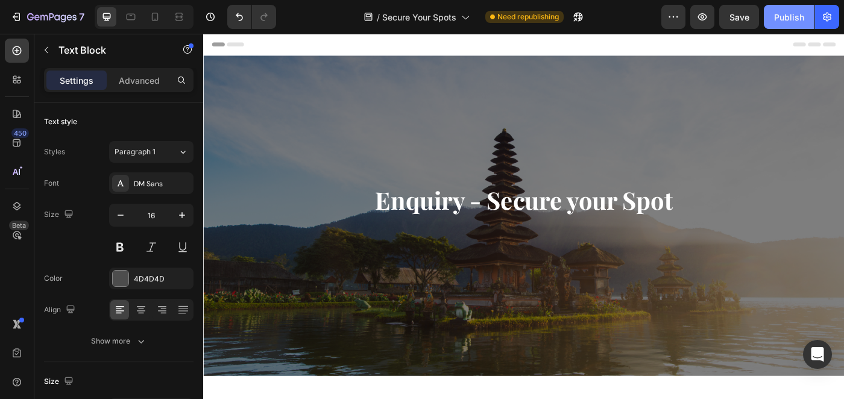
click at [785, 17] on div "Publish" at bounding box center [789, 17] width 30 height 13
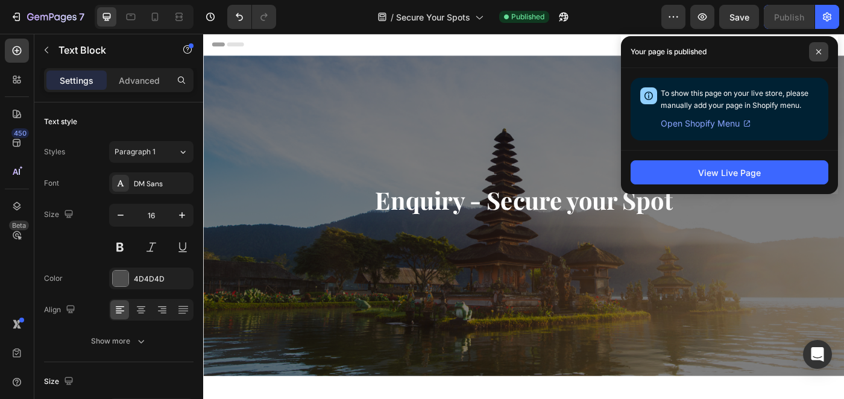
click at [816, 51] on icon at bounding box center [819, 52] width 6 height 6
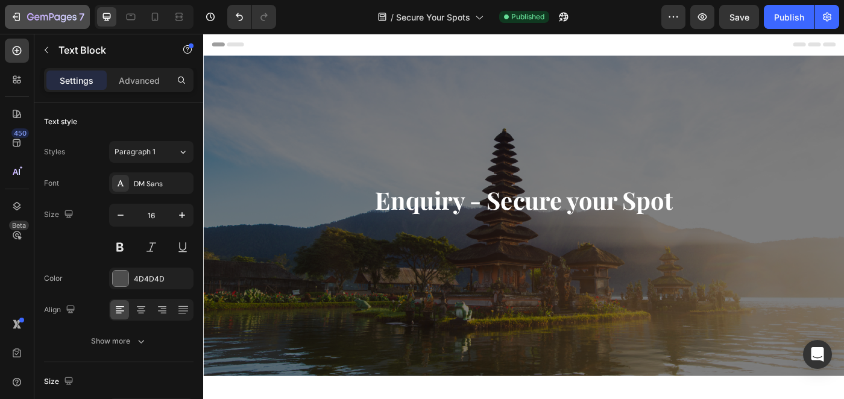
click at [36, 10] on div "7" at bounding box center [55, 17] width 57 height 14
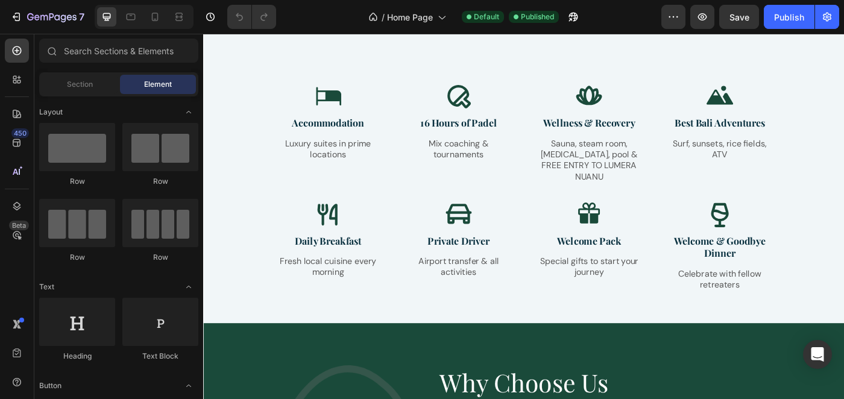
scroll to position [1344, 0]
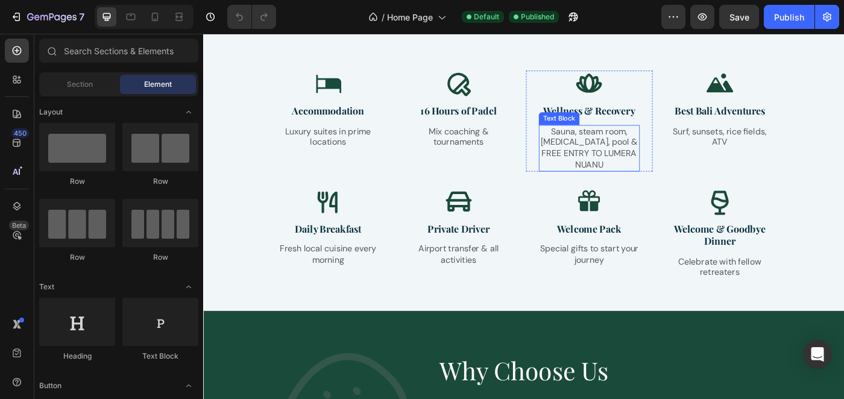
click at [634, 167] on p "Sauna, steam room, [MEDICAL_DATA], pool & FREE ENTRY TO LUMERA NUANU" at bounding box center [639, 163] width 112 height 50
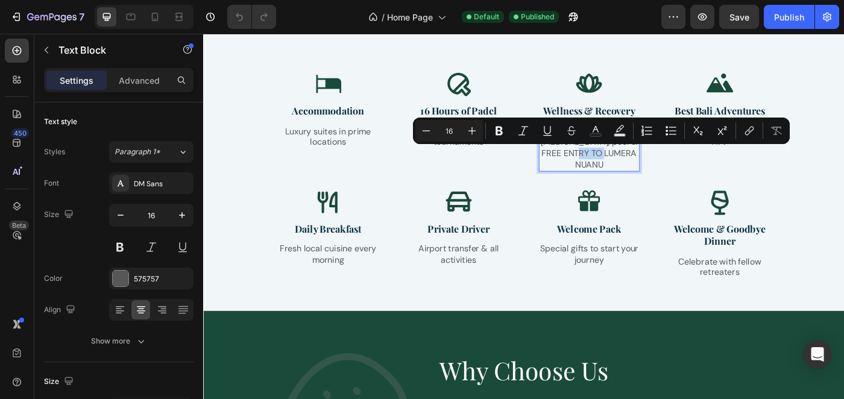
click at [643, 171] on p "Sauna, steam room, [MEDICAL_DATA], pool & FREE ENTRY TO LUMERA NUANU" at bounding box center [639, 163] width 112 height 50
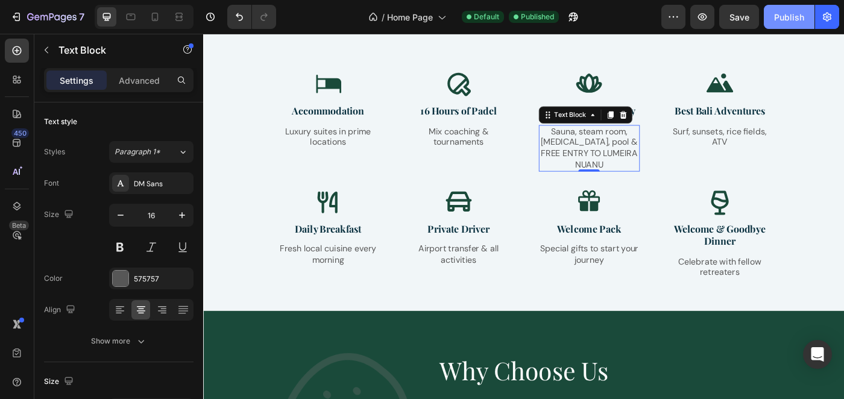
click at [793, 25] on button "Publish" at bounding box center [789, 17] width 51 height 24
